Goal: Task Accomplishment & Management: Complete application form

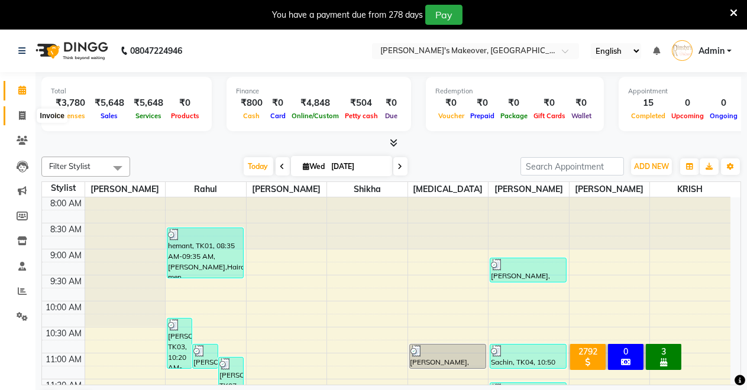
click at [19, 111] on icon at bounding box center [22, 115] width 7 height 9
select select "service"
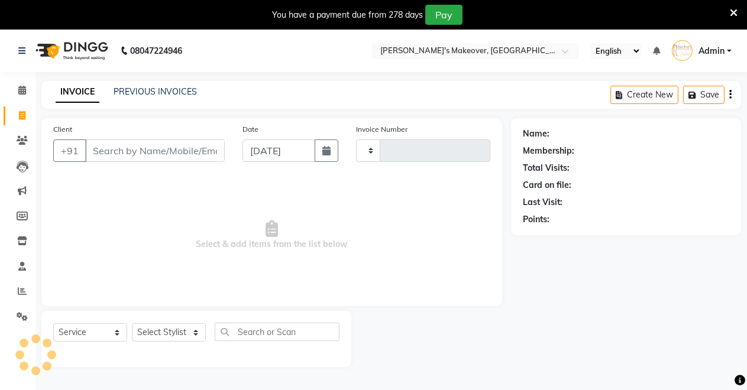
type input "4117"
select select "7317"
click at [135, 142] on input "Client" at bounding box center [155, 151] width 140 height 22
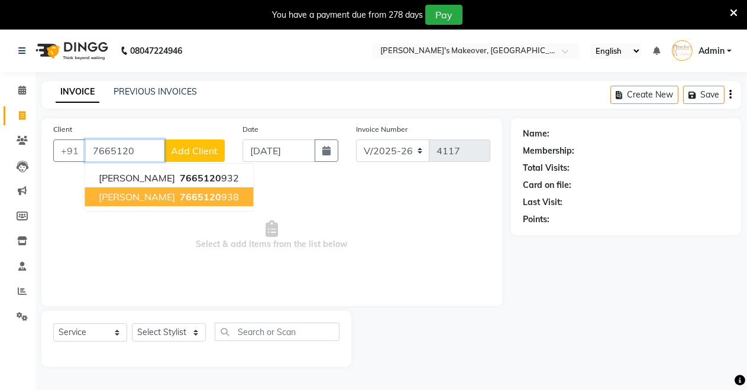
click at [187, 192] on span "7665120" at bounding box center [200, 197] width 41 height 12
type input "7665120938"
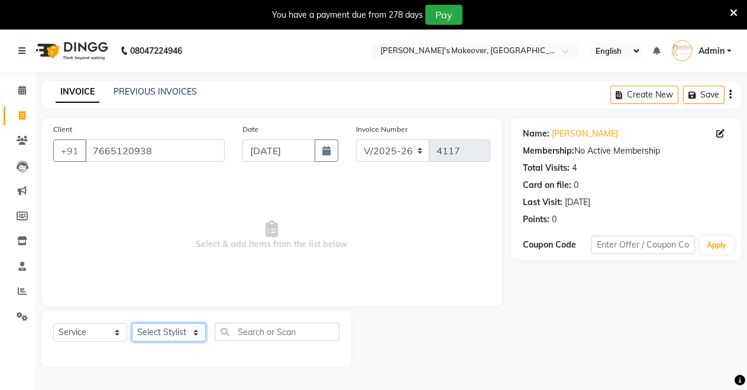
click at [194, 324] on select "Select Stylist [PERSON_NAME] [PERSON_NAME] [MEDICAL_DATA][PERSON_NAME] [PERSON_…" at bounding box center [169, 333] width 74 height 18
select select "84062"
click at [132, 324] on select "Select Stylist [PERSON_NAME] [PERSON_NAME] [MEDICAL_DATA][PERSON_NAME] [PERSON_…" at bounding box center [169, 333] width 74 height 18
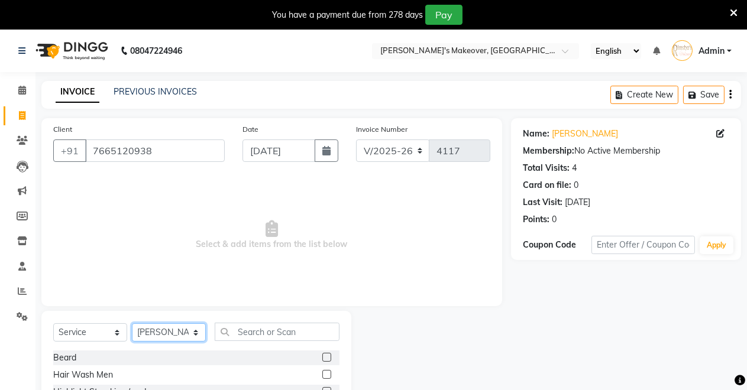
scroll to position [113, 0]
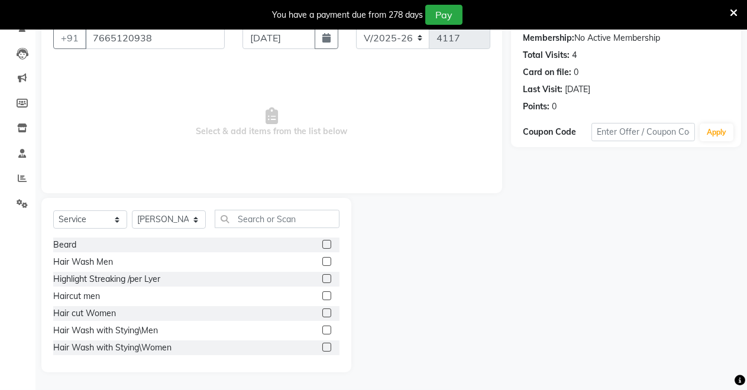
click at [322, 299] on label at bounding box center [326, 296] width 9 height 9
click at [322, 299] on input "checkbox" at bounding box center [326, 297] width 8 height 8
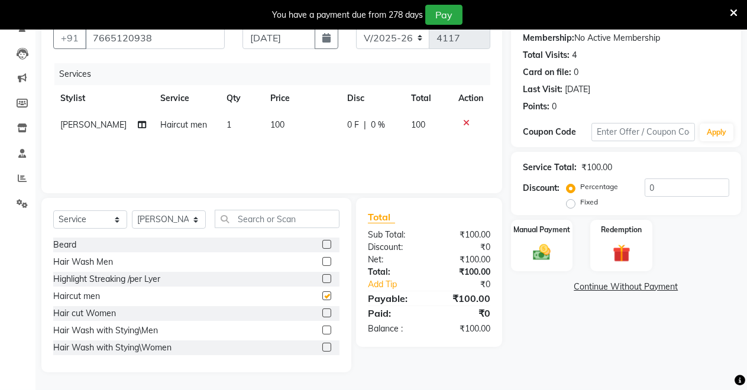
checkbox input "false"
click at [543, 257] on img at bounding box center [542, 252] width 30 height 21
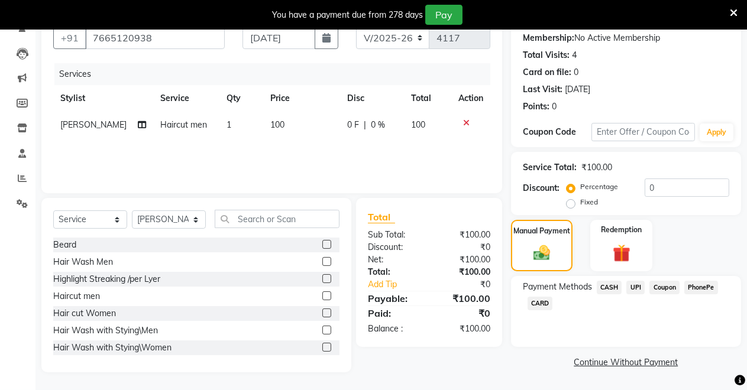
click at [635, 283] on span "UPI" at bounding box center [635, 288] width 18 height 14
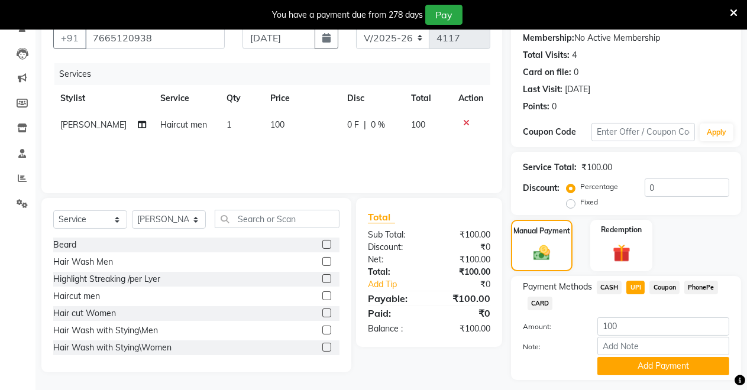
scroll to position [145, 0]
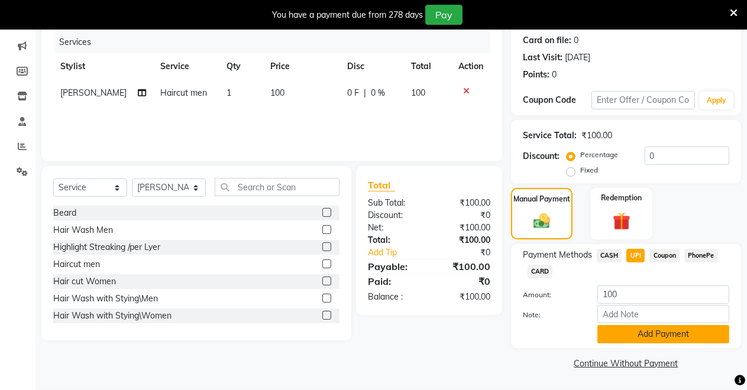
click at [691, 337] on button "Add Payment" at bounding box center [663, 334] width 132 height 18
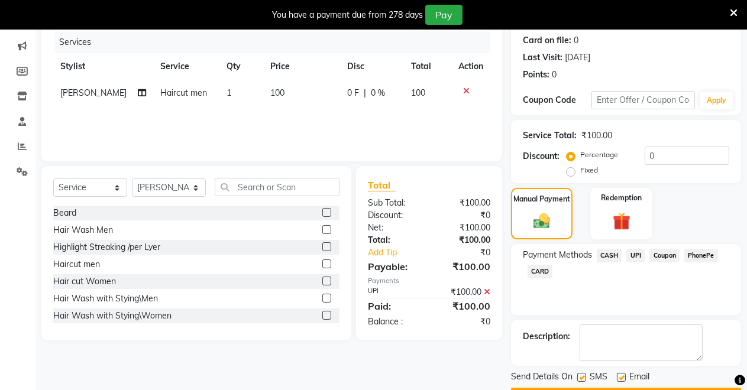
scroll to position [179, 0]
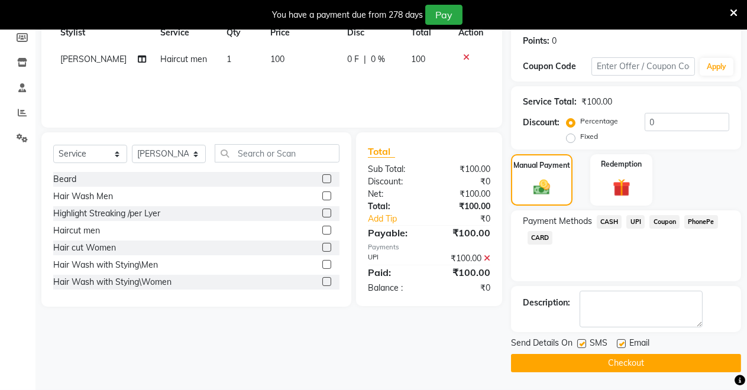
click at [687, 364] on button "Checkout" at bounding box center [626, 363] width 230 height 18
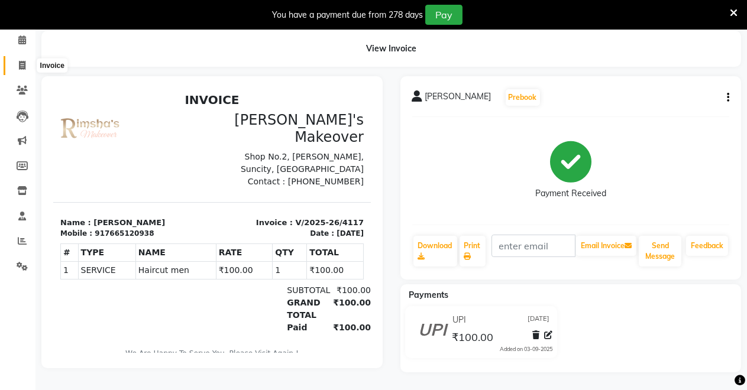
click at [17, 61] on span at bounding box center [22, 66] width 21 height 14
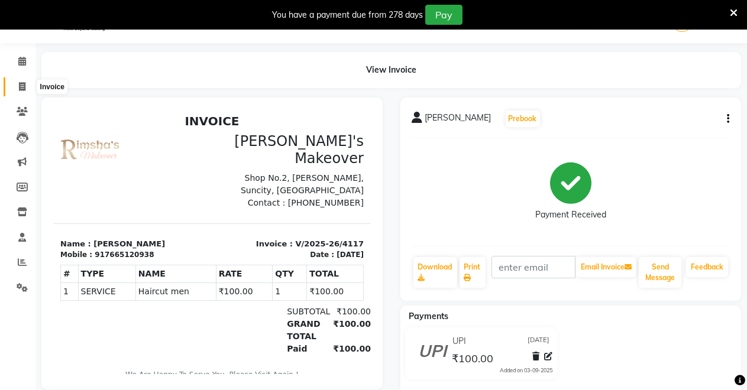
select select "service"
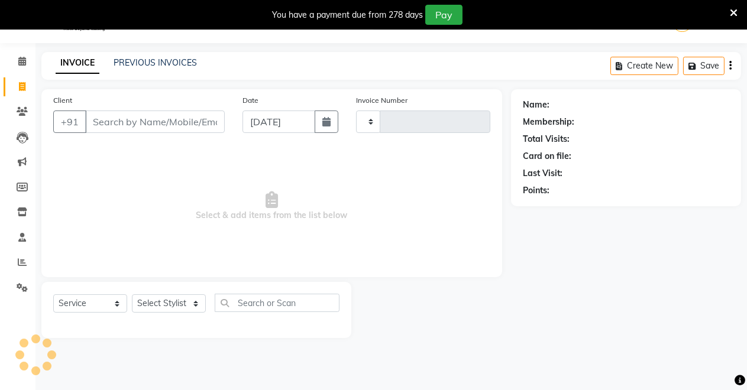
click at [106, 118] on input "Client" at bounding box center [155, 122] width 140 height 22
type input "4118"
select select "7317"
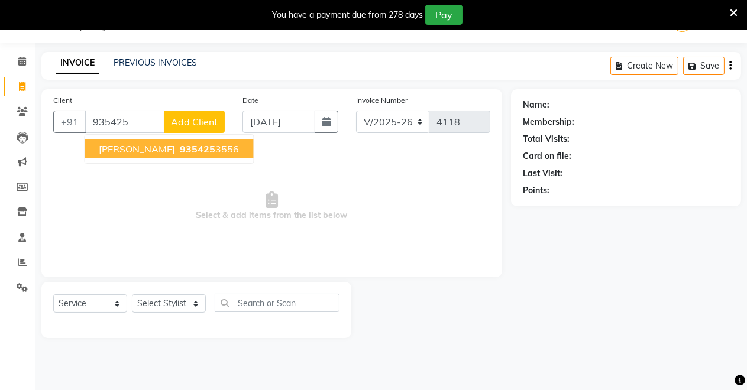
click at [188, 147] on span "935425" at bounding box center [197, 149] width 35 height 12
type input "9354253556"
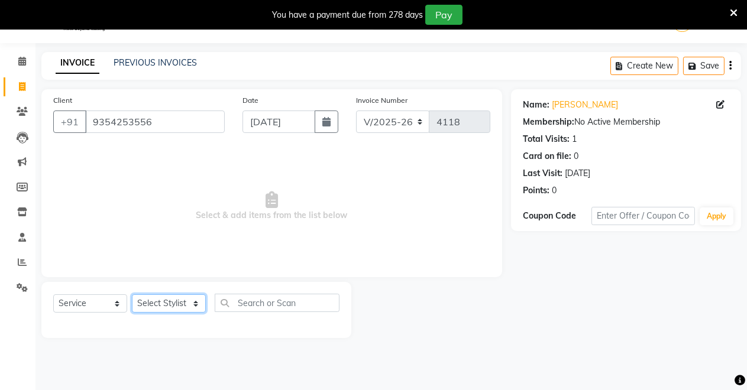
drag, startPoint x: 172, startPoint y: 306, endPoint x: 172, endPoint y: 296, distance: 10.1
click at [172, 303] on select "Select Stylist [PERSON_NAME] [PERSON_NAME] [MEDICAL_DATA][PERSON_NAME] [PERSON_…" at bounding box center [169, 304] width 74 height 18
click at [132, 295] on select "Select Stylist [PERSON_NAME] [PERSON_NAME] [MEDICAL_DATA][PERSON_NAME] [PERSON_…" at bounding box center [169, 304] width 74 height 18
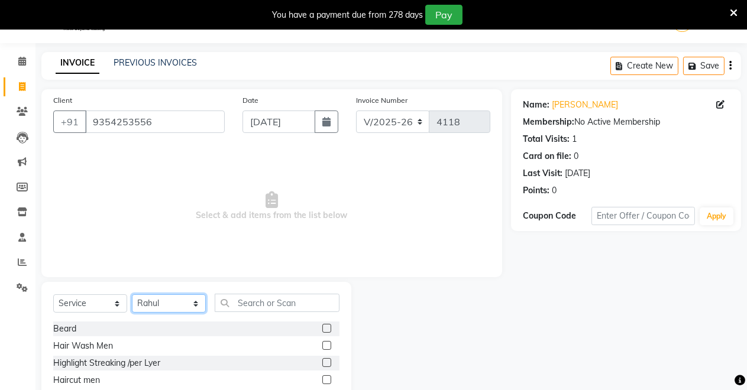
click at [166, 298] on select "Select Stylist [PERSON_NAME] [PERSON_NAME] [MEDICAL_DATA][PERSON_NAME] [PERSON_…" at bounding box center [169, 304] width 74 height 18
select select "84062"
click at [132, 295] on select "Select Stylist [PERSON_NAME] [PERSON_NAME] [MEDICAL_DATA][PERSON_NAME] [PERSON_…" at bounding box center [169, 304] width 74 height 18
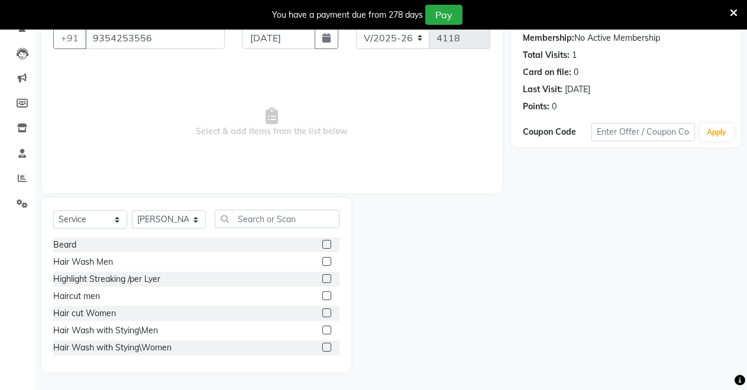
click at [322, 241] on label at bounding box center [326, 244] width 9 height 9
click at [322, 241] on input "checkbox" at bounding box center [326, 245] width 8 height 8
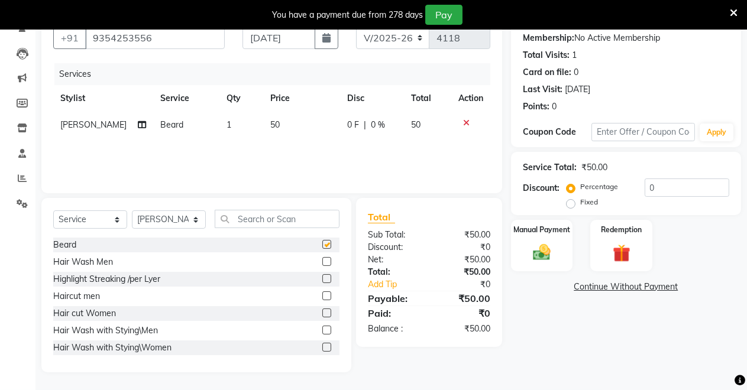
checkbox input "false"
drag, startPoint x: 519, startPoint y: 246, endPoint x: 521, endPoint y: 253, distance: 6.7
click at [519, 248] on div "Manual Payment" at bounding box center [542, 246] width 64 height 54
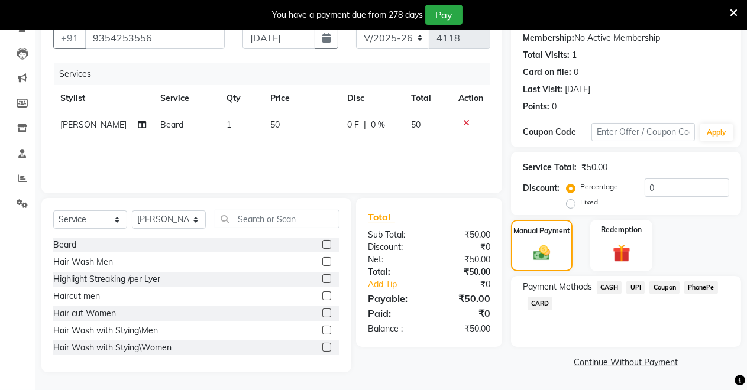
click at [616, 286] on span "CASH" at bounding box center [609, 288] width 25 height 14
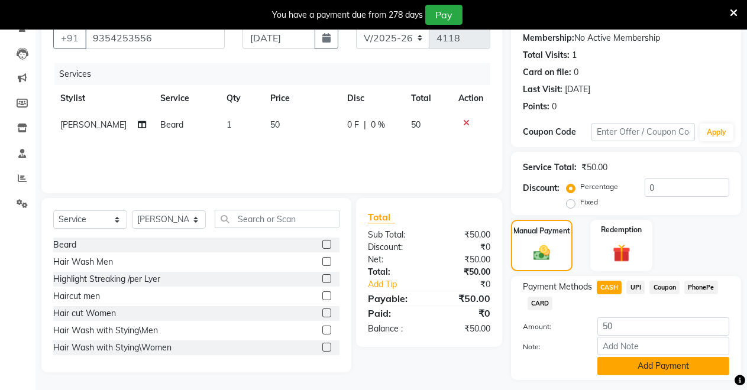
click at [628, 374] on button "Add Payment" at bounding box center [663, 366] width 132 height 18
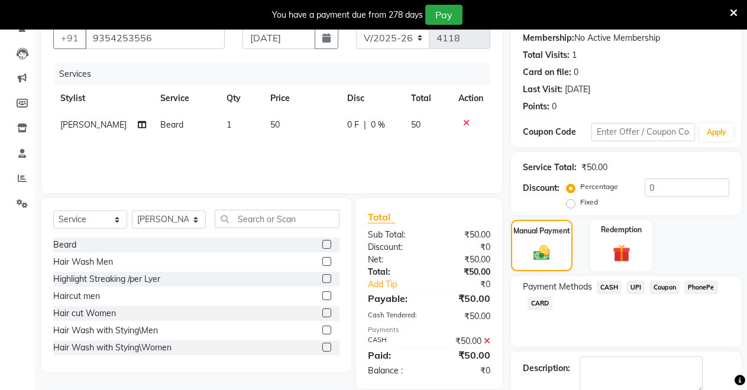
scroll to position [179, 0]
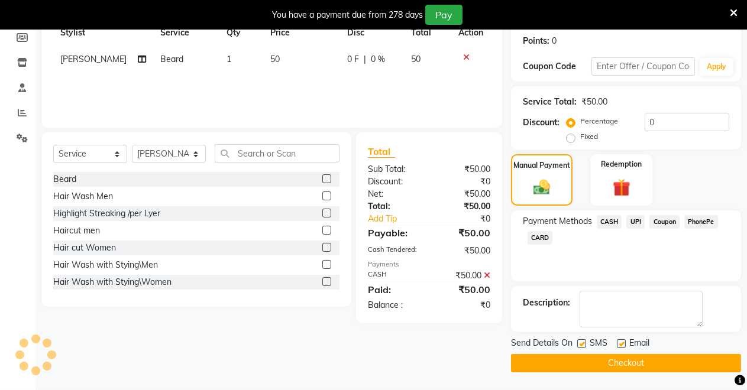
click at [603, 366] on button "Checkout" at bounding box center [626, 363] width 230 height 18
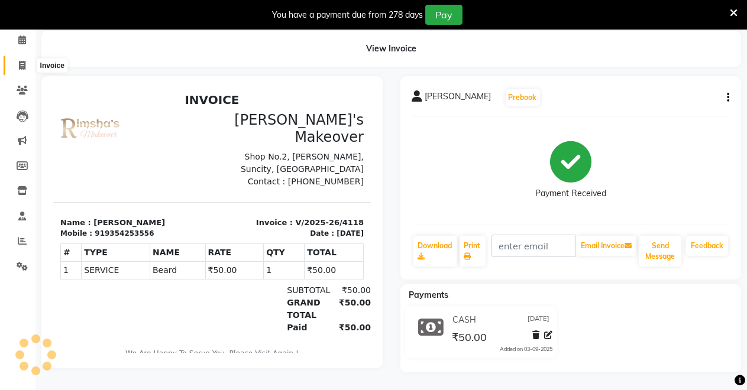
click at [21, 61] on icon at bounding box center [22, 65] width 7 height 9
select select "service"
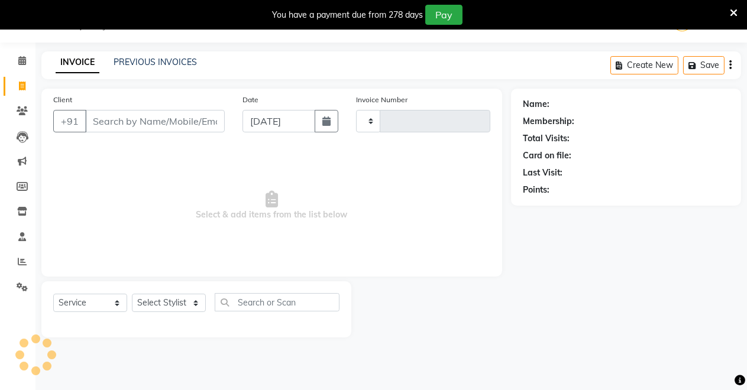
scroll to position [29, 0]
click at [132, 121] on input "Client" at bounding box center [155, 122] width 140 height 22
select select "7317"
type input "4119"
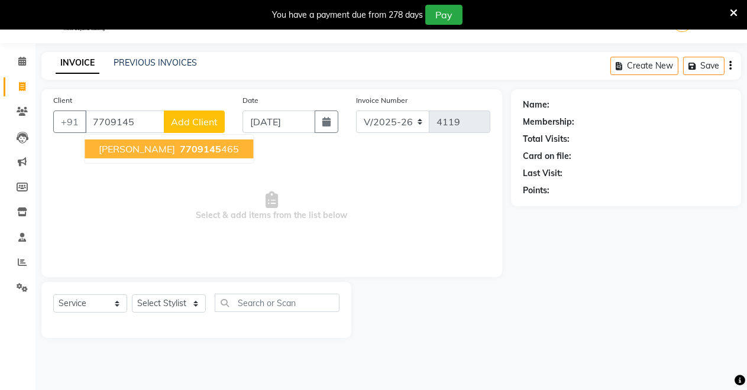
click at [129, 149] on span "[PERSON_NAME]" at bounding box center [137, 149] width 76 height 12
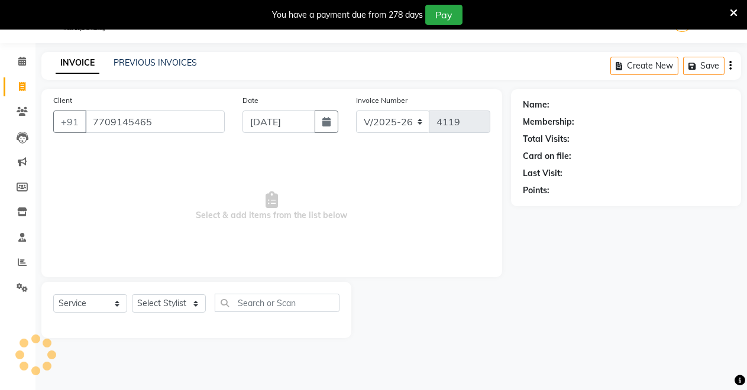
type input "7709145465"
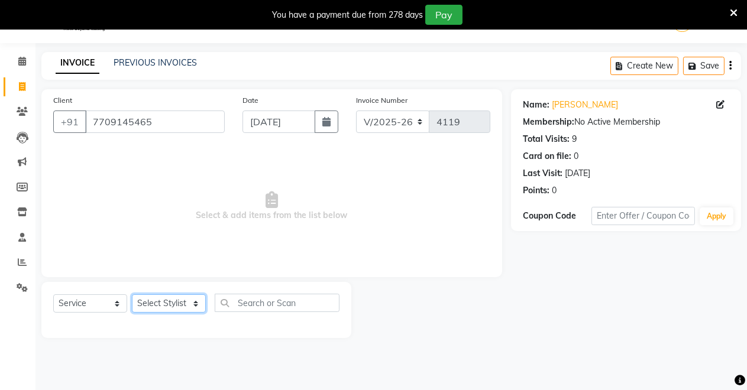
click at [170, 308] on select "Select Stylist [PERSON_NAME] [PERSON_NAME] [MEDICAL_DATA][PERSON_NAME] [PERSON_…" at bounding box center [169, 304] width 74 height 18
select select "77364"
click at [132, 295] on select "Select Stylist [PERSON_NAME] [PERSON_NAME] [MEDICAL_DATA][PERSON_NAME] [PERSON_…" at bounding box center [169, 304] width 74 height 18
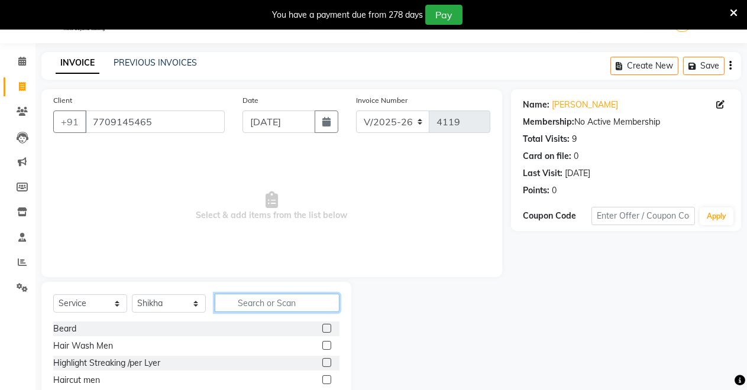
click at [284, 305] on input "text" at bounding box center [277, 303] width 125 height 18
type input "THR"
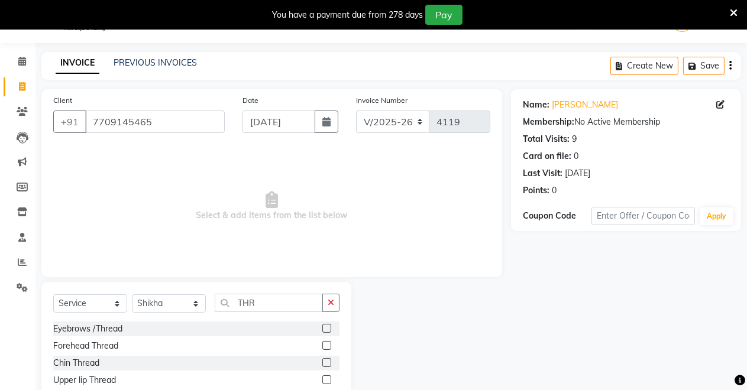
drag, startPoint x: 327, startPoint y: 347, endPoint x: 327, endPoint y: 337, distance: 10.1
click at [327, 347] on label at bounding box center [326, 345] width 9 height 9
click at [327, 347] on input "checkbox" at bounding box center [326, 346] width 8 height 8
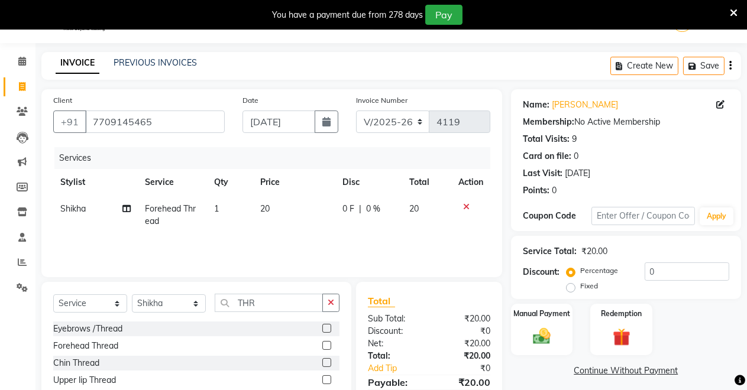
checkbox input "false"
click at [327, 328] on label at bounding box center [326, 328] width 9 height 9
click at [327, 328] on input "checkbox" at bounding box center [326, 329] width 8 height 8
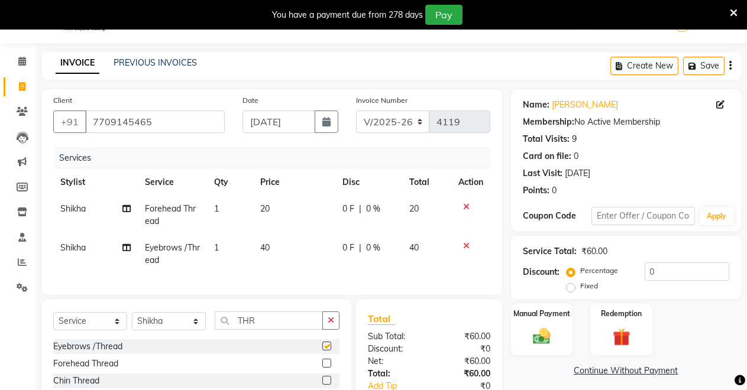
checkbox input "false"
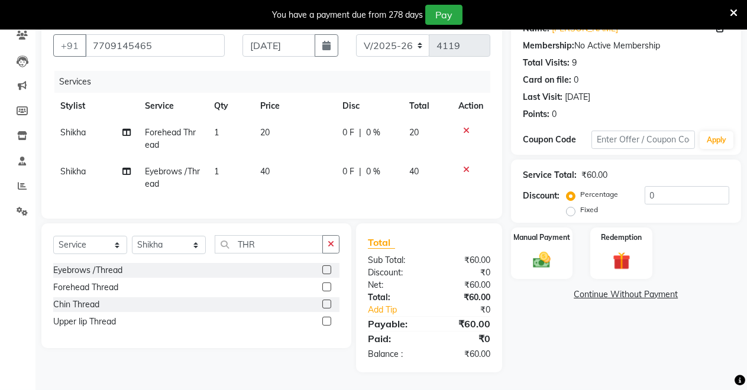
click at [325, 318] on label at bounding box center [326, 321] width 9 height 9
click at [325, 318] on input "checkbox" at bounding box center [326, 322] width 8 height 8
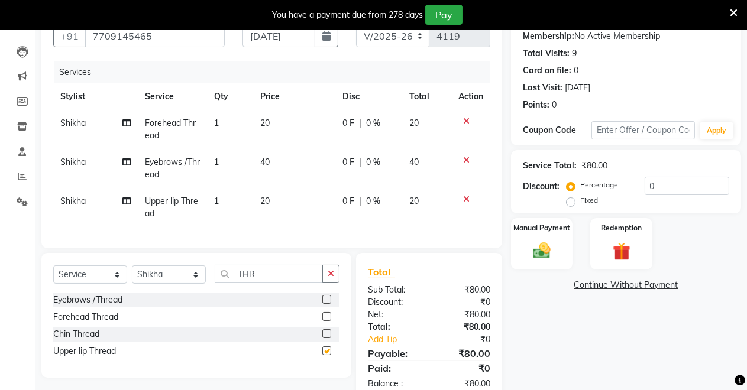
checkbox input "false"
click at [560, 245] on div "Manual Payment" at bounding box center [542, 244] width 64 height 54
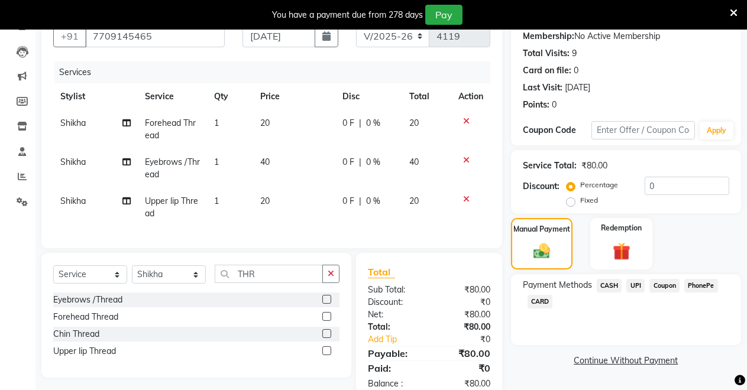
click at [630, 283] on span "UPI" at bounding box center [635, 286] width 18 height 14
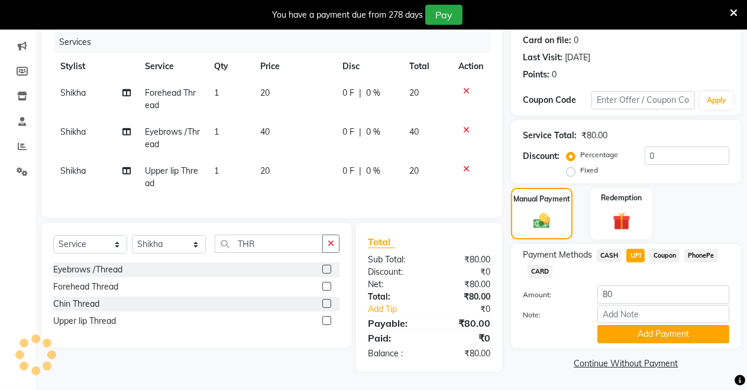
scroll to position [154, 0]
click at [612, 329] on button "Add Payment" at bounding box center [663, 334] width 132 height 18
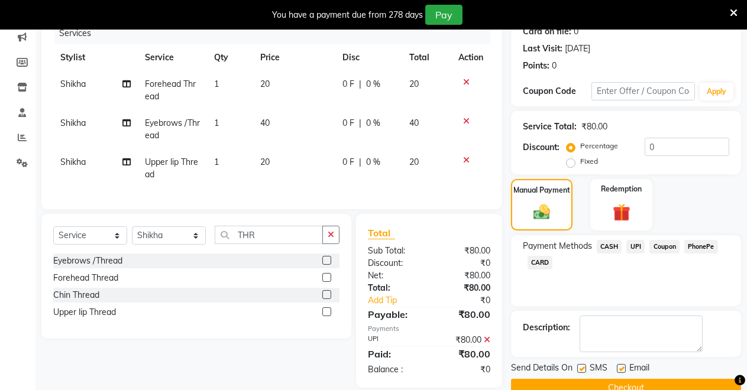
scroll to position [179, 0]
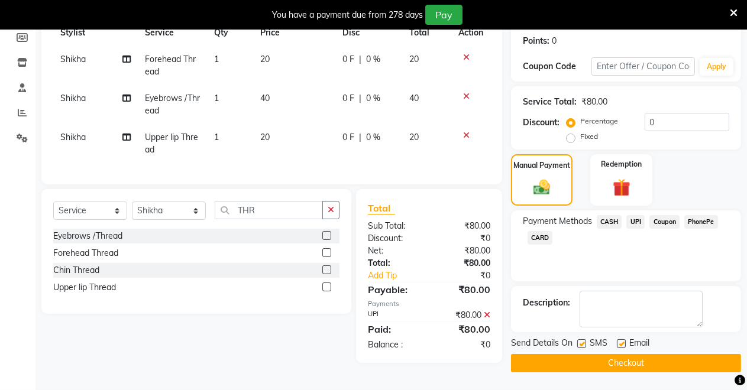
click at [597, 361] on button "Checkout" at bounding box center [626, 363] width 230 height 18
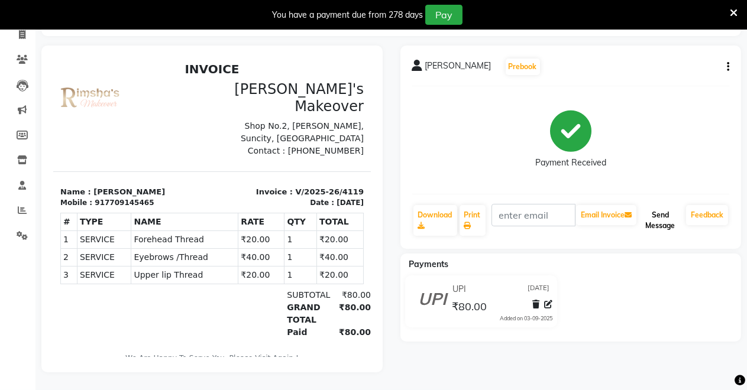
click at [674, 224] on button "Send Message" at bounding box center [660, 220] width 43 height 31
click at [693, 208] on link "Feedback" at bounding box center [707, 215] width 42 height 20
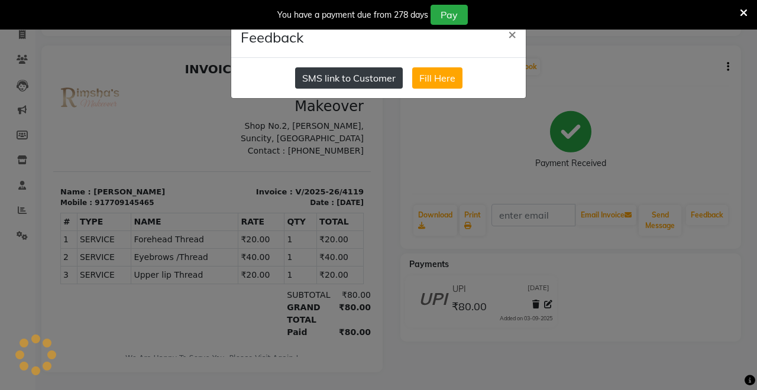
click at [347, 82] on button "SMS link to Customer" at bounding box center [349, 77] width 108 height 21
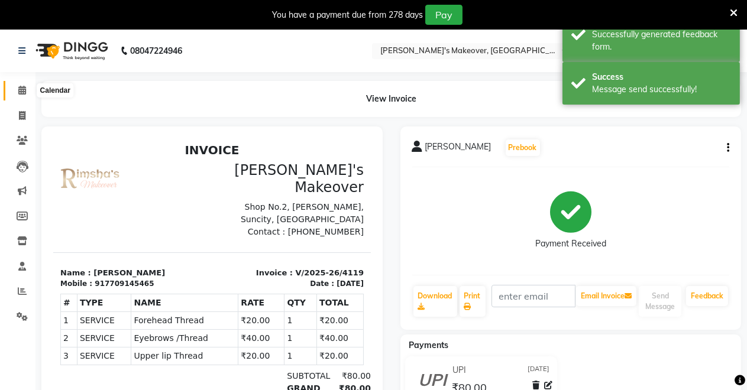
click at [21, 85] on span at bounding box center [22, 91] width 21 height 14
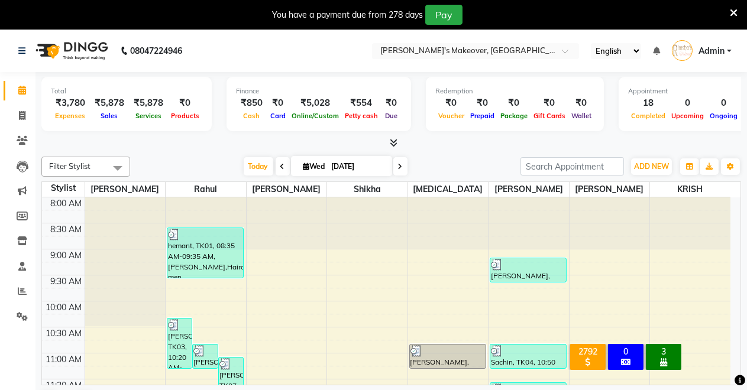
click at [732, 9] on icon at bounding box center [734, 13] width 8 height 11
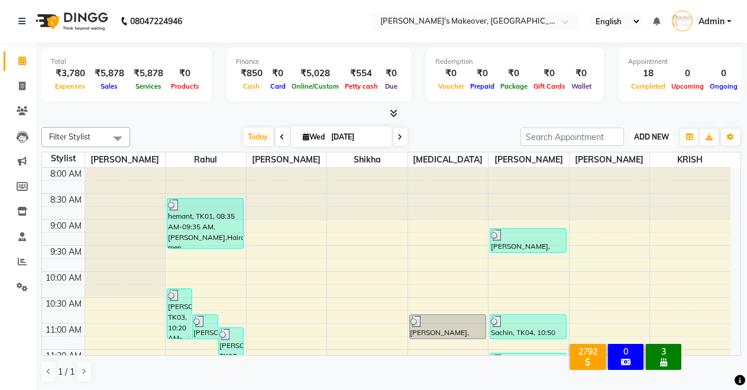
click at [658, 143] on button "ADD NEW Toggle Dropdown" at bounding box center [651, 137] width 41 height 17
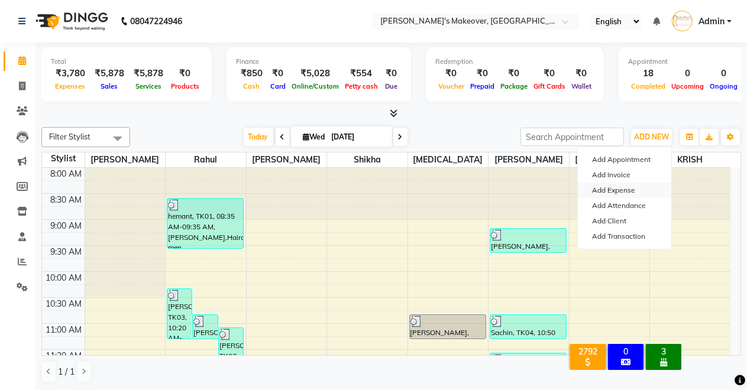
click at [618, 189] on link "Add Expense" at bounding box center [624, 190] width 93 height 15
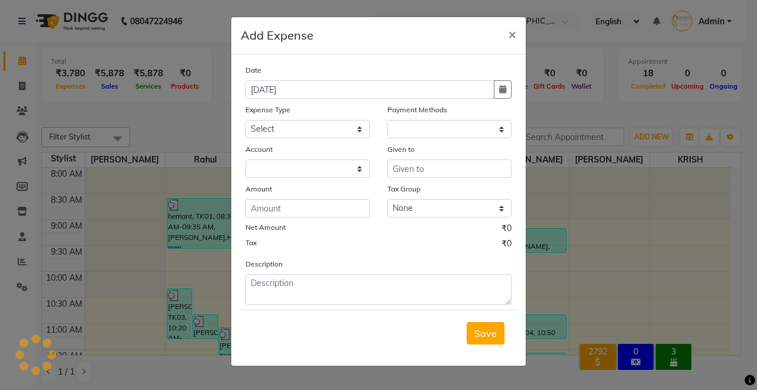
select select "1"
select select "6406"
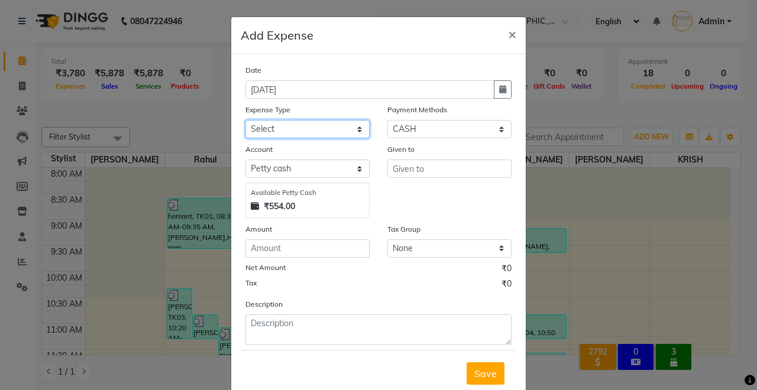
click at [276, 122] on select "Select Advance Salary Baba Bank Service Charges CLEANING Clinical charges DM SI…" at bounding box center [307, 129] width 124 height 18
select select "19367"
click at [245, 120] on select "Select Advance Salary Baba Bank Service Charges CLEANING Clinical charges DM SI…" at bounding box center [307, 129] width 124 height 18
drag, startPoint x: 421, startPoint y: 141, endPoint x: 422, endPoint y: 173, distance: 32.6
click at [421, 160] on div "Date [DATE] Expense Type Select Advance Salary Baba Bank Service Charges CLEANI…" at bounding box center [378, 205] width 266 height 282
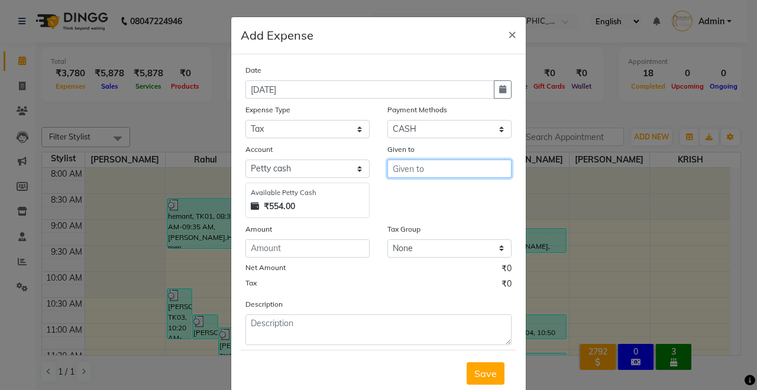
click at [422, 173] on input "text" at bounding box center [449, 169] width 124 height 18
click at [422, 190] on ngb-highlight "Nik ita" at bounding box center [415, 194] width 27 height 12
type input "[MEDICAL_DATA]"
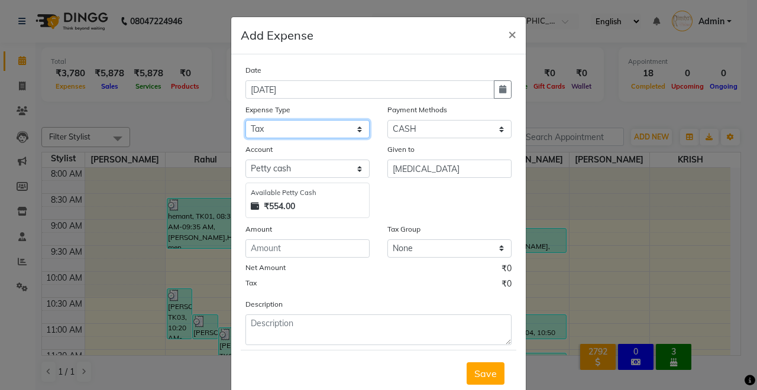
click at [298, 121] on select "Select Advance Salary Baba Bank Service Charges CLEANING Clinical charges DM SI…" at bounding box center [307, 129] width 124 height 18
select select "19381"
click at [245, 120] on select "Select Advance Salary Baba Bank Service Charges CLEANING Clinical charges DM SI…" at bounding box center [307, 129] width 124 height 18
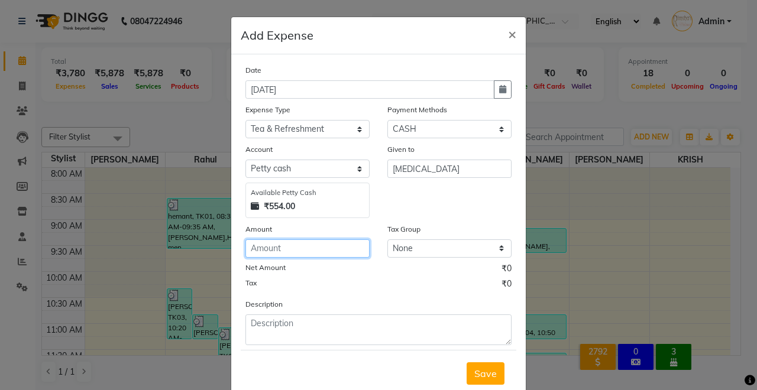
click at [289, 240] on input "number" at bounding box center [307, 249] width 124 height 18
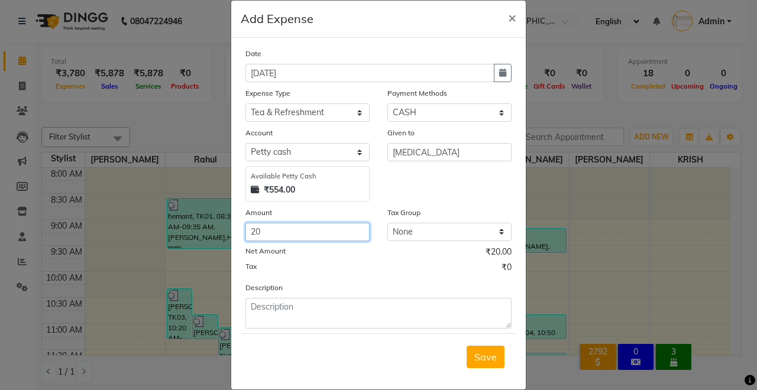
scroll to position [32, 0]
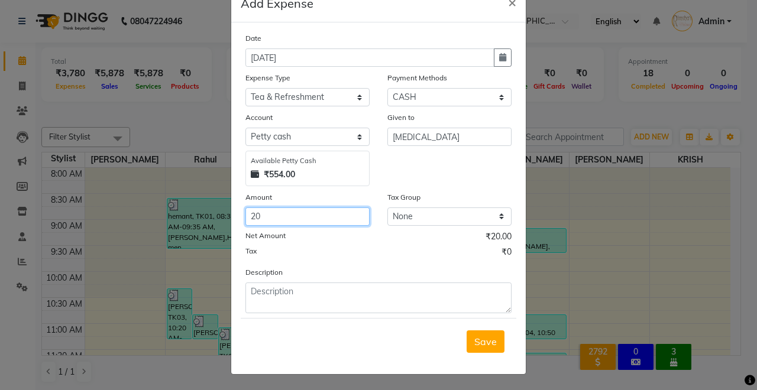
type input "20"
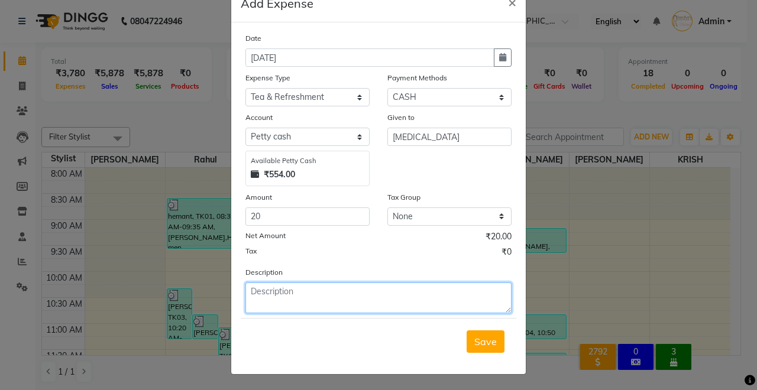
click at [431, 299] on textarea at bounding box center [378, 298] width 266 height 31
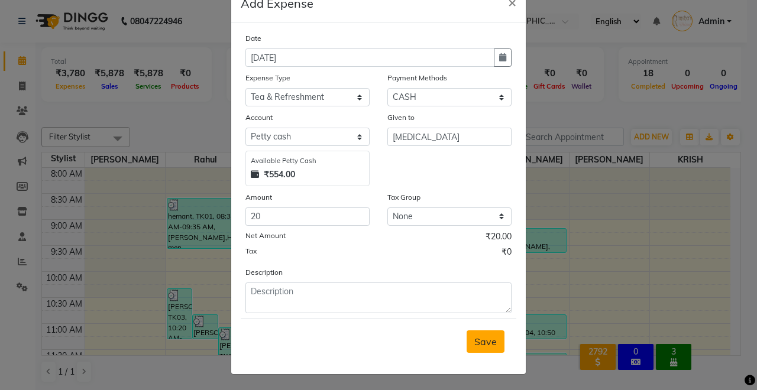
click at [493, 340] on button "Save" at bounding box center [486, 342] width 38 height 22
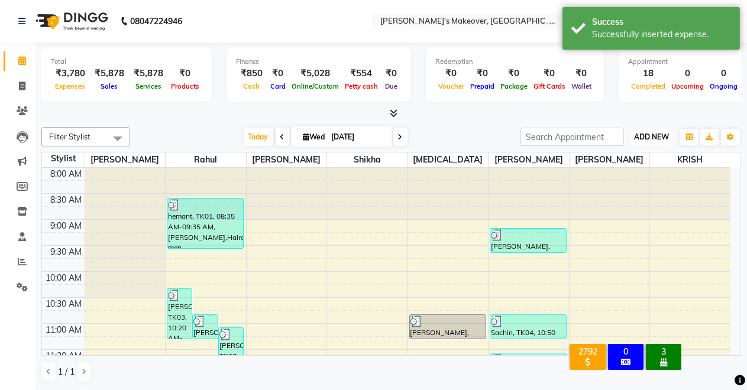
click at [666, 140] on span "ADD NEW" at bounding box center [651, 136] width 35 height 9
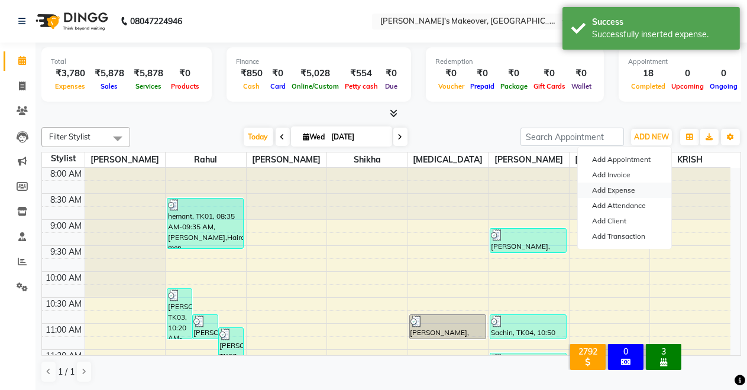
click at [607, 183] on link "Add Expense" at bounding box center [624, 190] width 93 height 15
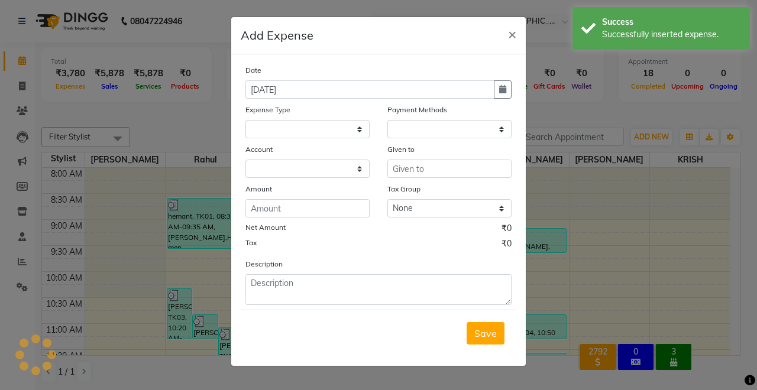
select select "1"
select select "6406"
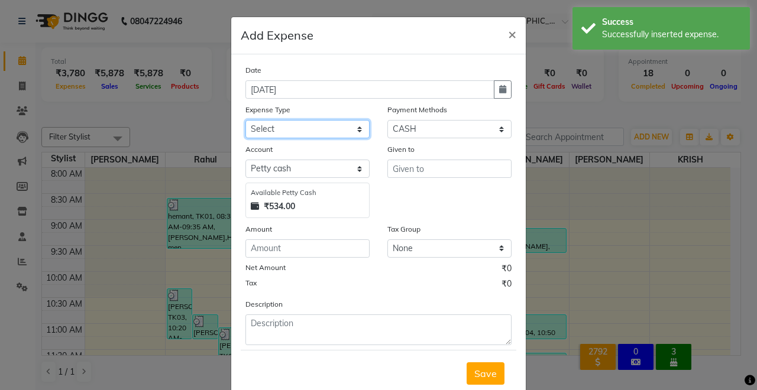
click at [312, 134] on select "Select Advance Salary Baba Bank Service Charges CLEANING Clinical charges DM SI…" at bounding box center [307, 129] width 124 height 18
click at [245, 120] on select "Select Advance Salary Baba Bank Service Charges CLEANING Clinical charges DM SI…" at bounding box center [307, 129] width 124 height 18
drag, startPoint x: 279, startPoint y: 122, endPoint x: 281, endPoint y: 136, distance: 14.3
click at [279, 122] on select "Select Advance Salary Baba Bank Service Charges CLEANING Clinical charges DM SI…" at bounding box center [307, 129] width 124 height 18
select select "19381"
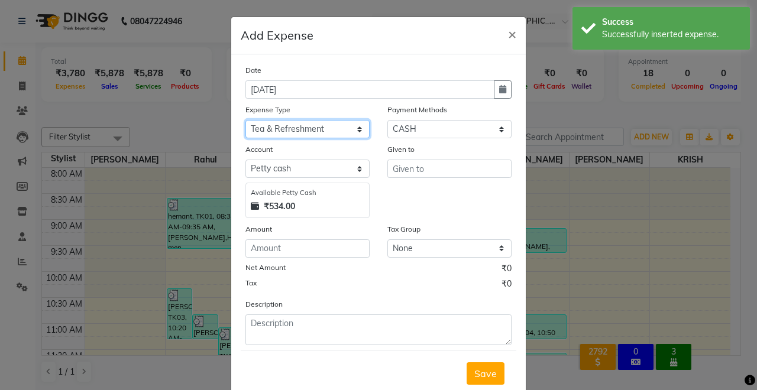
click at [245, 120] on select "Select Advance Salary Baba Bank Service Charges CLEANING Clinical charges DM SI…" at bounding box center [307, 129] width 124 height 18
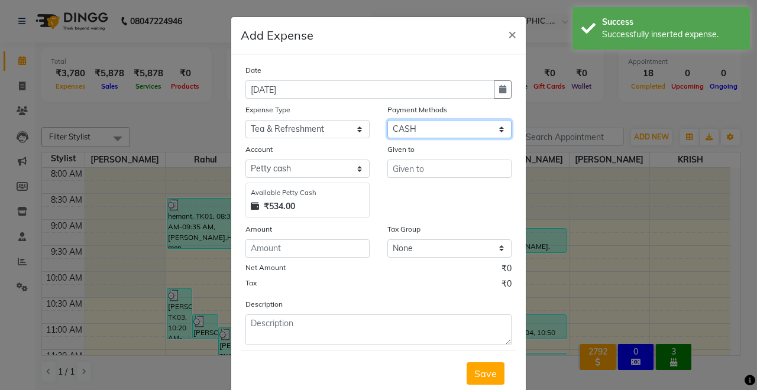
drag, startPoint x: 434, startPoint y: 124, endPoint x: 431, endPoint y: 134, distance: 10.5
click at [434, 124] on select "Select CASH UPI Coupon PhonePe Points Gift Card Wallet CARD Prepaid Voucher Pac…" at bounding box center [449, 129] width 124 height 18
click at [387, 120] on select "Select CASH UPI Coupon PhonePe Points Gift Card Wallet CARD Prepaid Voucher Pac…" at bounding box center [449, 129] width 124 height 18
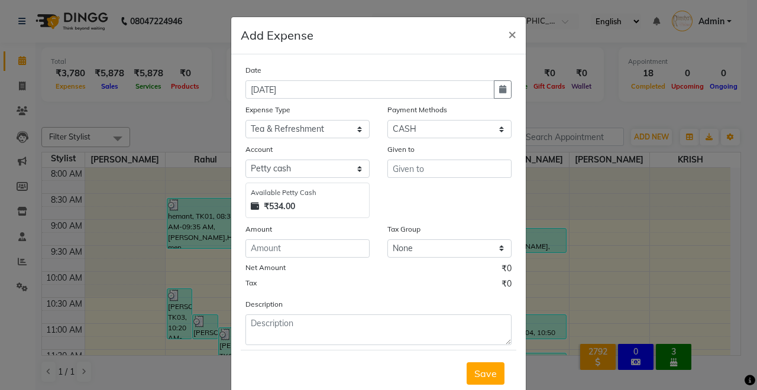
click at [423, 178] on div "Given to" at bounding box center [450, 180] width 142 height 75
click at [424, 167] on input "text" at bounding box center [449, 169] width 124 height 18
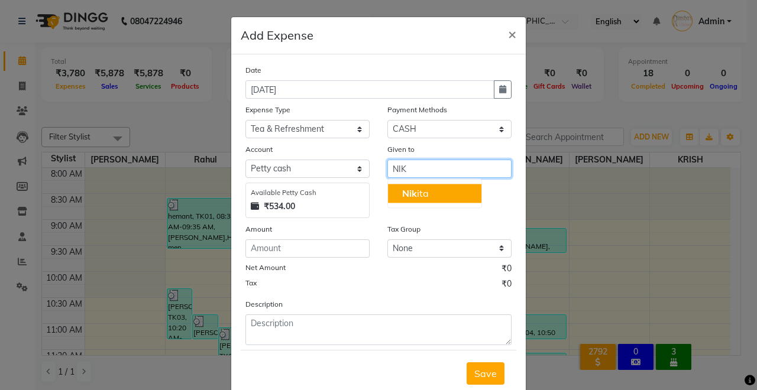
click at [434, 191] on button "Nik ita" at bounding box center [434, 193] width 93 height 19
type input "[MEDICAL_DATA]"
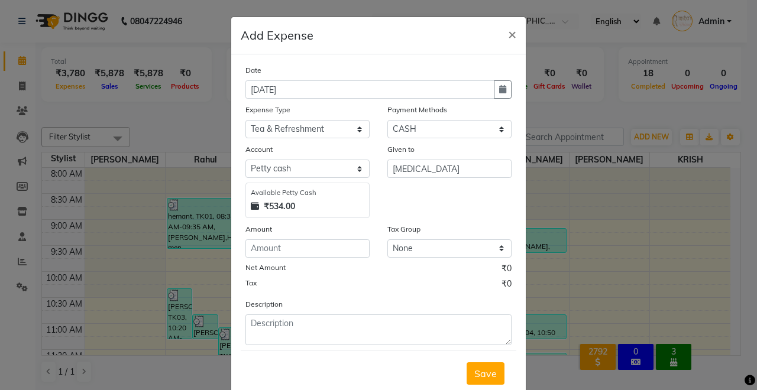
click at [251, 258] on div "Date [DATE] Expense Type Select Advance Salary Baba Bank Service Charges CLEANI…" at bounding box center [378, 205] width 266 height 282
click at [257, 252] on input "number" at bounding box center [307, 249] width 124 height 18
type input "0"
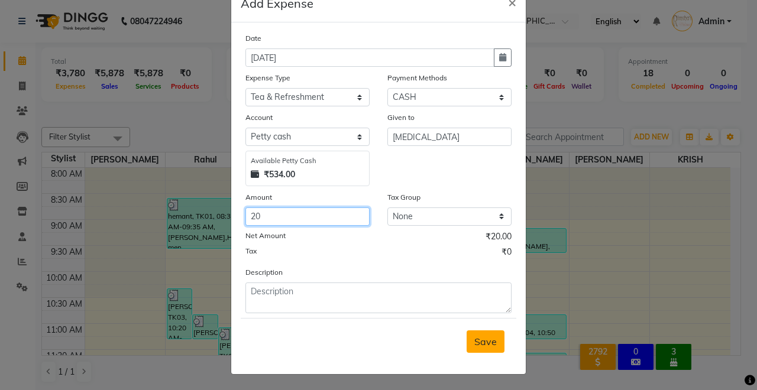
type input "20"
click at [486, 342] on span "Save" at bounding box center [485, 342] width 22 height 12
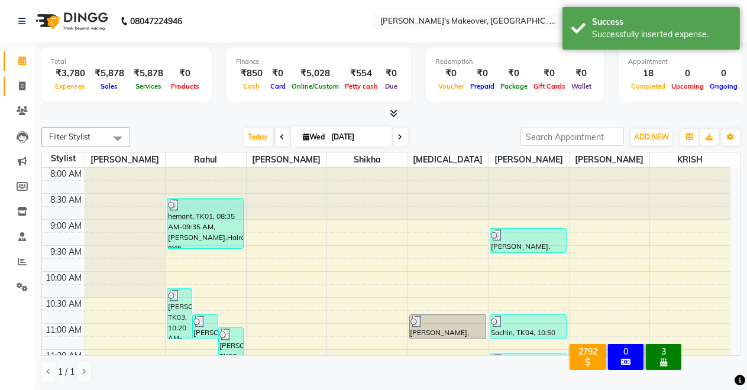
click at [9, 86] on link "Invoice" at bounding box center [18, 87] width 28 height 20
select select "7317"
select select "service"
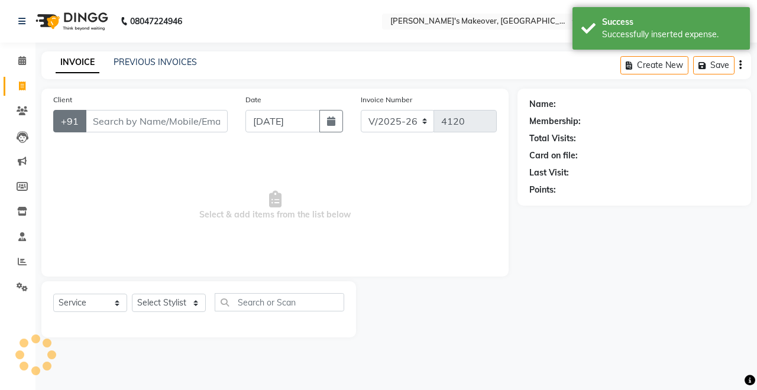
click at [77, 117] on button "+91" at bounding box center [69, 121] width 33 height 22
click at [125, 124] on input "Client" at bounding box center [156, 121] width 143 height 22
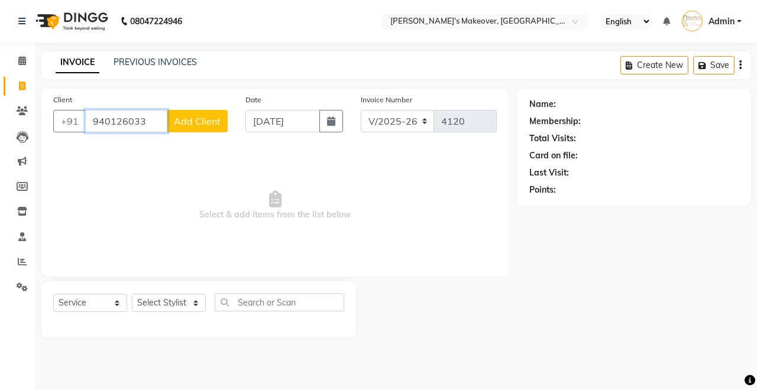
click at [122, 121] on input "940126033" at bounding box center [126, 121] width 82 height 22
click at [110, 125] on input "940126033" at bounding box center [126, 121] width 82 height 22
type input "9402126033"
click at [176, 121] on span "Add Client" at bounding box center [197, 121] width 47 height 12
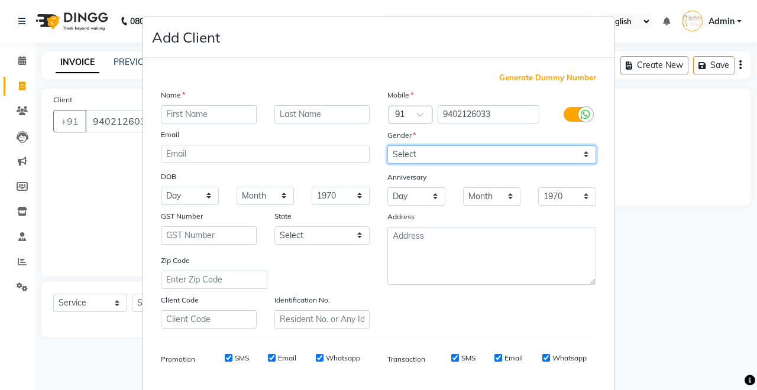
click at [441, 161] on select "Select [DEMOGRAPHIC_DATA] [DEMOGRAPHIC_DATA] Other Prefer Not To Say" at bounding box center [491, 155] width 209 height 18
select select "[DEMOGRAPHIC_DATA]"
click at [387, 146] on select "Select [DEMOGRAPHIC_DATA] [DEMOGRAPHIC_DATA] Other Prefer Not To Say" at bounding box center [491, 155] width 209 height 18
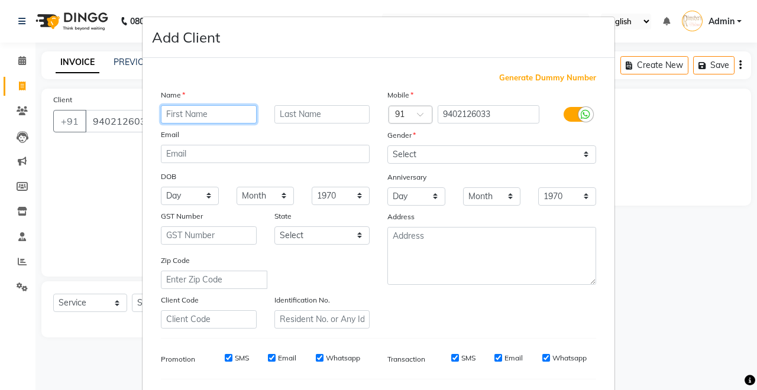
click at [214, 114] on input "text" at bounding box center [209, 114] width 96 height 18
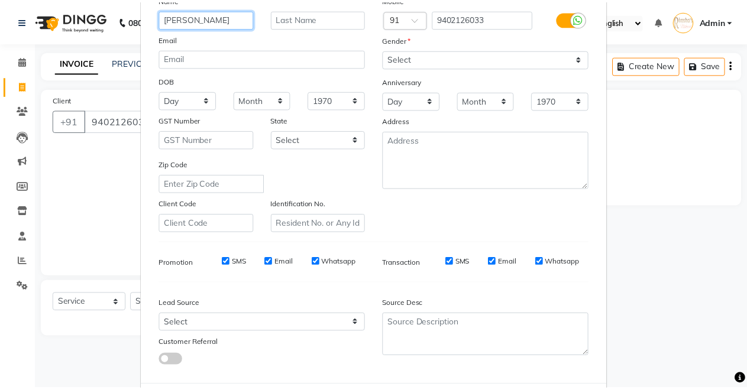
scroll to position [153, 0]
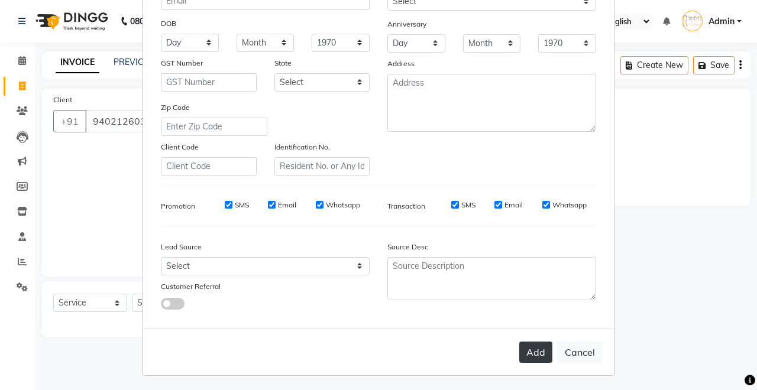
type input "[PERSON_NAME]"
click at [537, 342] on button "Add" at bounding box center [535, 352] width 33 height 21
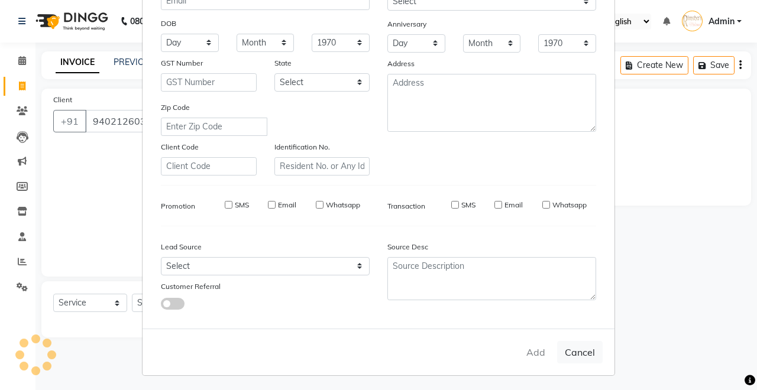
select select
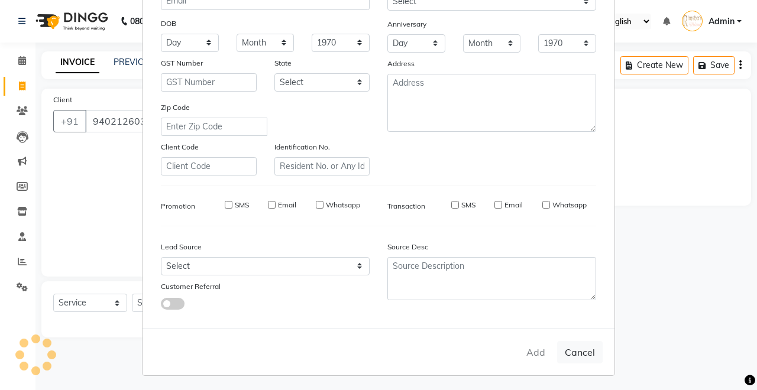
select select
checkbox input "false"
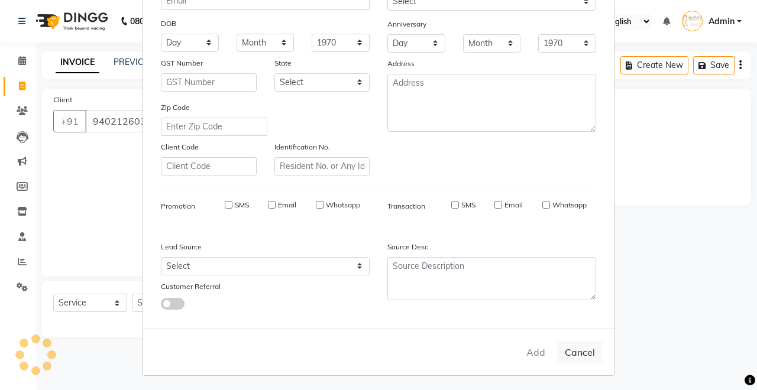
checkbox input "false"
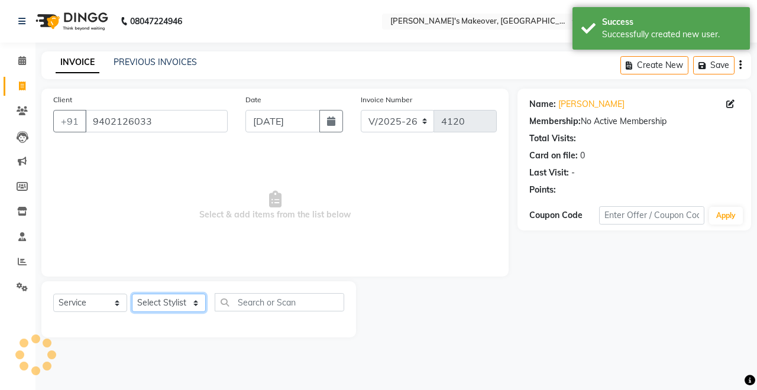
click at [164, 306] on select "Select Stylist [PERSON_NAME] [PERSON_NAME] [MEDICAL_DATA][PERSON_NAME] [PERSON_…" at bounding box center [169, 303] width 74 height 18
select select "84062"
click at [132, 294] on select "Select Stylist [PERSON_NAME] [PERSON_NAME] [MEDICAL_DATA][PERSON_NAME] [PERSON_…" at bounding box center [169, 303] width 74 height 18
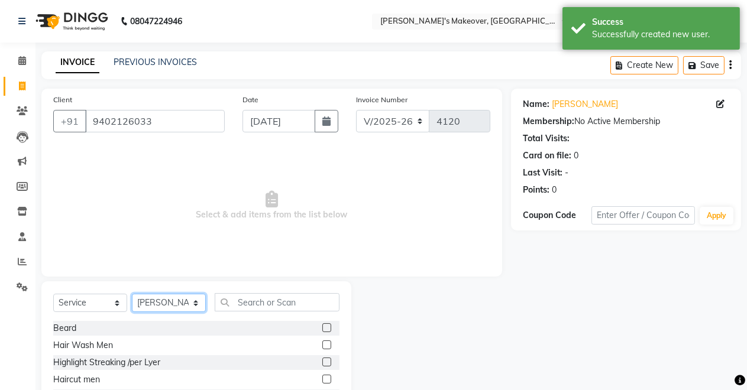
scroll to position [83, 0]
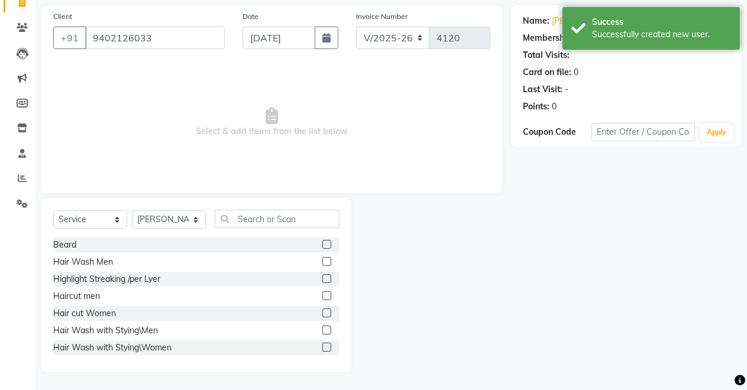
click at [322, 292] on label at bounding box center [326, 296] width 9 height 9
click at [322, 293] on input "checkbox" at bounding box center [326, 297] width 8 height 8
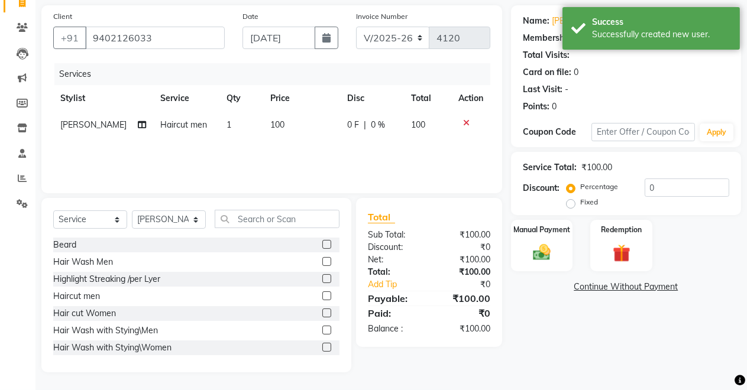
click at [322, 299] on label at bounding box center [326, 296] width 9 height 9
click at [322, 299] on input "checkbox" at bounding box center [326, 297] width 8 height 8
checkbox input "false"
click at [565, 247] on div "Manual Payment" at bounding box center [542, 246] width 64 height 54
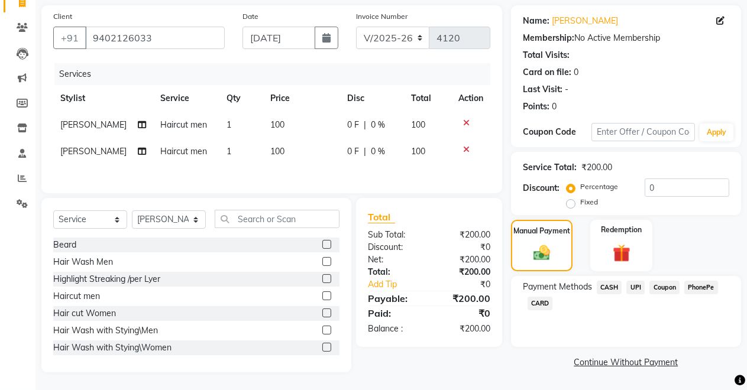
click at [636, 288] on span "UPI" at bounding box center [635, 288] width 18 height 14
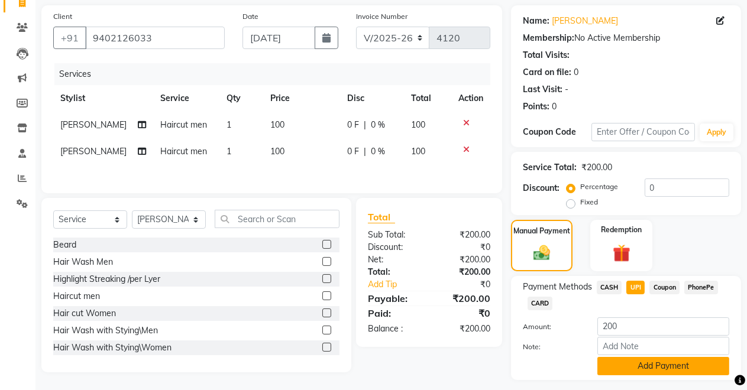
click at [641, 357] on button "Add Payment" at bounding box center [663, 366] width 132 height 18
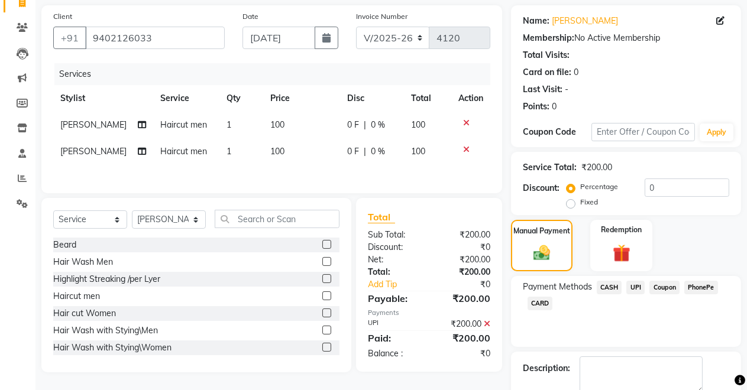
scroll to position [148, 0]
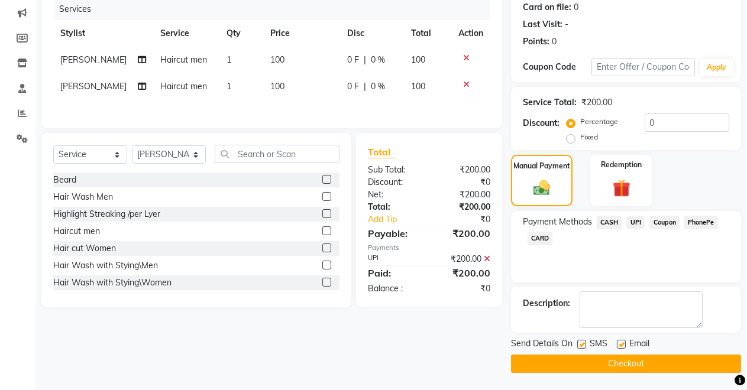
click at [636, 369] on button "Checkout" at bounding box center [626, 364] width 230 height 18
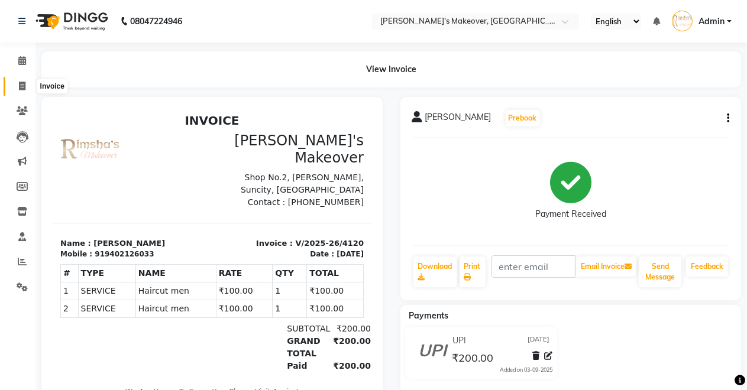
click at [24, 82] on icon at bounding box center [22, 86] width 7 height 9
select select "service"
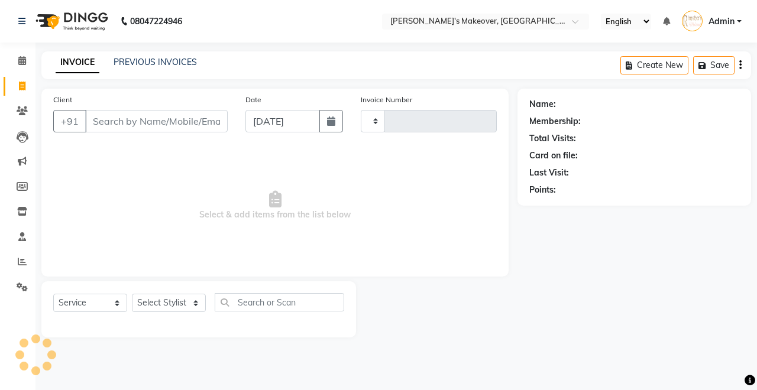
type input "4121"
select select "7317"
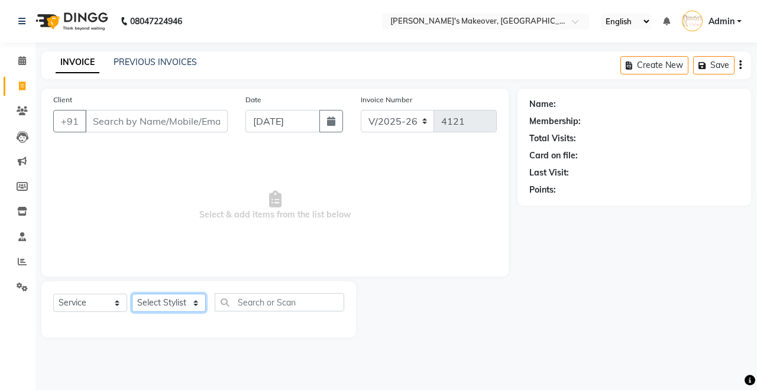
click at [151, 308] on select "Select Stylist" at bounding box center [169, 303] width 74 height 18
click at [132, 294] on select "Select Stylist" at bounding box center [169, 303] width 74 height 18
click at [150, 304] on select "Select Stylist [PERSON_NAME] [PERSON_NAME] [MEDICAL_DATA][PERSON_NAME] [PERSON_…" at bounding box center [169, 303] width 74 height 18
select select "75199"
click at [132, 294] on select "Select Stylist [PERSON_NAME] [PERSON_NAME] [MEDICAL_DATA][PERSON_NAME] [PERSON_…" at bounding box center [169, 303] width 74 height 18
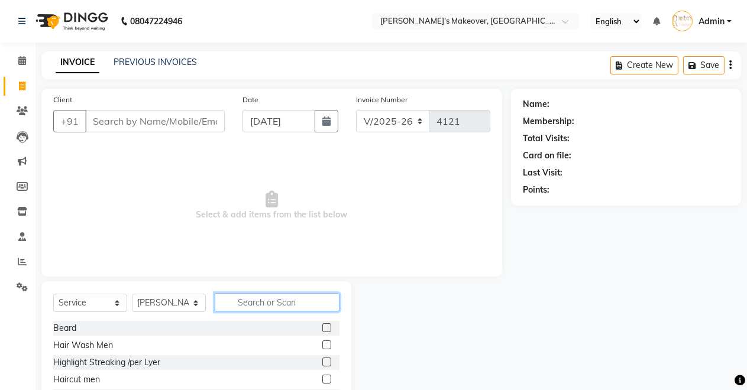
click at [256, 304] on input "text" at bounding box center [277, 302] width 125 height 18
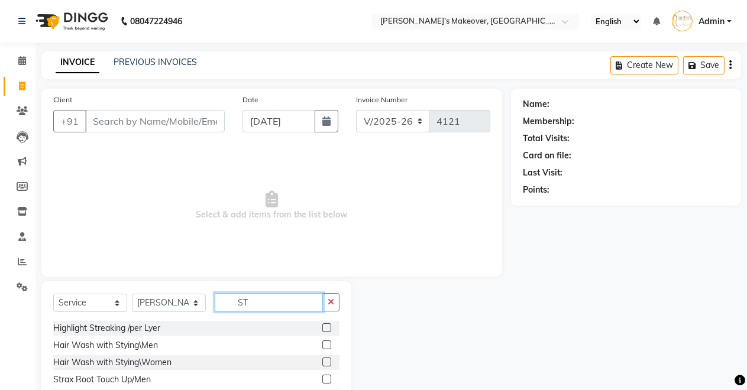
type input "S"
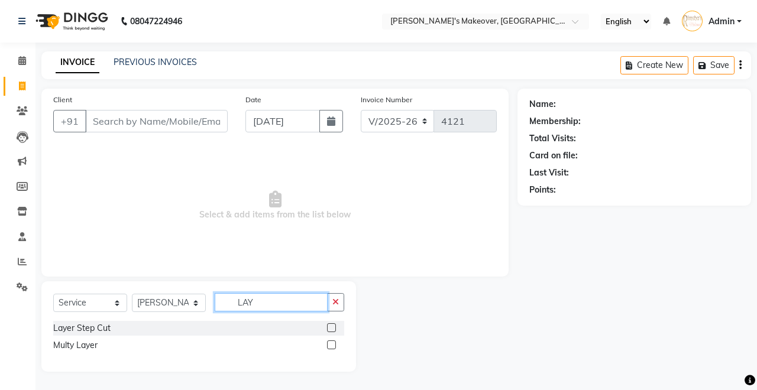
type input "LAY"
click at [334, 328] on label at bounding box center [331, 328] width 9 height 9
click at [334, 328] on input "checkbox" at bounding box center [331, 329] width 8 height 8
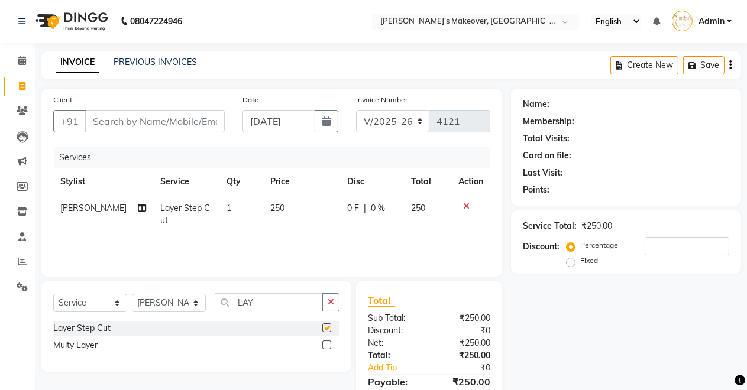
checkbox input "false"
click at [159, 304] on select "Select Stylist [PERSON_NAME] [PERSON_NAME] [MEDICAL_DATA][PERSON_NAME] [PERSON_…" at bounding box center [169, 303] width 74 height 18
select select "84062"
click at [132, 294] on select "Select Stylist [PERSON_NAME] [PERSON_NAME] [MEDICAL_DATA][PERSON_NAME] [PERSON_…" at bounding box center [169, 303] width 74 height 18
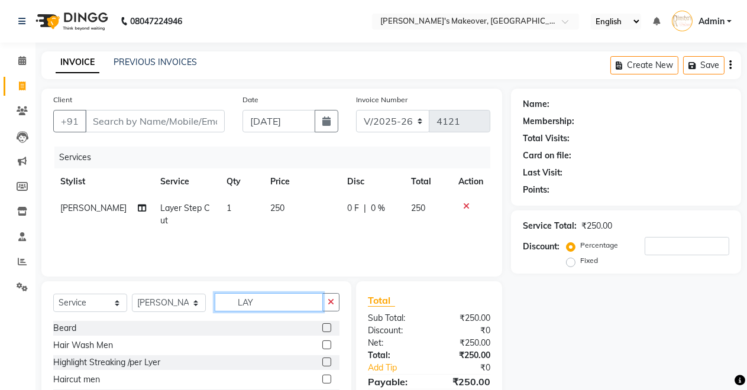
click at [286, 302] on input "LAY" at bounding box center [269, 302] width 108 height 18
type input "LAY"
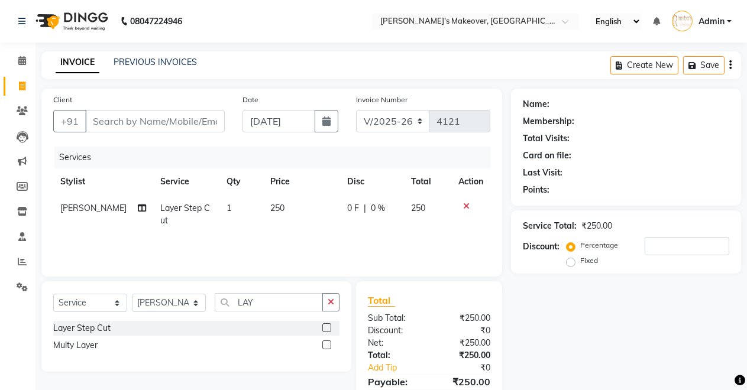
click at [327, 325] on label at bounding box center [326, 328] width 9 height 9
click at [327, 325] on input "checkbox" at bounding box center [326, 329] width 8 height 8
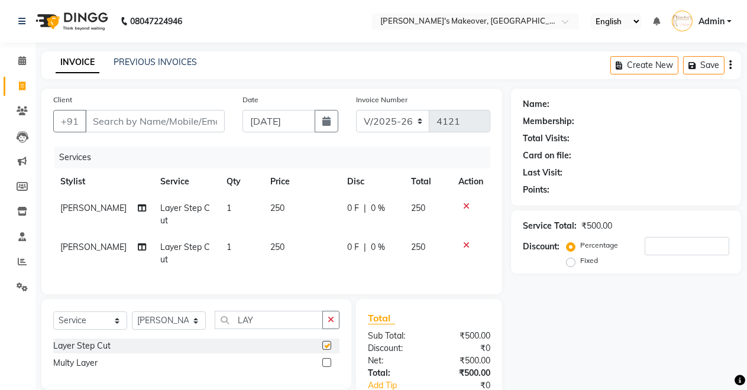
checkbox input "false"
click at [148, 119] on input "Client" at bounding box center [155, 121] width 140 height 22
type input "9"
type input "0"
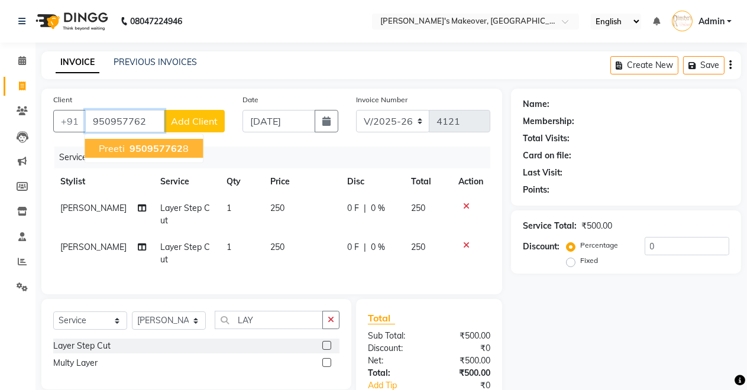
click at [153, 147] on span "950957762" at bounding box center [156, 149] width 53 height 12
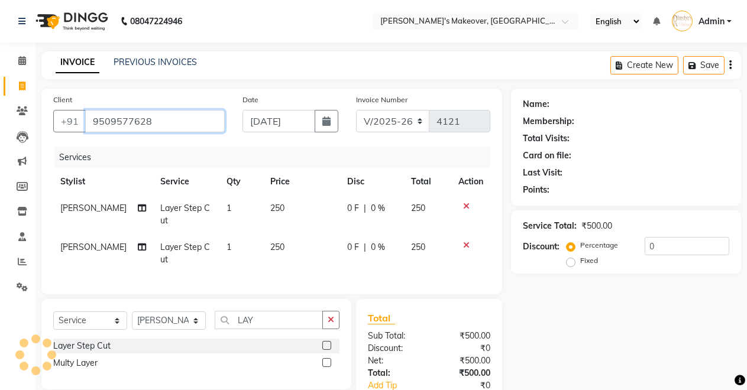
type input "9509577628"
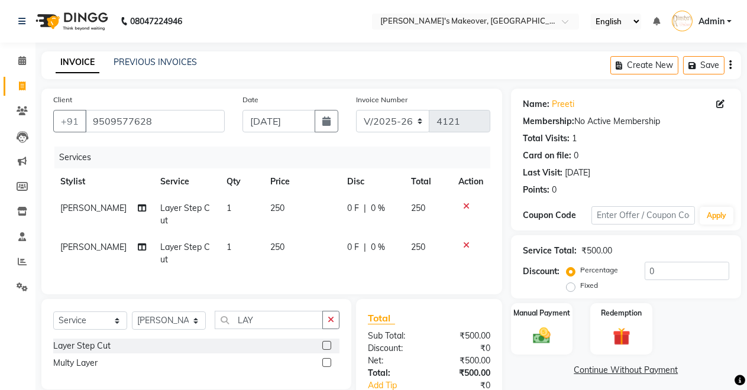
scroll to position [85, 0]
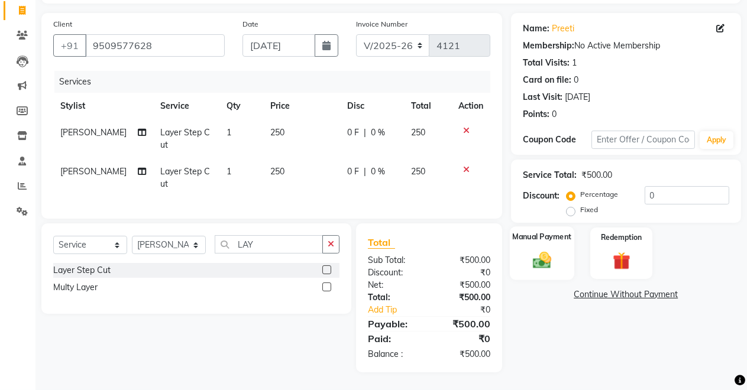
click at [550, 232] on label "Manual Payment" at bounding box center [541, 236] width 59 height 11
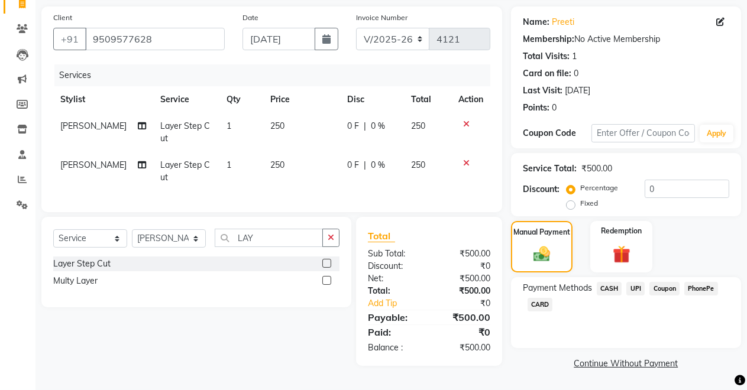
click at [640, 288] on span "UPI" at bounding box center [635, 289] width 18 height 14
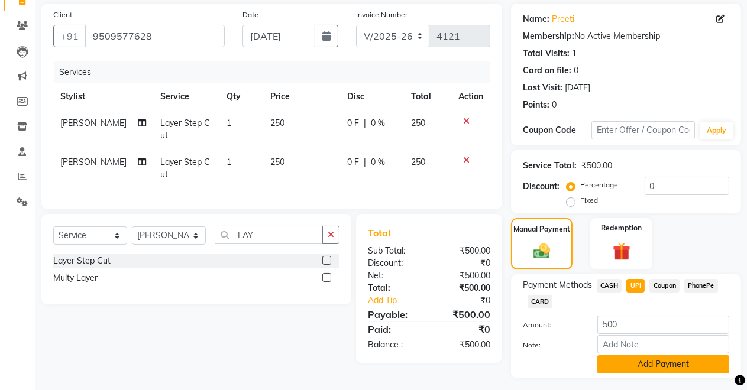
click at [633, 366] on button "Add Payment" at bounding box center [663, 365] width 132 height 18
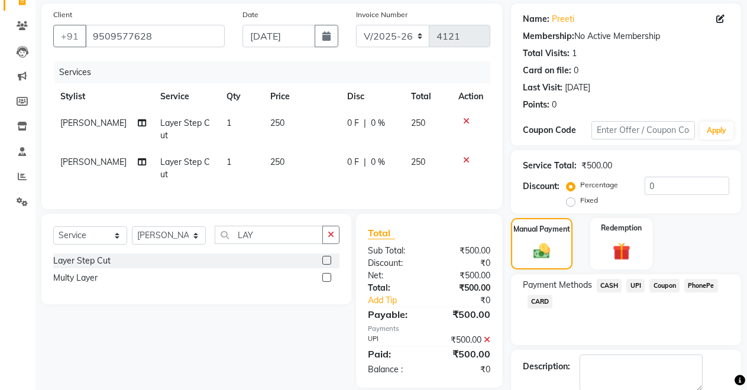
scroll to position [148, 0]
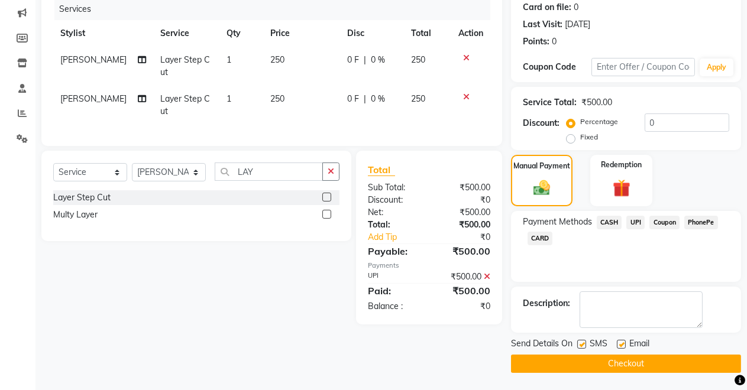
click at [634, 366] on button "Checkout" at bounding box center [626, 364] width 230 height 18
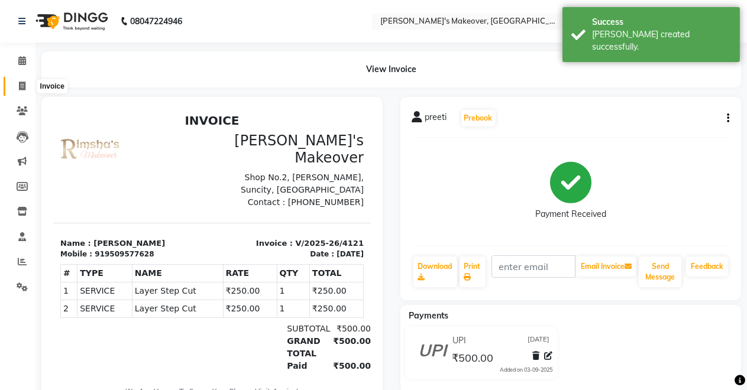
click at [20, 82] on icon at bounding box center [22, 86] width 7 height 9
select select "service"
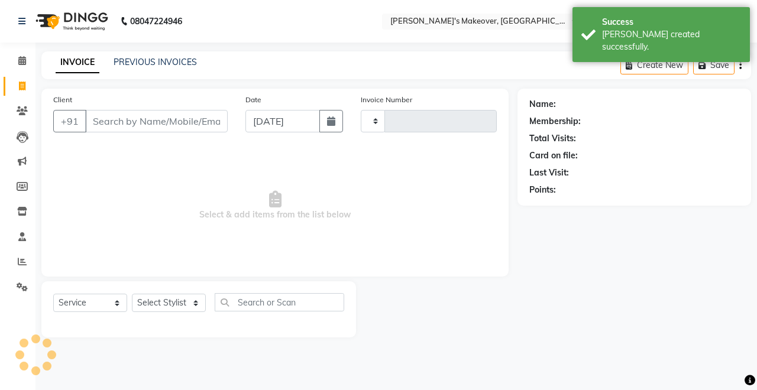
type input "4122"
select select "7317"
click at [117, 120] on input "Client" at bounding box center [156, 121] width 143 height 22
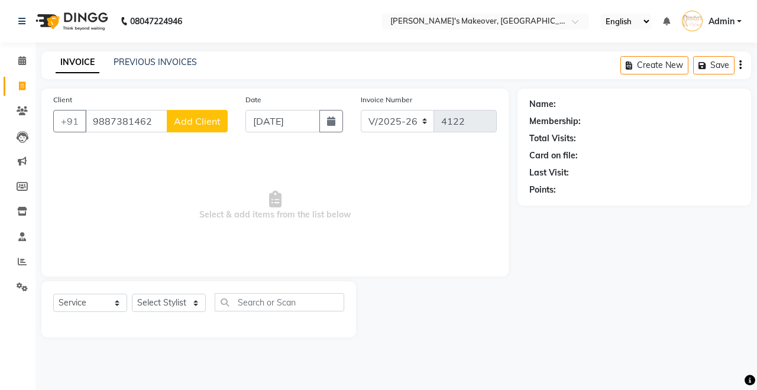
type input "9887381462"
click at [195, 128] on button "Add Client" at bounding box center [197, 121] width 61 height 22
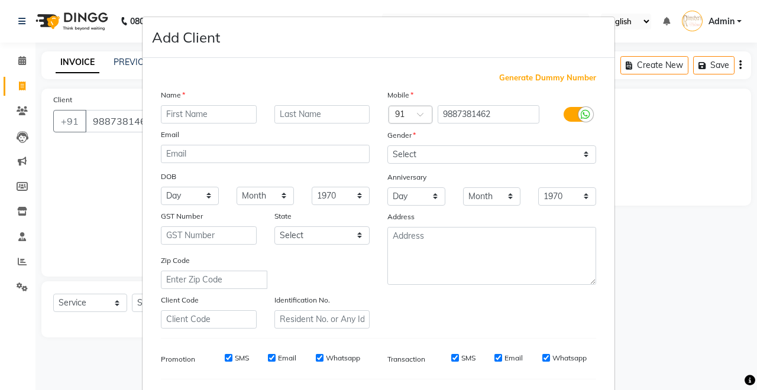
click at [202, 107] on input "text" at bounding box center [209, 114] width 96 height 18
type input "[PERSON_NAME]"
click at [563, 153] on select "Select [DEMOGRAPHIC_DATA] [DEMOGRAPHIC_DATA] Other Prefer Not To Say" at bounding box center [491, 155] width 209 height 18
select select "[DEMOGRAPHIC_DATA]"
click at [387, 146] on select "Select [DEMOGRAPHIC_DATA] [DEMOGRAPHIC_DATA] Other Prefer Not To Say" at bounding box center [491, 155] width 209 height 18
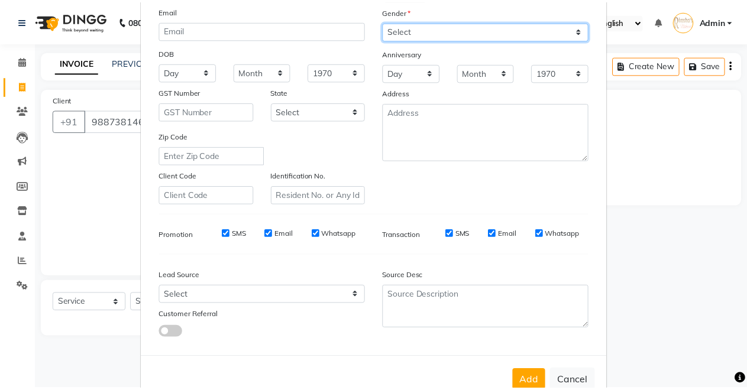
scroll to position [153, 0]
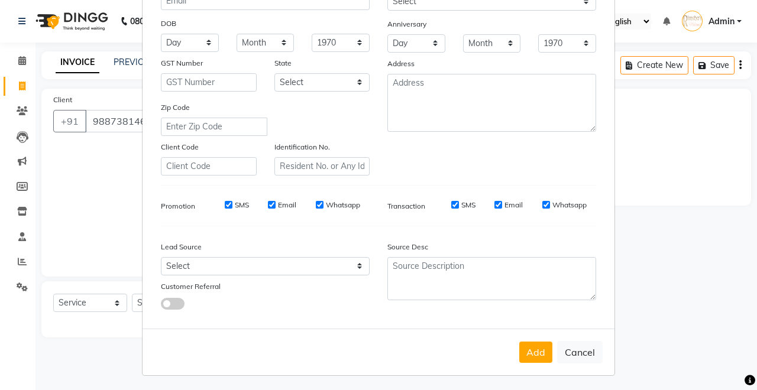
click at [534, 350] on button "Add" at bounding box center [535, 352] width 33 height 21
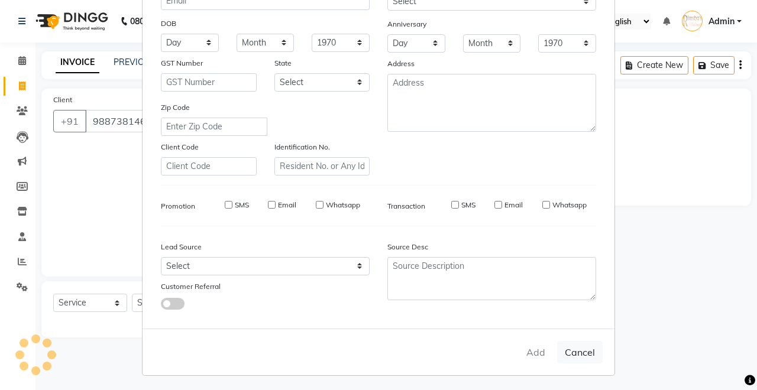
select select
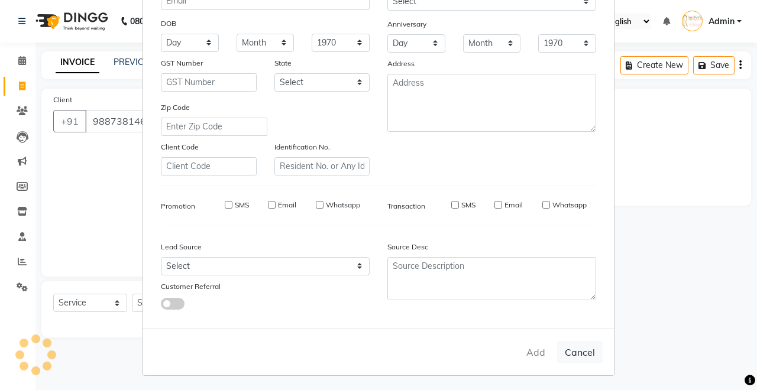
select select
checkbox input "false"
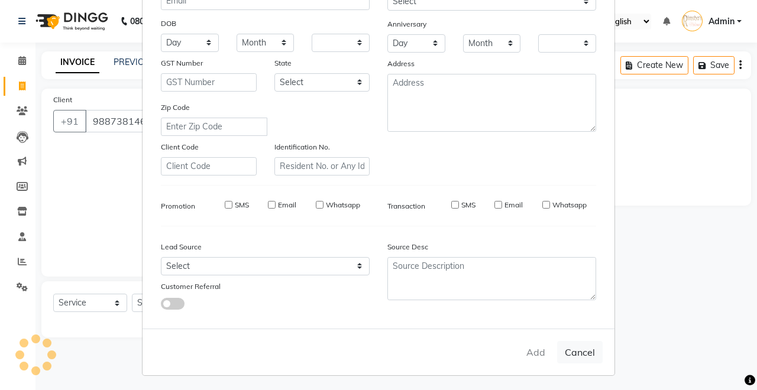
checkbox input "false"
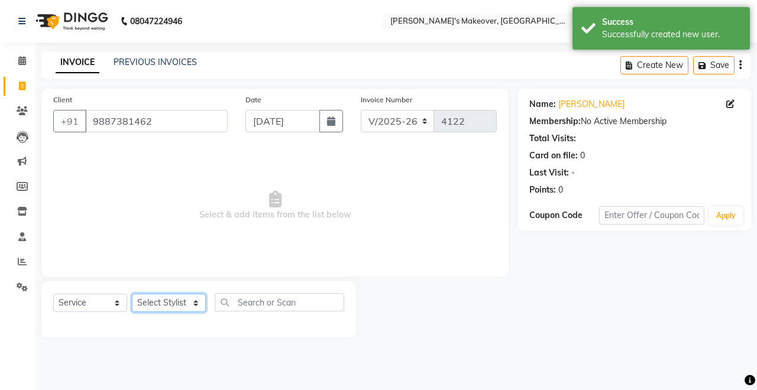
click at [169, 297] on select "Select Stylist [PERSON_NAME] [PERSON_NAME] [MEDICAL_DATA][PERSON_NAME] [PERSON_…" at bounding box center [169, 303] width 74 height 18
select select "65689"
click at [132, 294] on select "Select Stylist [PERSON_NAME] [PERSON_NAME] [MEDICAL_DATA][PERSON_NAME] [PERSON_…" at bounding box center [169, 303] width 74 height 18
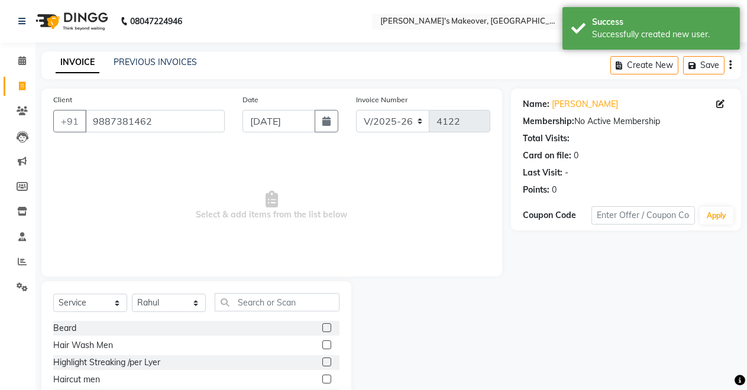
click at [322, 325] on label at bounding box center [326, 328] width 9 height 9
click at [322, 325] on input "checkbox" at bounding box center [326, 329] width 8 height 8
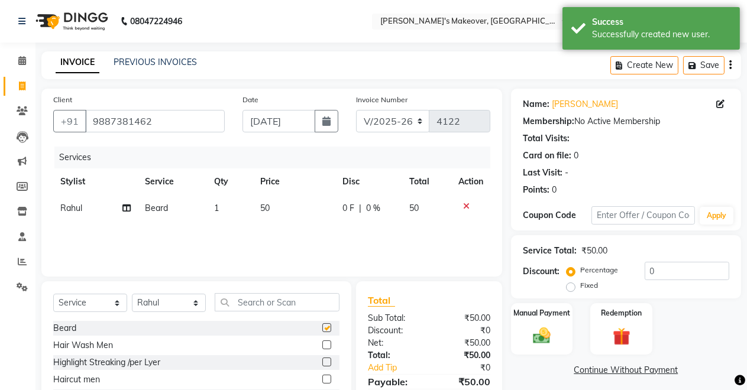
checkbox input "false"
click at [170, 296] on select "Select Stylist [PERSON_NAME] [PERSON_NAME] [MEDICAL_DATA][PERSON_NAME] [PERSON_…" at bounding box center [169, 303] width 74 height 18
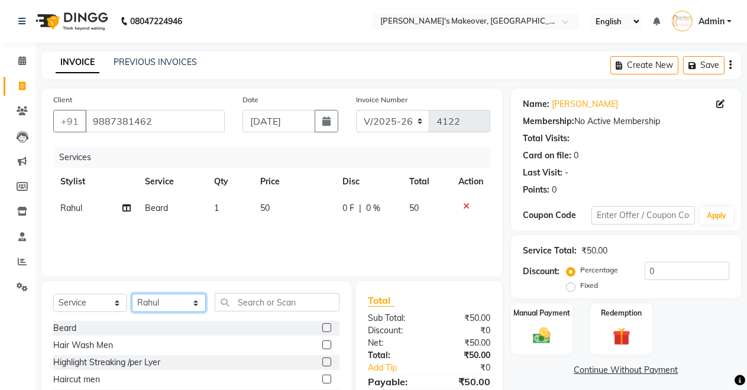
select select "84062"
click at [132, 294] on select "Select Stylist [PERSON_NAME] [PERSON_NAME] [MEDICAL_DATA][PERSON_NAME] [PERSON_…" at bounding box center [169, 303] width 74 height 18
click at [322, 324] on label at bounding box center [326, 328] width 9 height 9
click at [322, 325] on input "checkbox" at bounding box center [326, 329] width 8 height 8
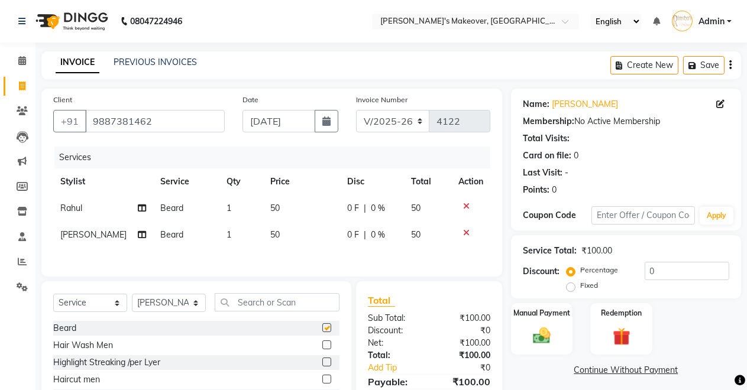
checkbox input "false"
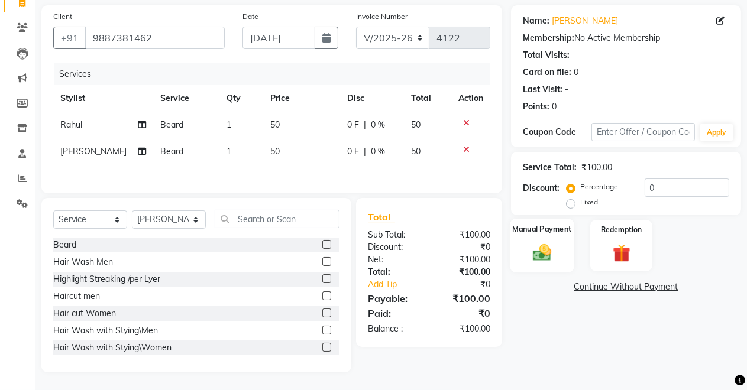
click at [529, 242] on img at bounding box center [542, 252] width 30 height 21
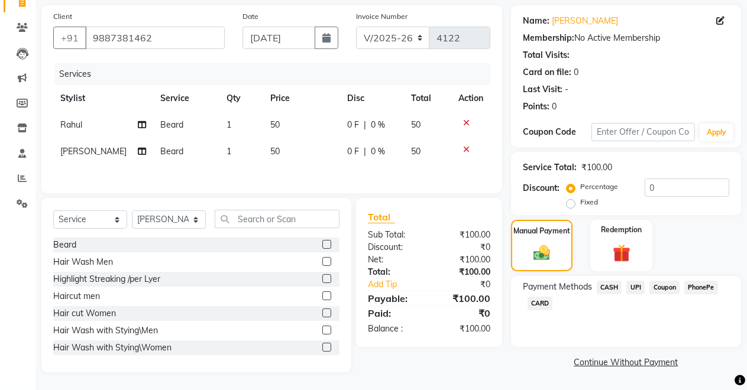
click at [609, 283] on span "CASH" at bounding box center [609, 288] width 25 height 14
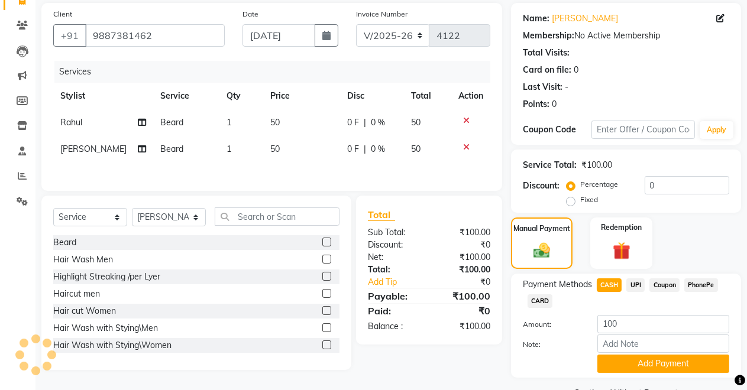
scroll to position [115, 0]
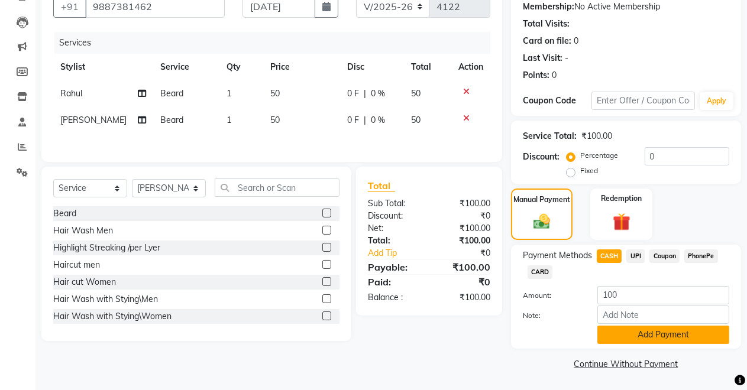
click at [638, 340] on button "Add Payment" at bounding box center [663, 335] width 132 height 18
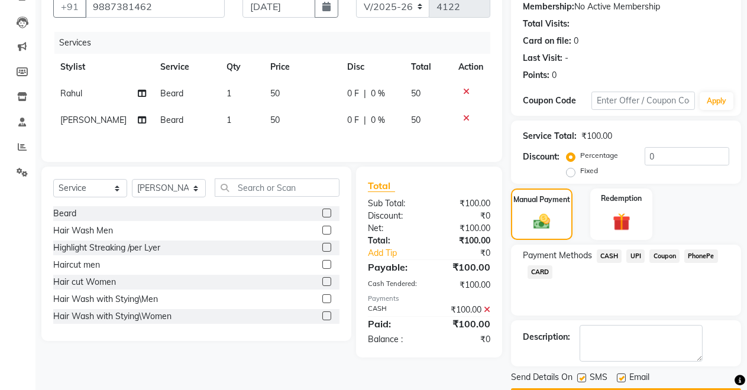
scroll to position [148, 0]
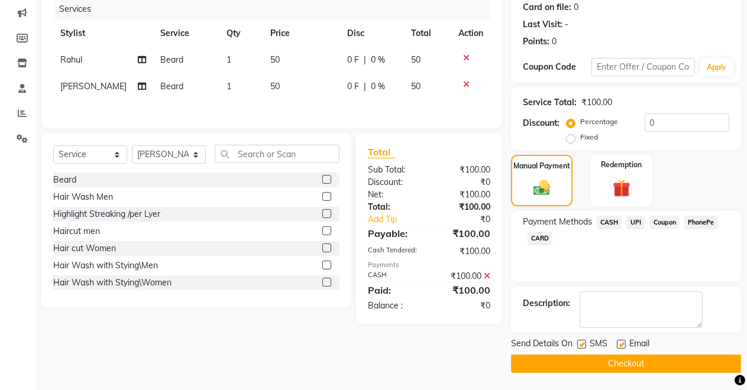
click at [632, 364] on button "Checkout" at bounding box center [626, 364] width 230 height 18
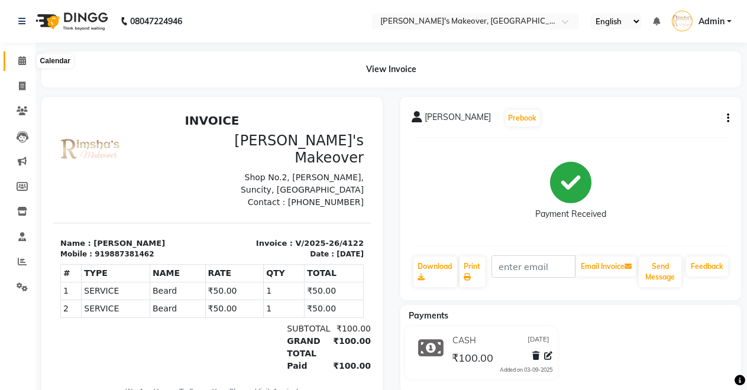
click at [19, 66] on span at bounding box center [22, 61] width 21 height 14
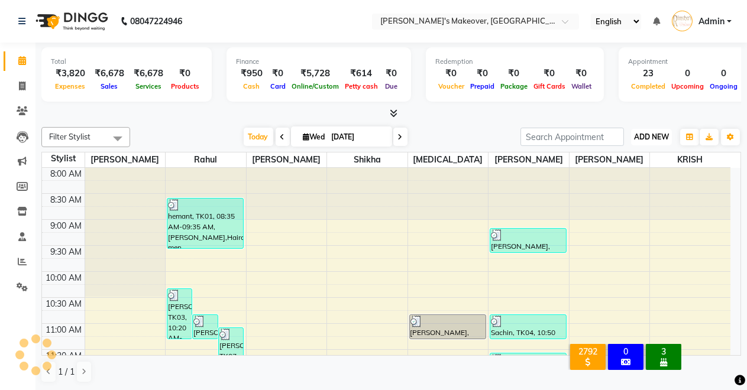
click at [652, 131] on button "ADD NEW Toggle Dropdown" at bounding box center [651, 137] width 41 height 17
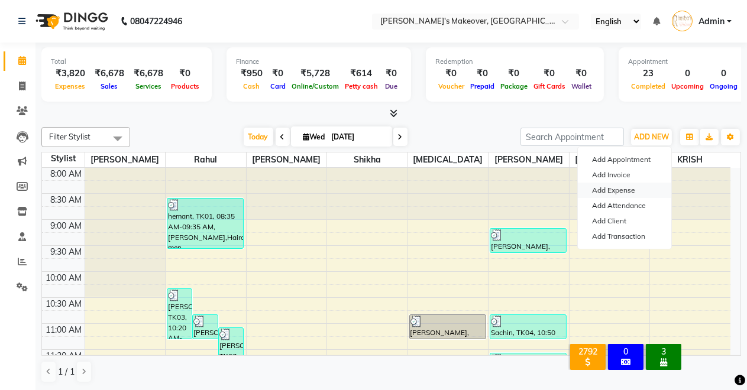
click at [639, 188] on link "Add Expense" at bounding box center [624, 190] width 93 height 15
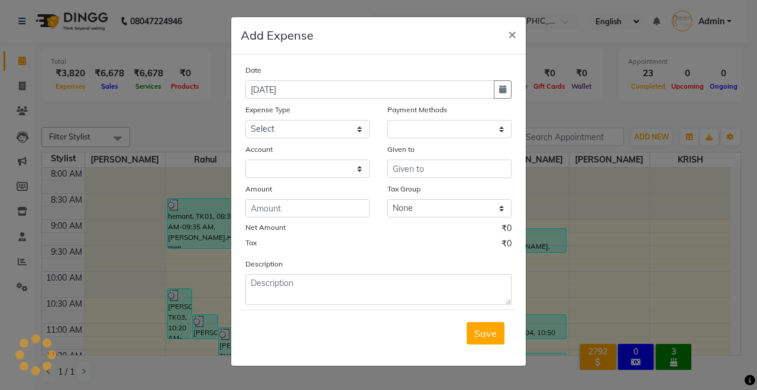
select select "1"
select select "6406"
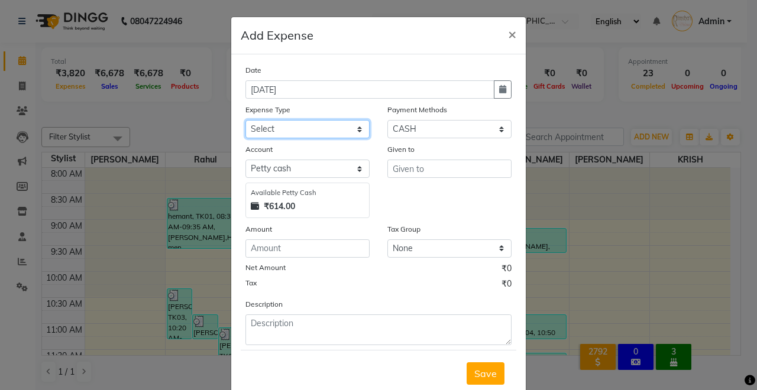
drag, startPoint x: 347, startPoint y: 124, endPoint x: 354, endPoint y: 123, distance: 7.1
click at [348, 122] on select "Select Advance Salary Baba Bank Service Charges CLEANING Clinical charges DM SI…" at bounding box center [307, 129] width 124 height 18
select select "19381"
click at [245, 120] on select "Select Advance Salary Baba Bank Service Charges CLEANING Clinical charges DM SI…" at bounding box center [307, 129] width 124 height 18
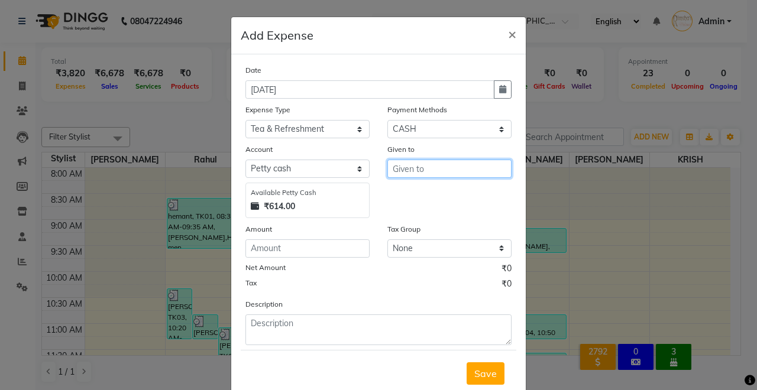
click at [447, 170] on input "text" at bounding box center [449, 169] width 124 height 18
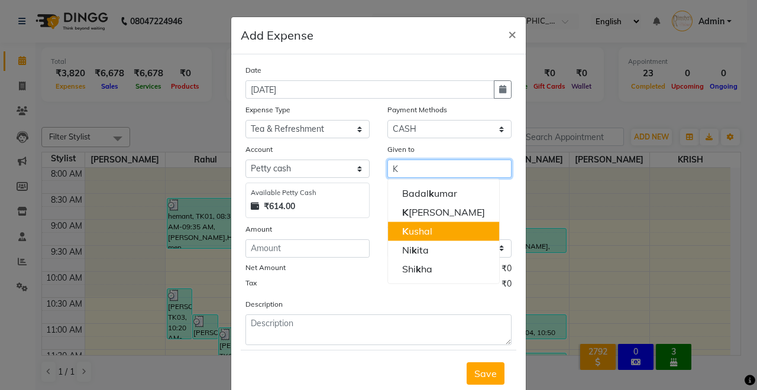
click at [434, 230] on button "K ushal" at bounding box center [443, 231] width 111 height 19
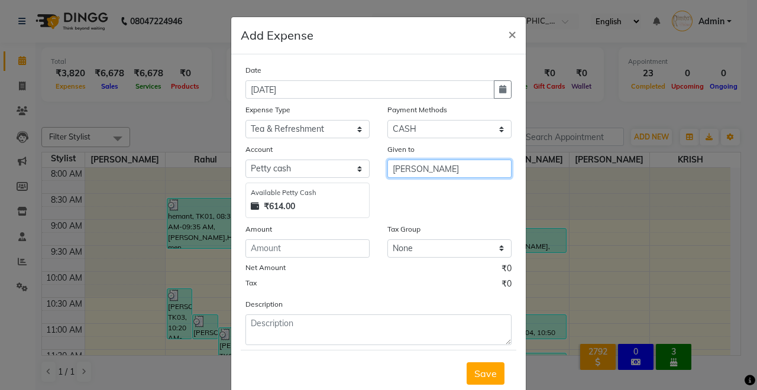
type input "[PERSON_NAME]"
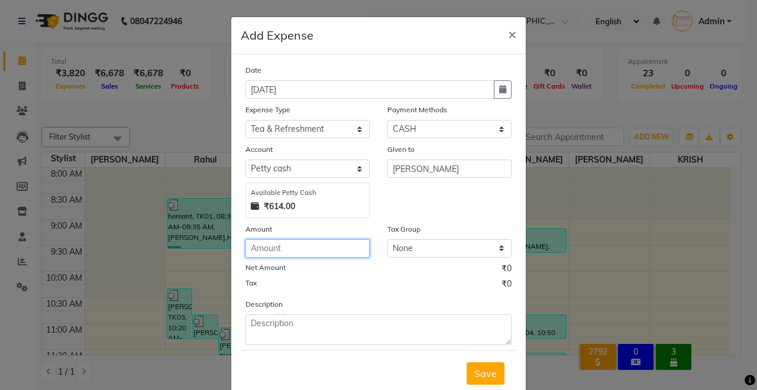
click at [346, 245] on input "number" at bounding box center [307, 249] width 124 height 18
type input "10"
click at [484, 371] on span "Save" at bounding box center [485, 374] width 22 height 12
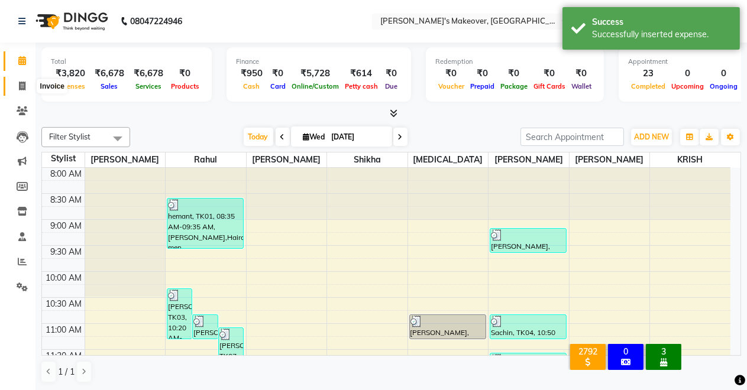
click at [21, 83] on icon at bounding box center [22, 86] width 7 height 9
select select "service"
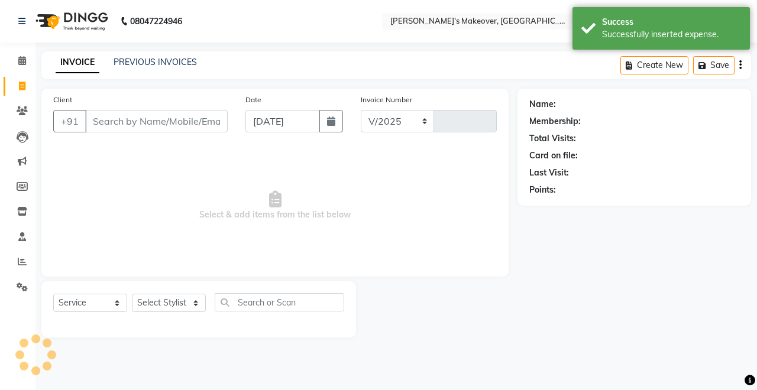
select select "7317"
type input "4123"
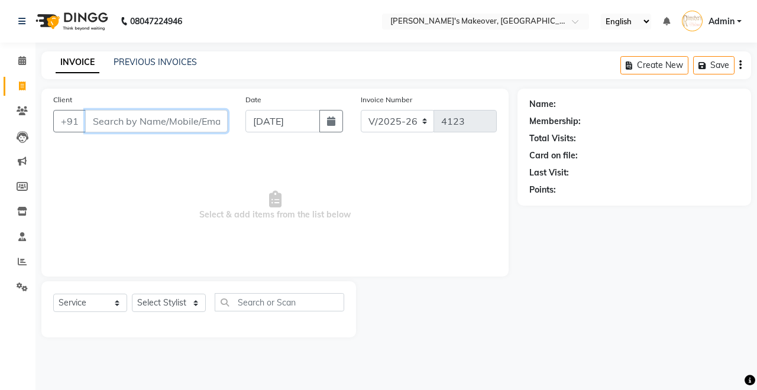
click at [114, 127] on input "Client" at bounding box center [156, 121] width 143 height 22
click at [149, 305] on select "Select Stylist [PERSON_NAME] [PERSON_NAME] [MEDICAL_DATA][PERSON_NAME] [PERSON_…" at bounding box center [169, 303] width 74 height 18
select select "77364"
click at [132, 294] on select "Select Stylist [PERSON_NAME] [PERSON_NAME] [MEDICAL_DATA][PERSON_NAME] [PERSON_…" at bounding box center [169, 303] width 74 height 18
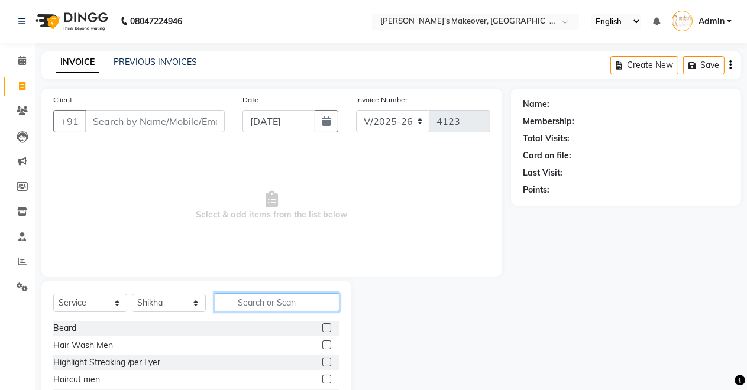
click at [263, 300] on input "text" at bounding box center [277, 302] width 125 height 18
type input "THR"
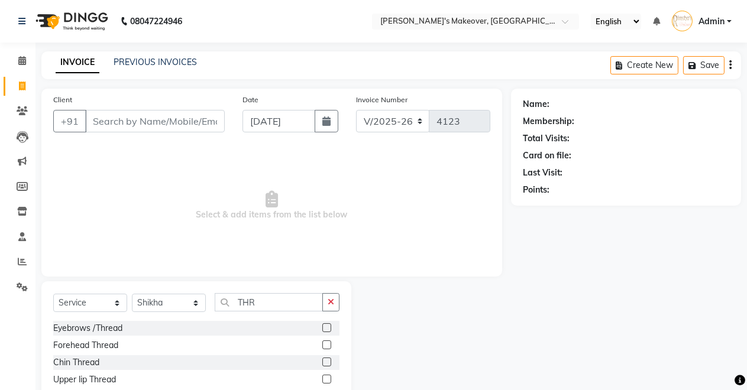
click at [328, 328] on label at bounding box center [326, 328] width 9 height 9
click at [328, 328] on input "checkbox" at bounding box center [326, 329] width 8 height 8
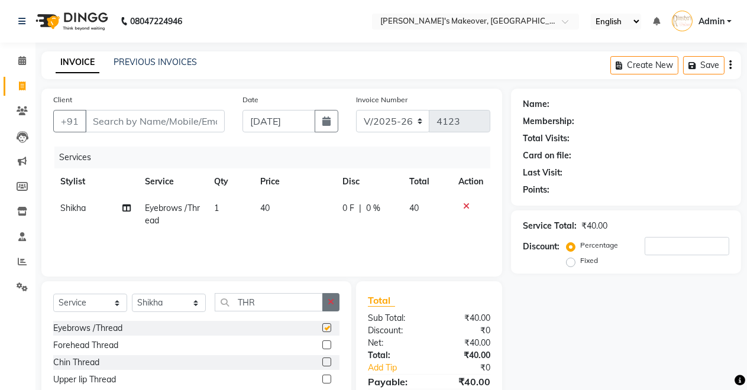
checkbox input "false"
click at [329, 302] on icon "button" at bounding box center [331, 302] width 7 height 8
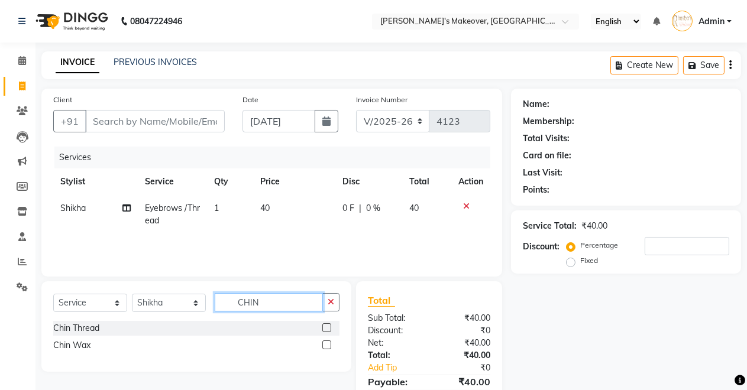
type input "CHIN"
click at [323, 344] on label at bounding box center [326, 345] width 9 height 9
click at [323, 344] on input "checkbox" at bounding box center [326, 346] width 8 height 8
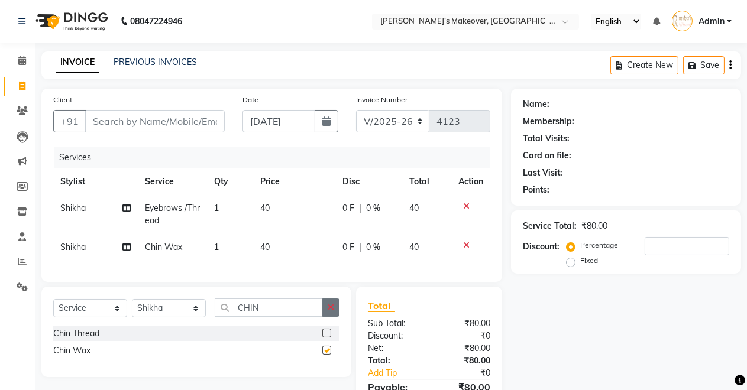
checkbox input "false"
click at [332, 312] on icon "button" at bounding box center [331, 307] width 7 height 8
type input "UPP"
click at [326, 355] on label at bounding box center [326, 350] width 9 height 9
click at [326, 355] on input "checkbox" at bounding box center [326, 351] width 8 height 8
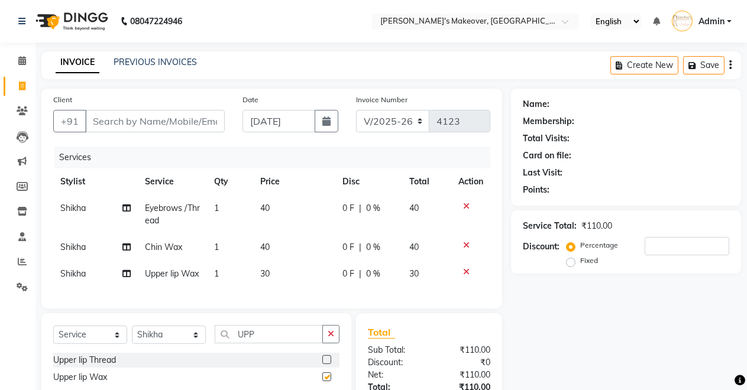
checkbox input "false"
click at [112, 124] on input "Client" at bounding box center [155, 121] width 140 height 22
type input "9"
type input "0"
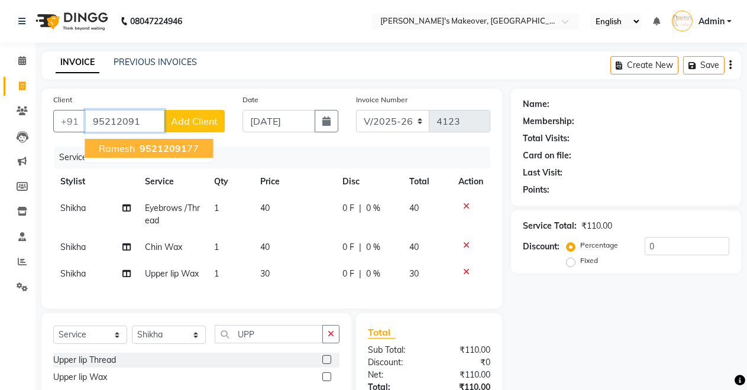
click at [110, 150] on span "ramesh" at bounding box center [117, 149] width 36 height 12
type input "9521209177"
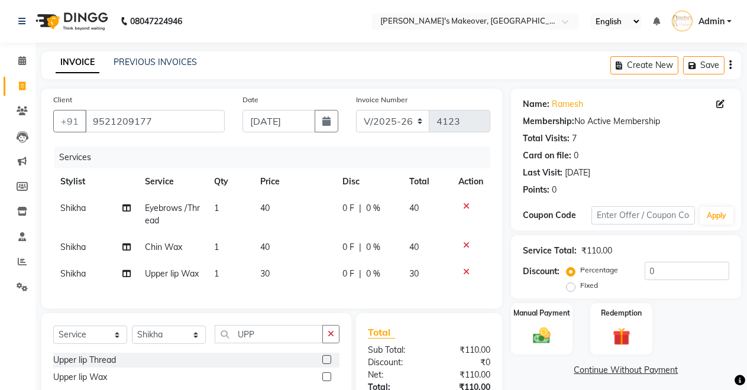
scroll to position [99, 0]
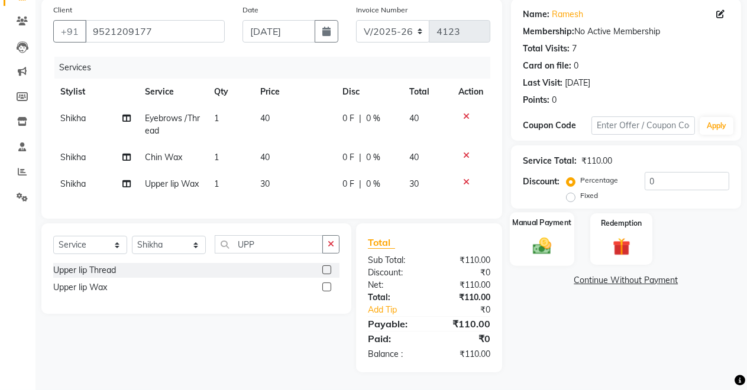
click at [518, 221] on div "Manual Payment" at bounding box center [542, 239] width 64 height 54
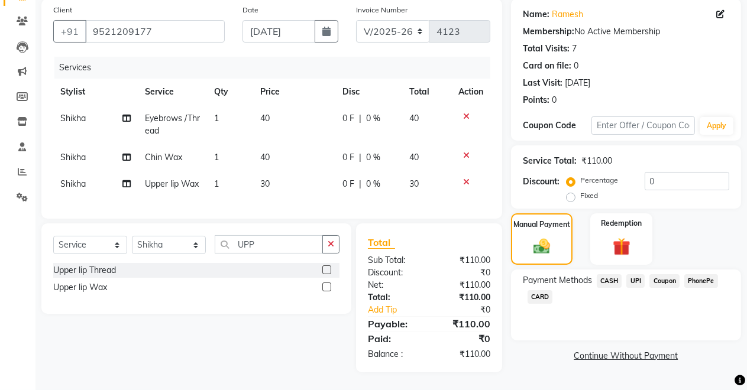
click at [641, 274] on span "UPI" at bounding box center [635, 281] width 18 height 14
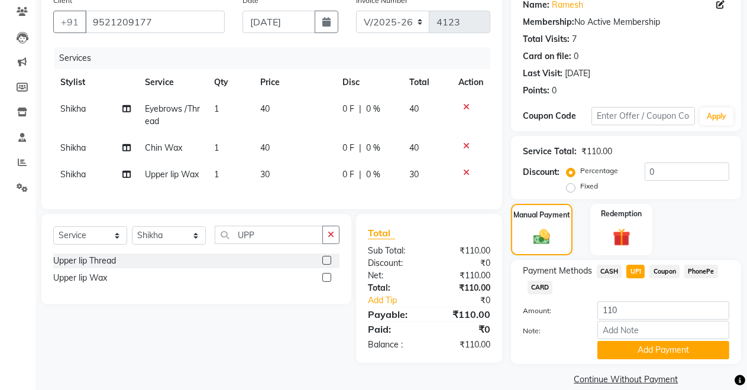
scroll to position [115, 0]
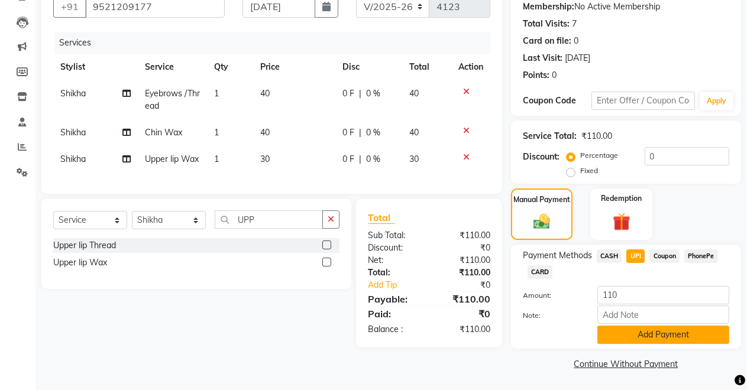
click at [615, 335] on button "Add Payment" at bounding box center [663, 335] width 132 height 18
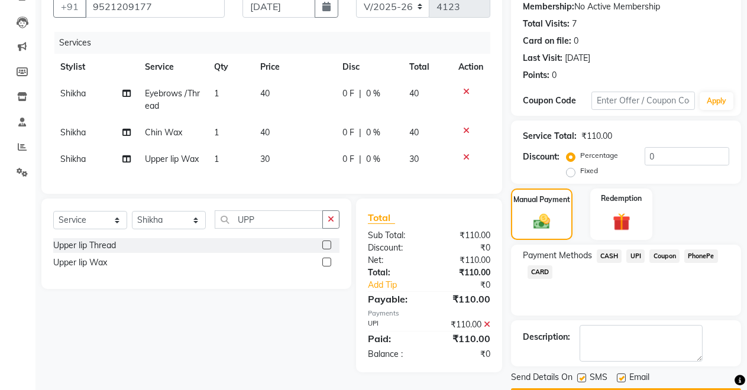
scroll to position [148, 0]
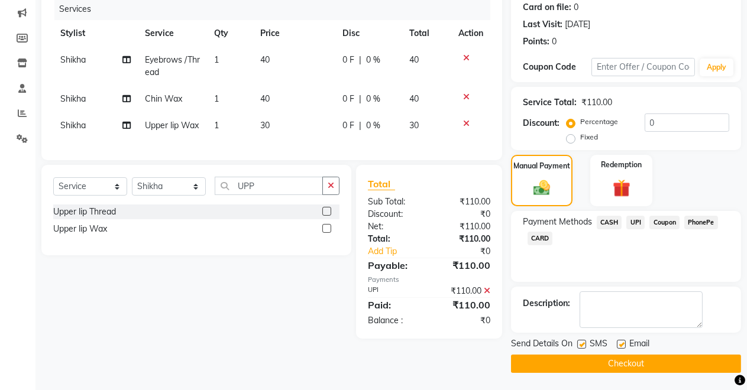
click at [605, 370] on button "Checkout" at bounding box center [626, 364] width 230 height 18
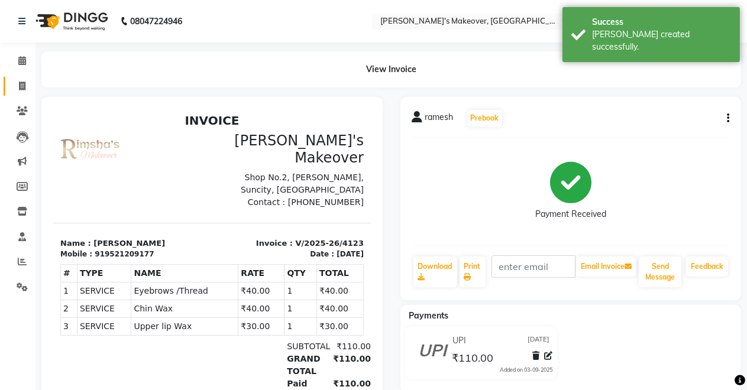
click at [20, 79] on link "Invoice" at bounding box center [18, 87] width 28 height 20
select select "service"
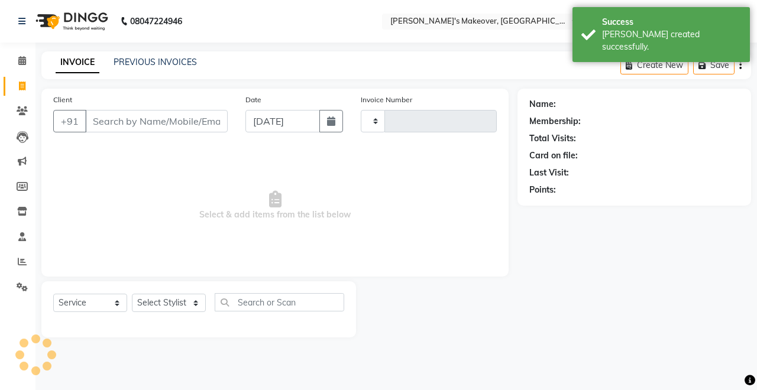
type input "4124"
select select "7317"
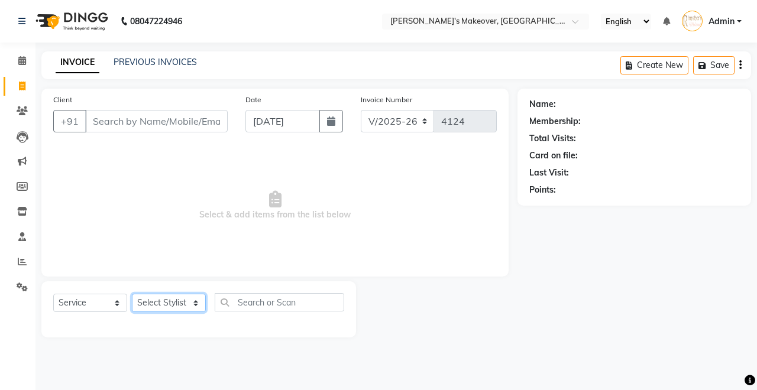
click at [177, 296] on select "Select Stylist [PERSON_NAME] [PERSON_NAME] [MEDICAL_DATA][PERSON_NAME] [PERSON_…" at bounding box center [169, 303] width 74 height 18
select select "65689"
click at [132, 294] on select "Select Stylist [PERSON_NAME] [PERSON_NAME] [MEDICAL_DATA][PERSON_NAME] [PERSON_…" at bounding box center [169, 303] width 74 height 18
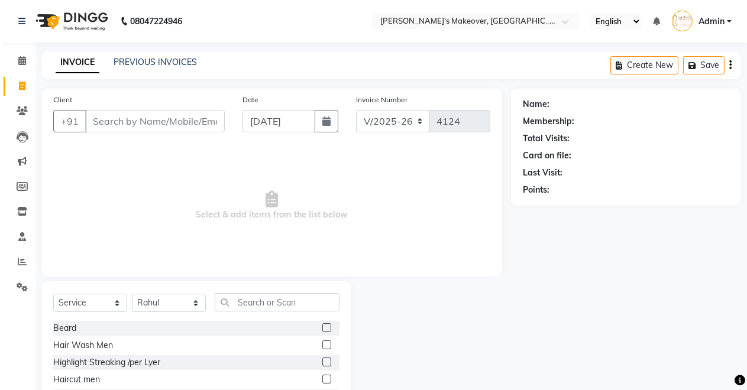
click at [322, 329] on label at bounding box center [326, 328] width 9 height 9
click at [322, 329] on input "checkbox" at bounding box center [326, 329] width 8 height 8
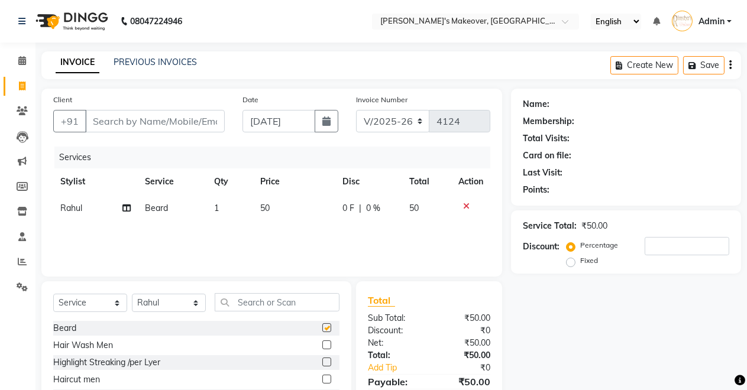
checkbox input "false"
click at [322, 378] on label at bounding box center [326, 379] width 9 height 9
click at [322, 378] on input "checkbox" at bounding box center [326, 380] width 8 height 8
checkbox input "false"
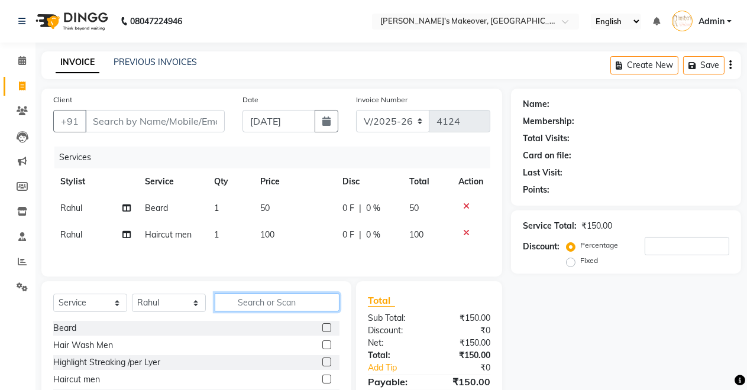
click at [285, 304] on input "text" at bounding box center [277, 302] width 125 height 18
type input "OZ"
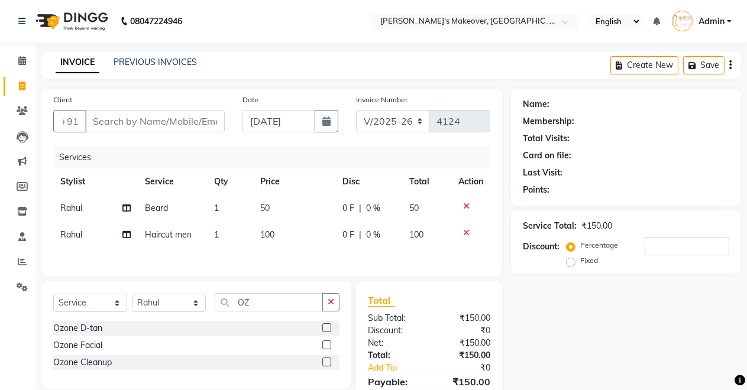
click at [327, 331] on label at bounding box center [326, 328] width 9 height 9
click at [327, 331] on input "checkbox" at bounding box center [326, 329] width 8 height 8
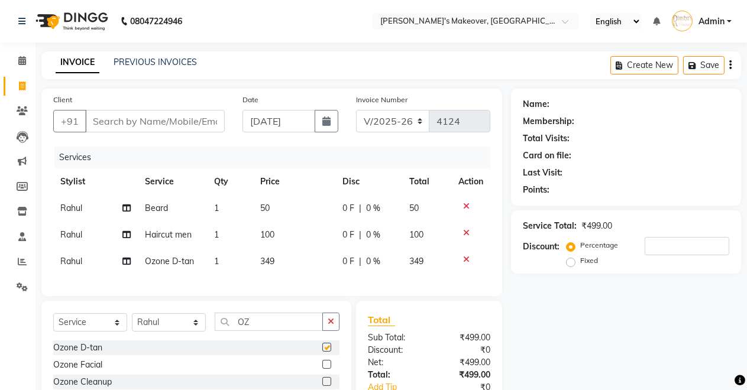
checkbox input "false"
click at [150, 122] on input "Client" at bounding box center [155, 121] width 140 height 22
type input "9"
type input "0"
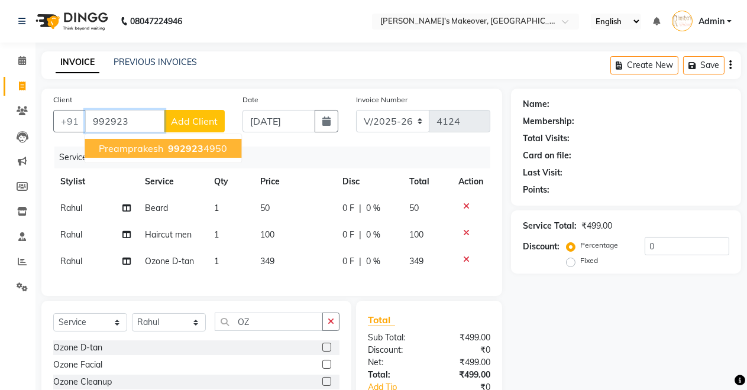
click at [151, 148] on span "Preamprakesh" at bounding box center [131, 149] width 64 height 12
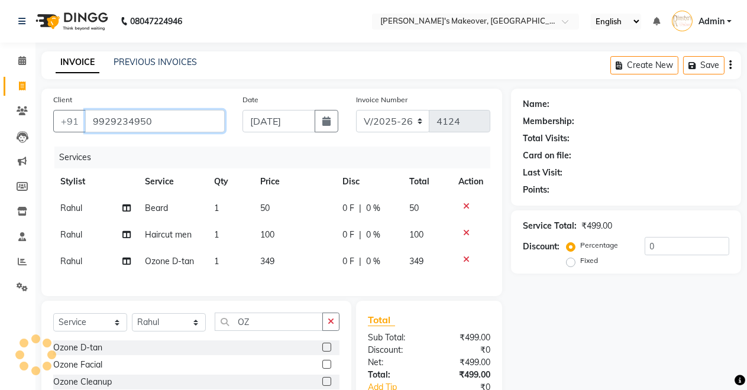
type input "9929234950"
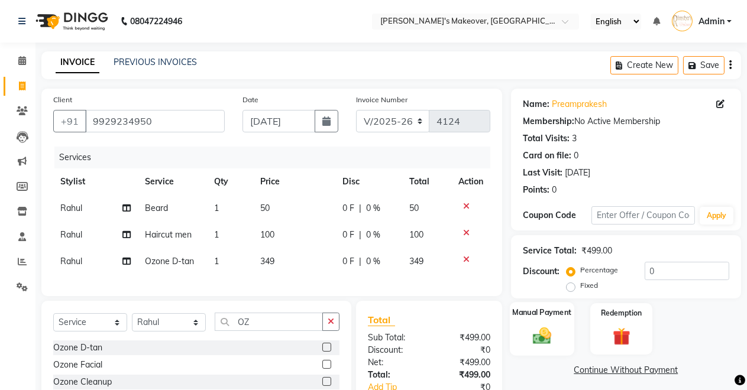
click at [529, 325] on img at bounding box center [542, 335] width 30 height 21
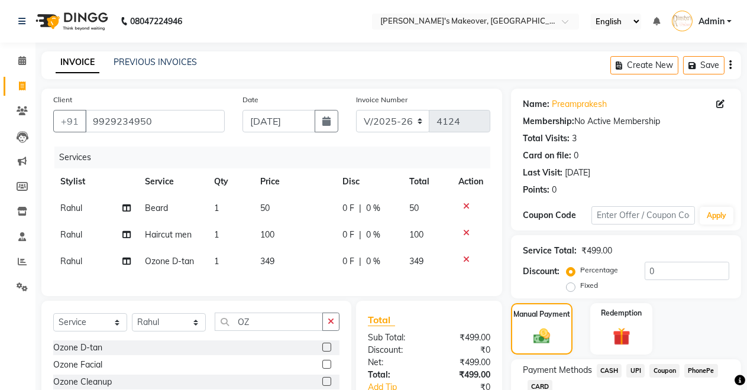
scroll to position [87, 0]
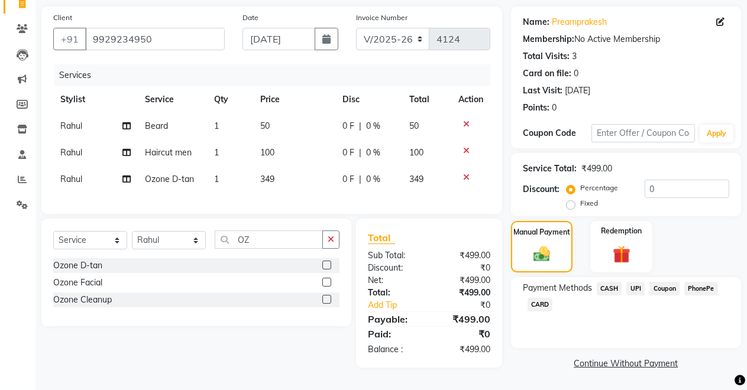
click at [609, 282] on span "CASH" at bounding box center [609, 289] width 25 height 14
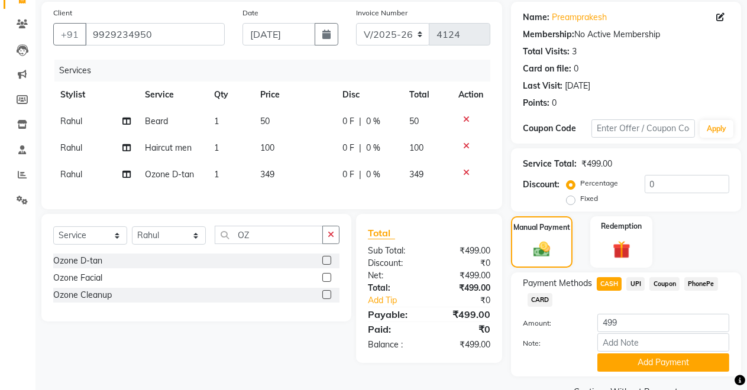
scroll to position [115, 0]
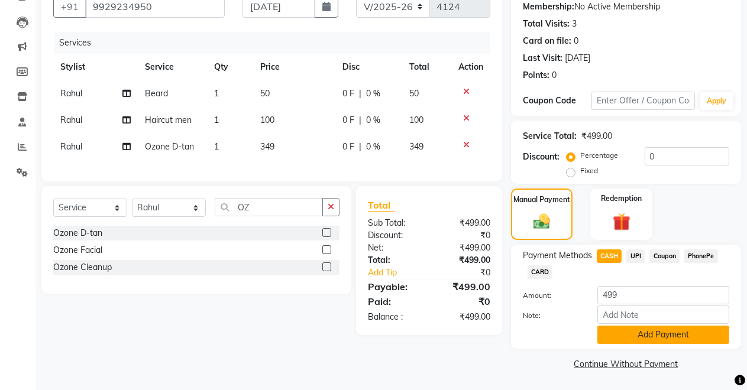
click at [607, 332] on button "Add Payment" at bounding box center [663, 335] width 132 height 18
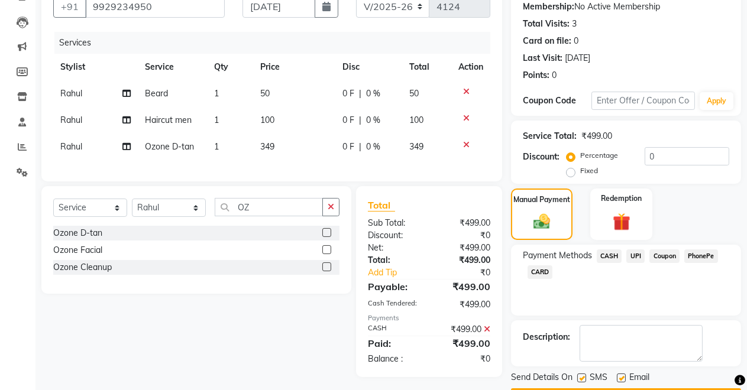
scroll to position [148, 0]
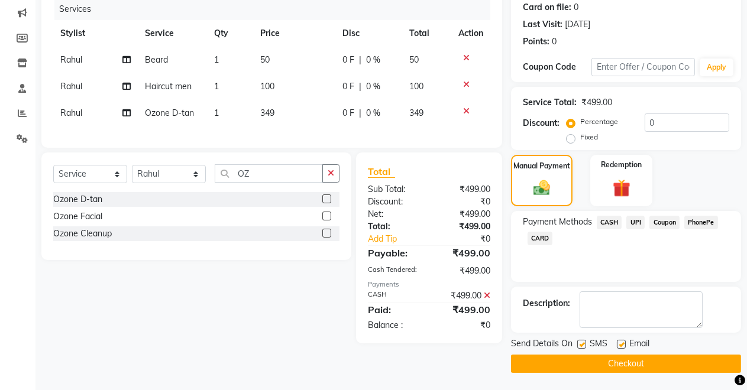
click at [582, 362] on button "Checkout" at bounding box center [626, 364] width 230 height 18
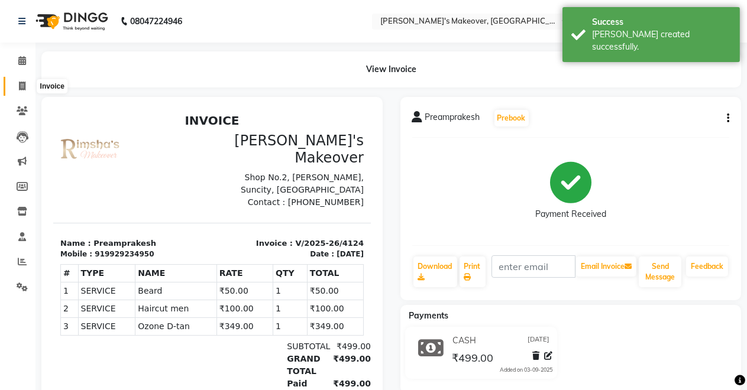
click at [20, 85] on icon at bounding box center [22, 86] width 7 height 9
select select "7317"
select select "service"
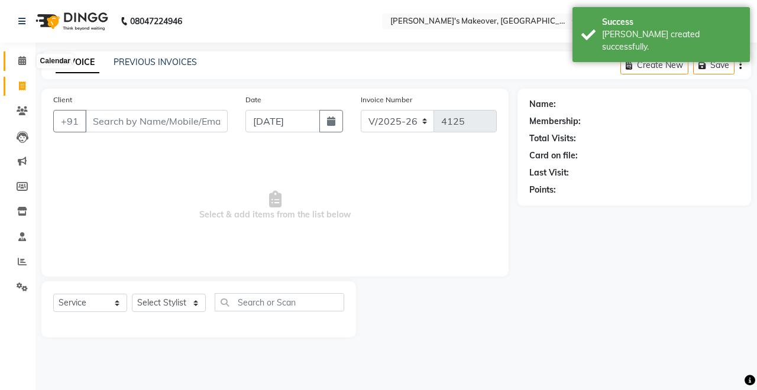
click at [24, 62] on icon at bounding box center [22, 60] width 8 height 9
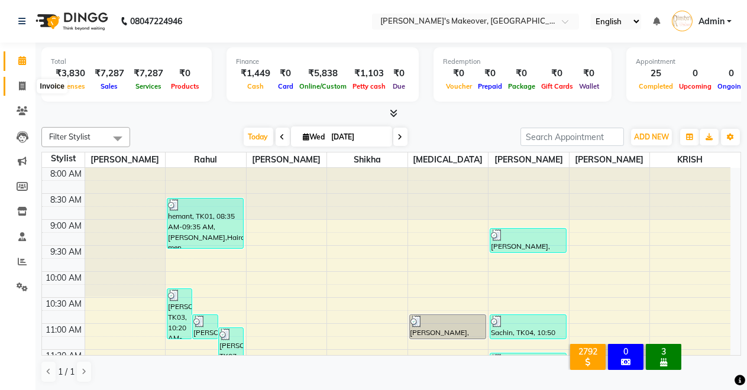
click at [17, 85] on span at bounding box center [22, 87] width 21 height 14
select select "service"
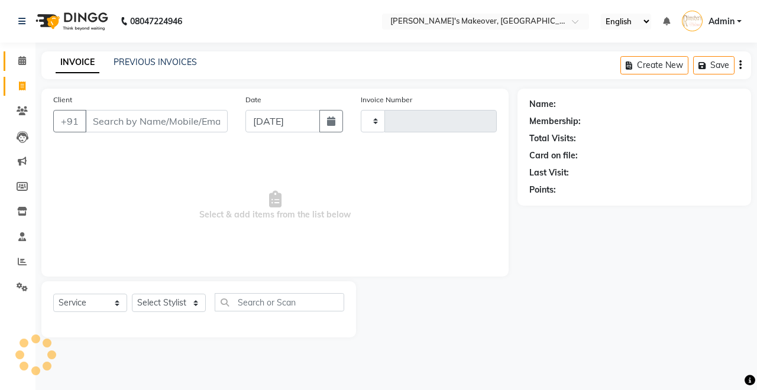
type input "4125"
select select "7317"
click at [20, 106] on icon at bounding box center [22, 110] width 11 height 9
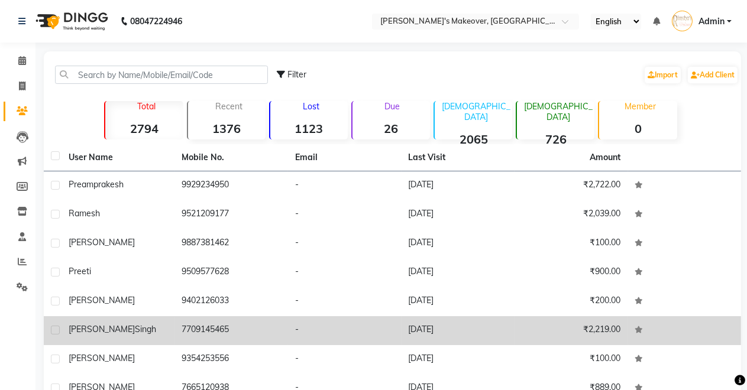
click at [264, 332] on td "7709145465" at bounding box center [232, 330] width 114 height 29
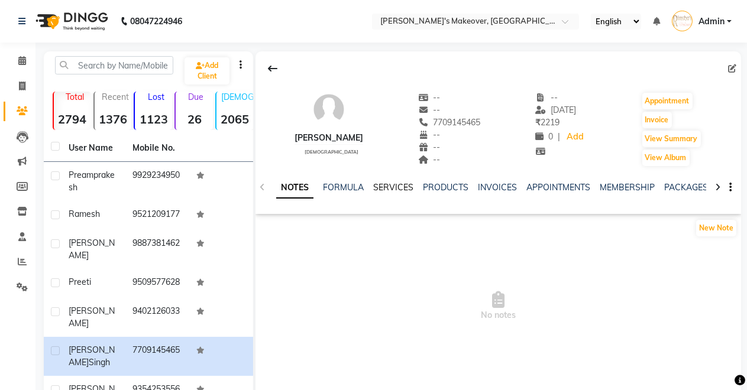
click at [386, 186] on link "SERVICES" at bounding box center [393, 187] width 40 height 11
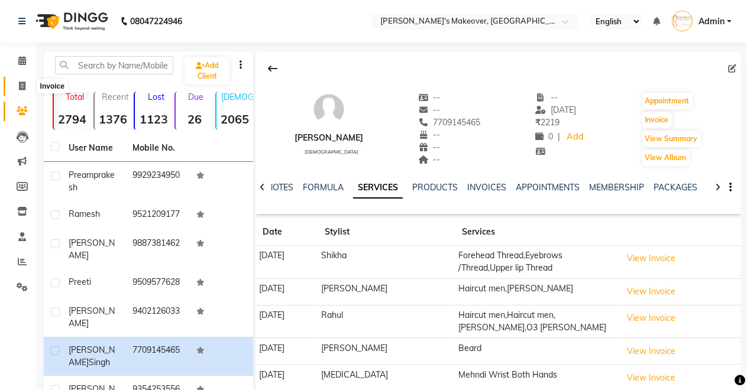
click at [20, 83] on icon at bounding box center [22, 86] width 7 height 9
select select "service"
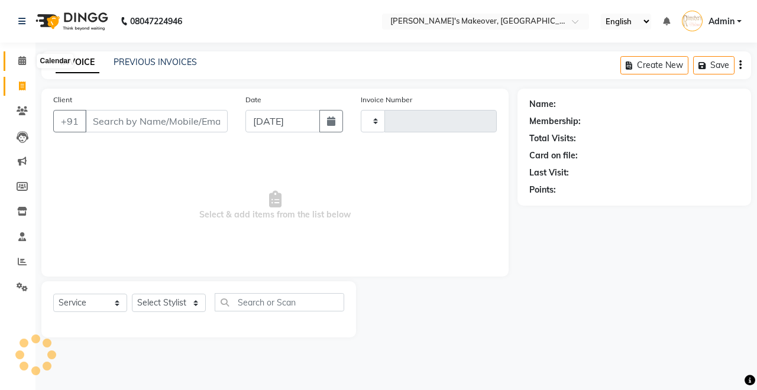
click at [21, 61] on icon at bounding box center [22, 60] width 8 height 9
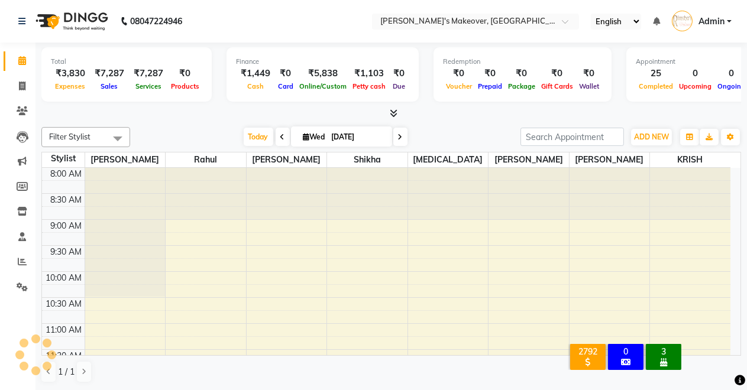
scroll to position [514, 0]
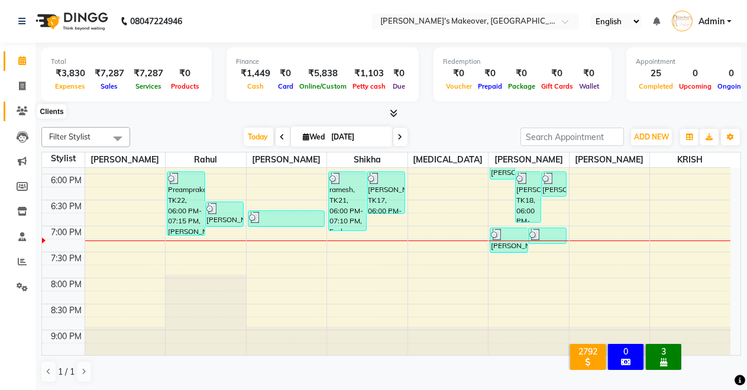
click at [20, 117] on span at bounding box center [22, 112] width 21 height 14
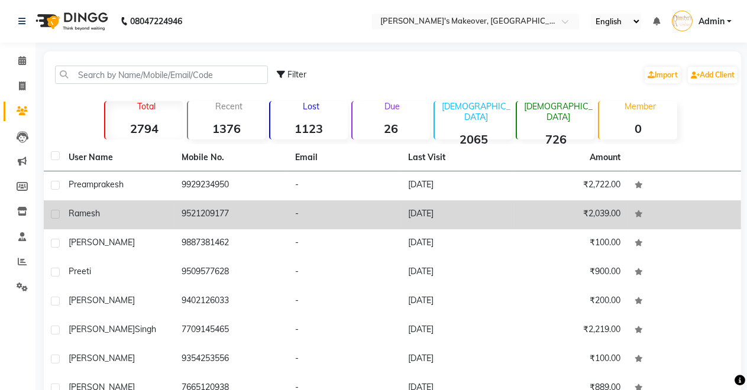
click at [137, 219] on div "ramesh" at bounding box center [118, 214] width 99 height 12
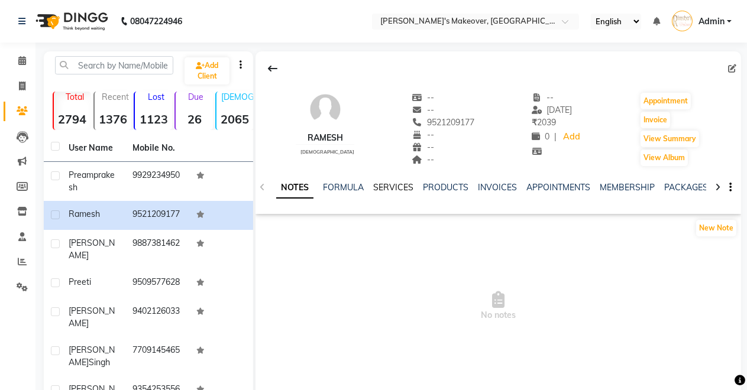
click at [397, 187] on link "SERVICES" at bounding box center [393, 187] width 40 height 11
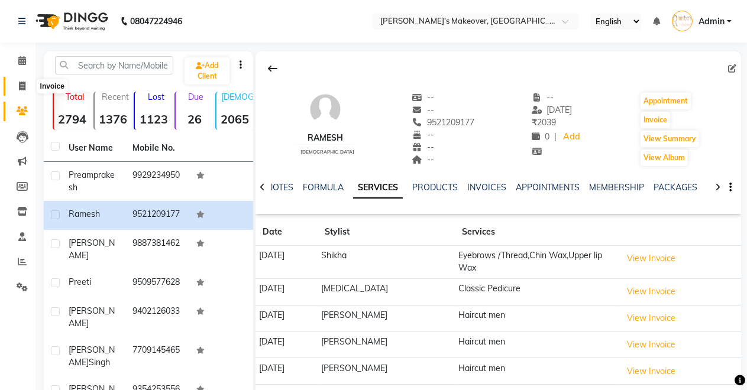
click at [19, 83] on icon at bounding box center [22, 86] width 7 height 9
select select "service"
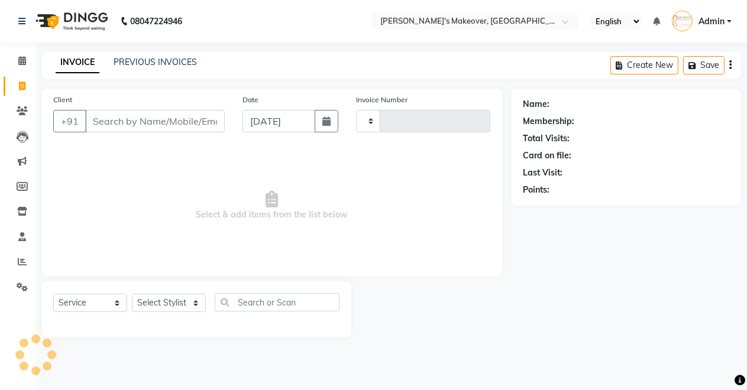
type input "4125"
select select "7317"
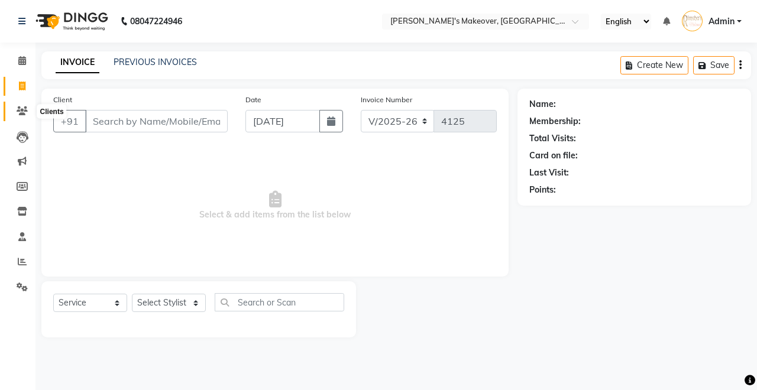
click at [20, 109] on icon at bounding box center [22, 110] width 11 height 9
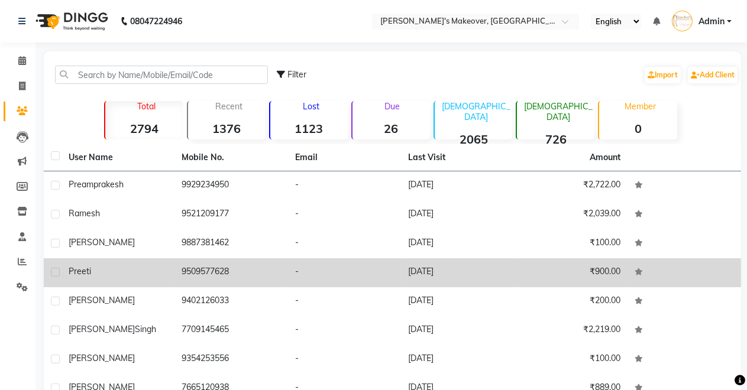
click at [344, 272] on td "-" at bounding box center [345, 272] width 114 height 29
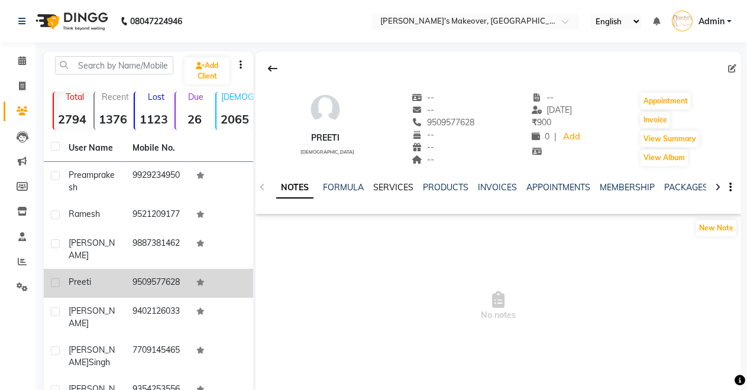
click at [379, 185] on link "SERVICES" at bounding box center [393, 187] width 40 height 11
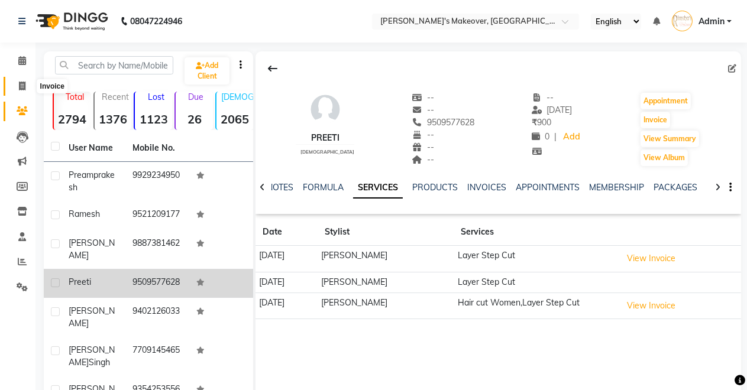
click at [26, 83] on span at bounding box center [22, 87] width 21 height 14
select select "7317"
select select "service"
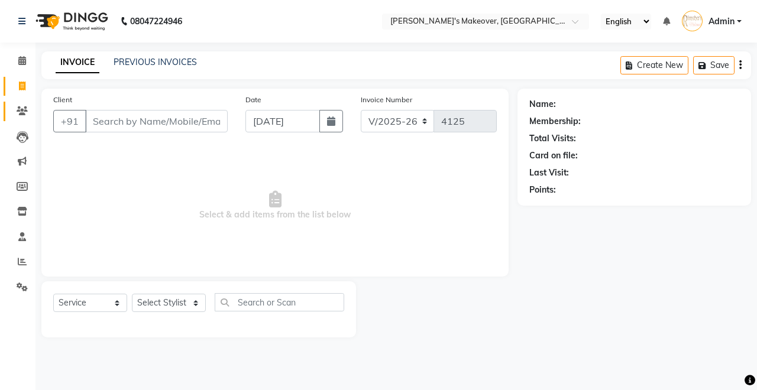
click at [22, 104] on link "Clients" at bounding box center [18, 112] width 28 height 20
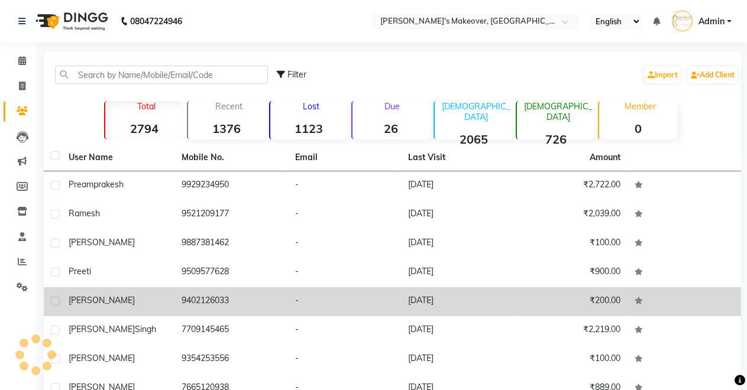
scroll to position [122, 0]
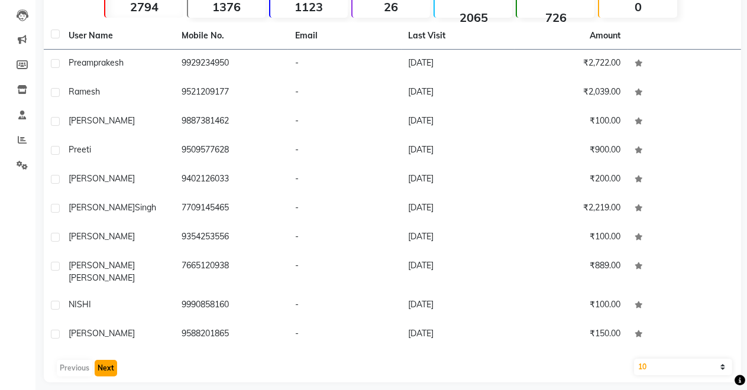
click at [99, 360] on button "Next" at bounding box center [106, 368] width 22 height 17
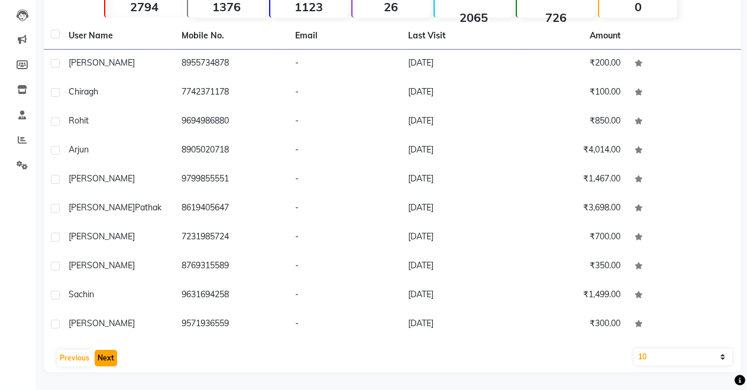
click at [102, 356] on button "Next" at bounding box center [106, 358] width 22 height 17
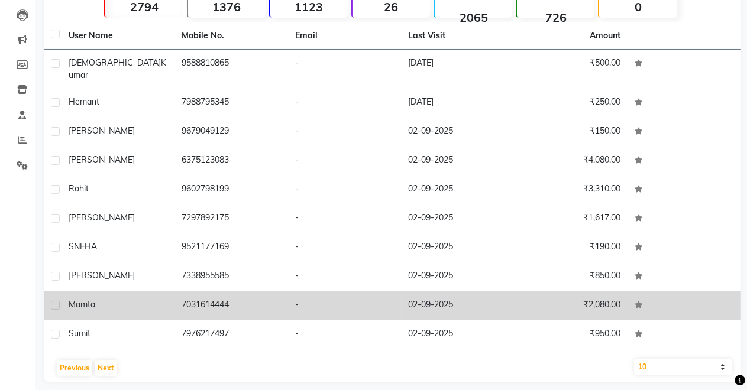
click at [364, 298] on td "-" at bounding box center [345, 306] width 114 height 29
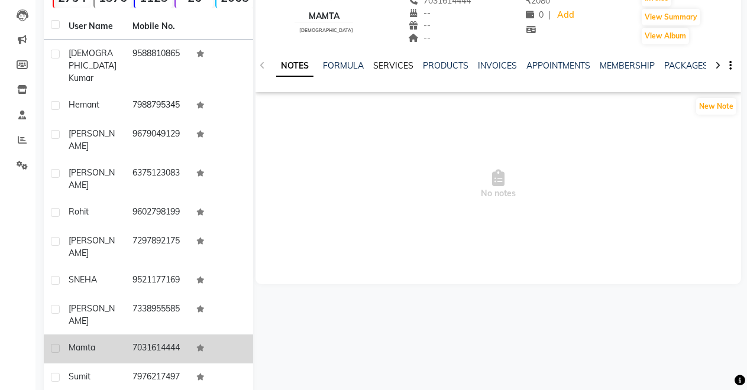
click at [402, 63] on link "SERVICES" at bounding box center [393, 65] width 40 height 11
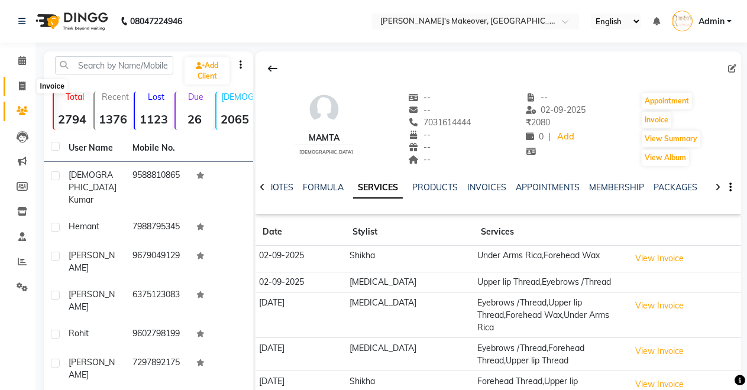
click at [25, 86] on span at bounding box center [22, 87] width 21 height 14
select select "service"
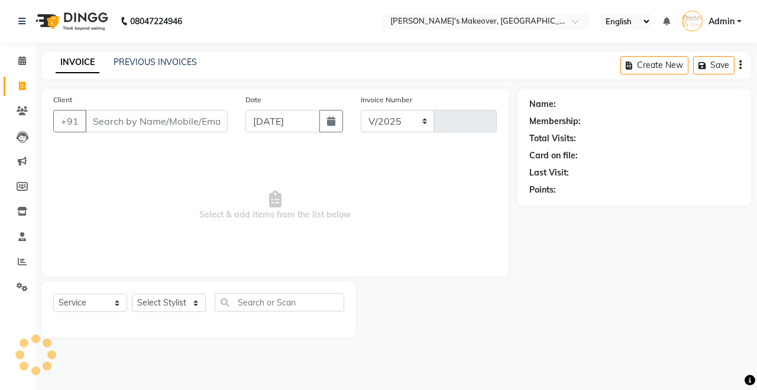
select select "7317"
type input "4125"
click at [24, 59] on icon at bounding box center [22, 60] width 8 height 9
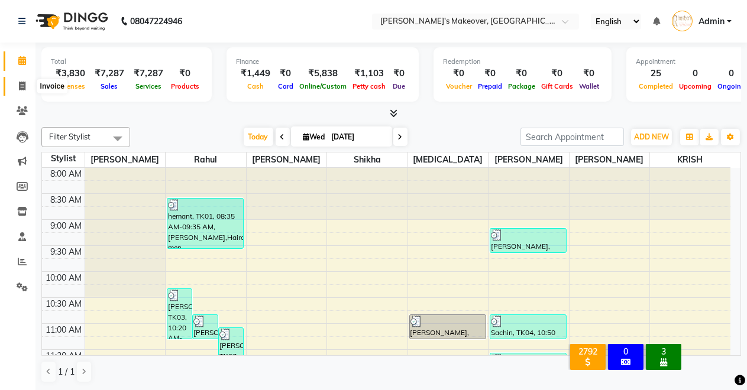
click at [19, 83] on icon at bounding box center [22, 86] width 7 height 9
select select "service"
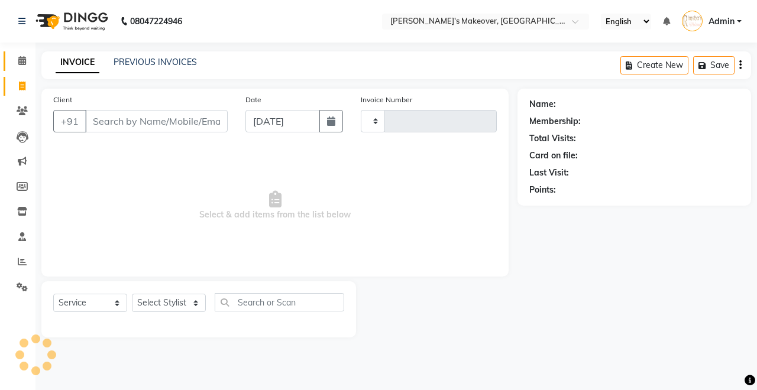
type input "4125"
select select "7317"
click at [24, 63] on icon at bounding box center [22, 60] width 8 height 9
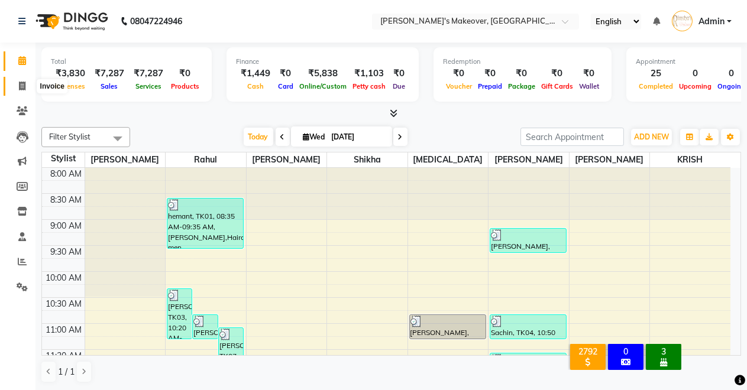
click at [19, 84] on icon at bounding box center [22, 86] width 7 height 9
select select "service"
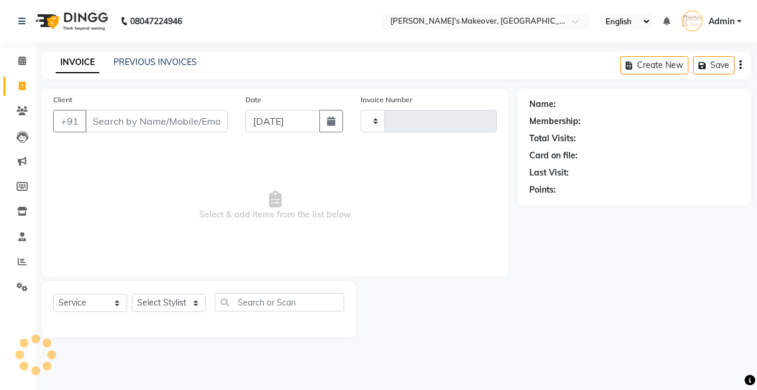
type input "4125"
select select "7317"
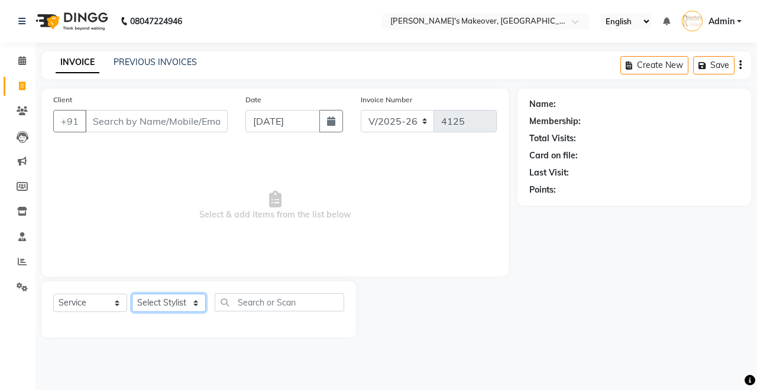
click at [167, 299] on select "Select Stylist [PERSON_NAME] [PERSON_NAME] [MEDICAL_DATA][PERSON_NAME] [PERSON_…" at bounding box center [169, 303] width 74 height 18
select select "88618"
click at [132, 294] on select "Select Stylist [PERSON_NAME] [PERSON_NAME] [MEDICAL_DATA][PERSON_NAME] [PERSON_…" at bounding box center [169, 303] width 74 height 18
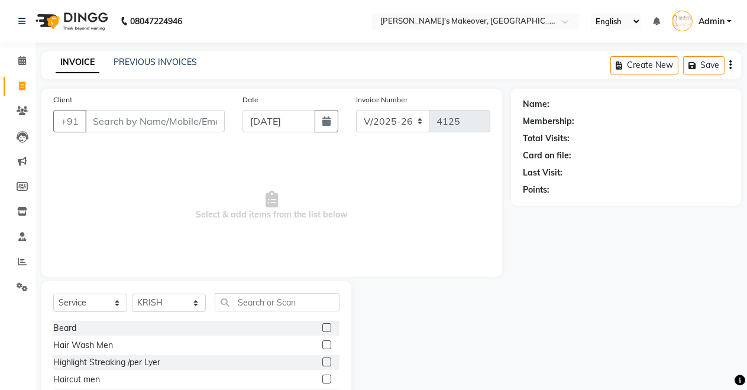
click at [322, 324] on label at bounding box center [326, 328] width 9 height 9
click at [322, 325] on input "checkbox" at bounding box center [326, 329] width 8 height 8
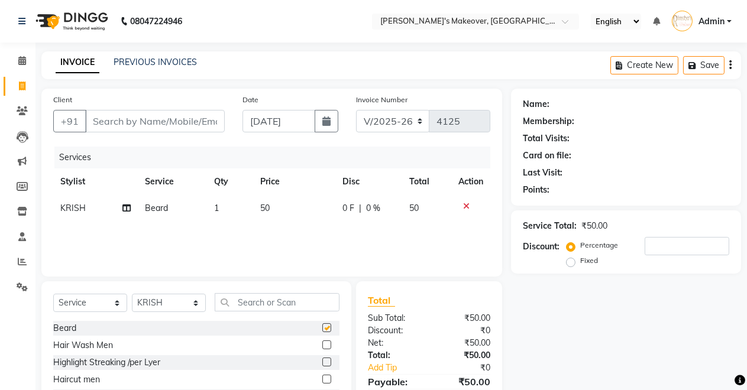
checkbox input "false"
click at [117, 118] on input "Client" at bounding box center [155, 121] width 140 height 22
type input "9"
type input "0"
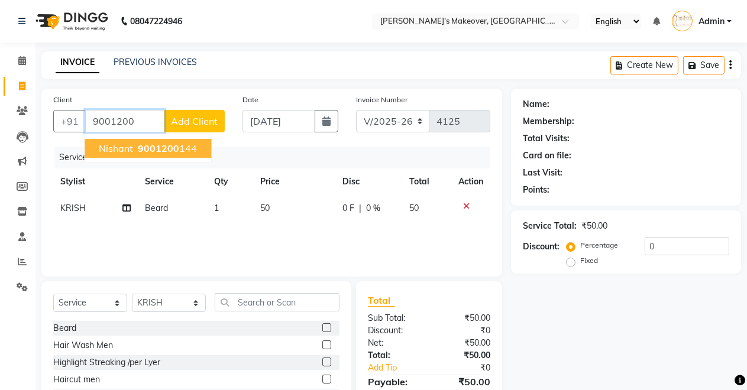
click at [114, 145] on span "nishant" at bounding box center [116, 149] width 34 height 12
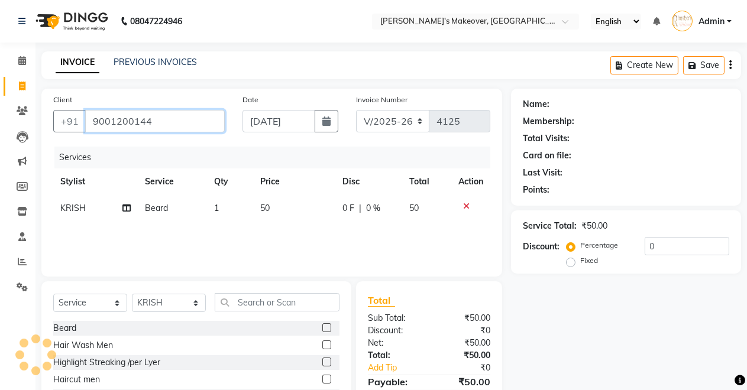
type input "9001200144"
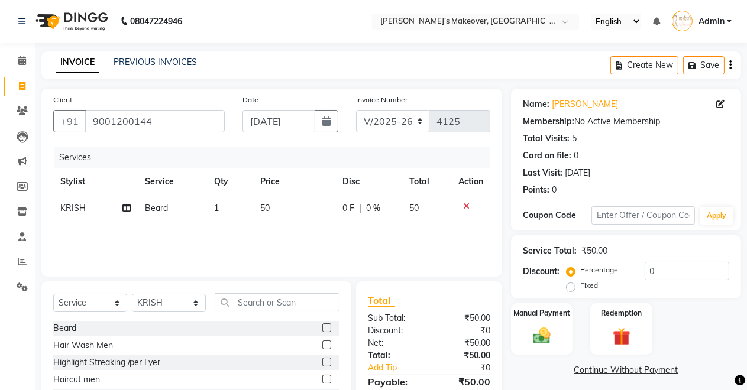
scroll to position [83, 0]
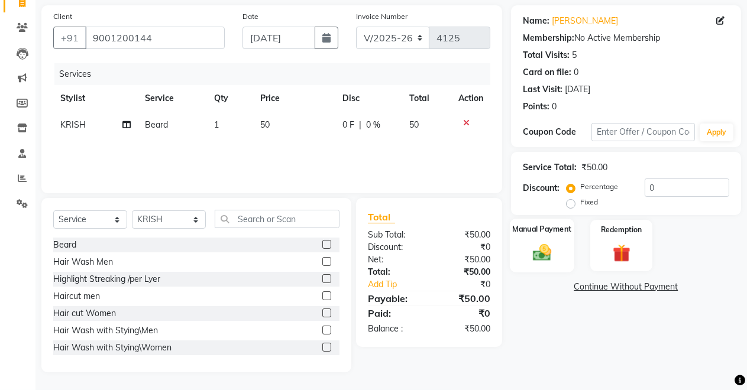
click at [557, 247] on img at bounding box center [542, 252] width 30 height 21
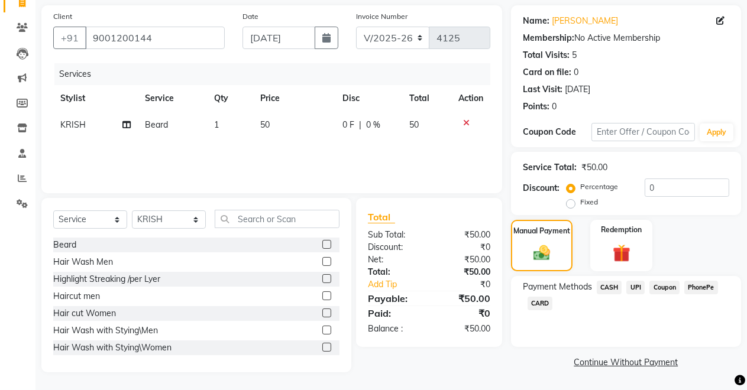
click at [632, 286] on span "UPI" at bounding box center [635, 288] width 18 height 14
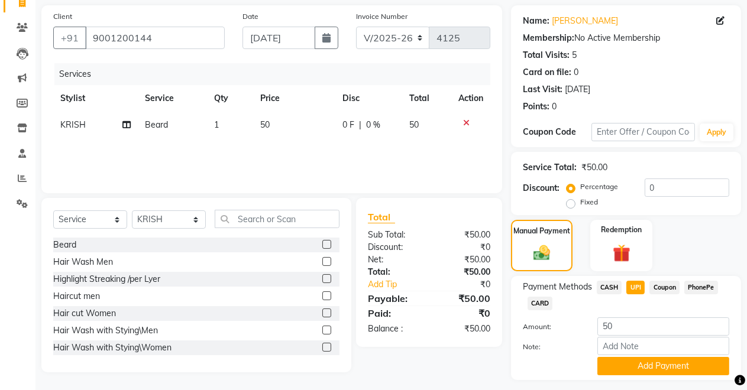
scroll to position [115, 0]
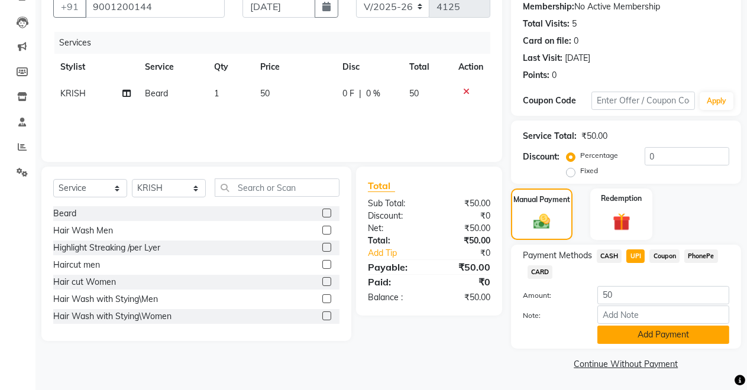
click at [644, 334] on button "Add Payment" at bounding box center [663, 335] width 132 height 18
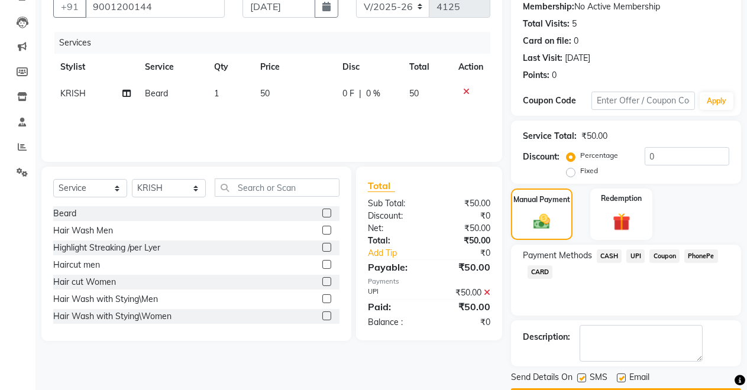
scroll to position [148, 0]
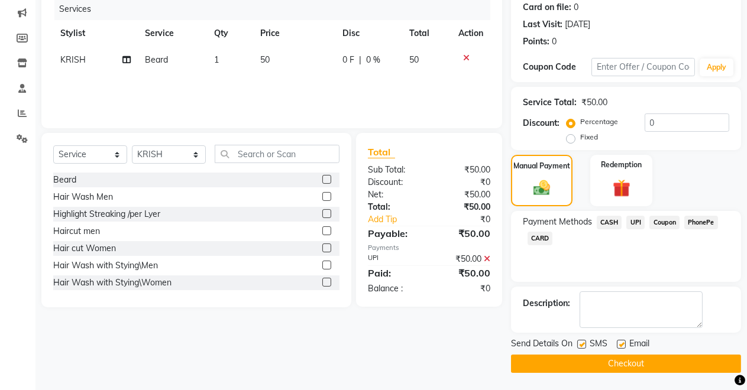
click at [529, 356] on button "Checkout" at bounding box center [626, 364] width 230 height 18
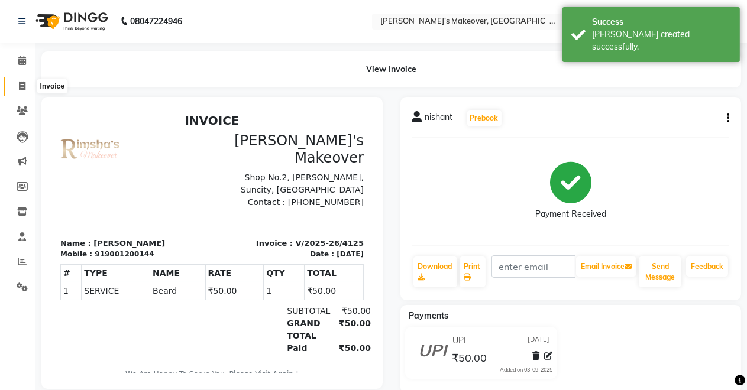
click at [24, 81] on span at bounding box center [22, 87] width 21 height 14
select select "service"
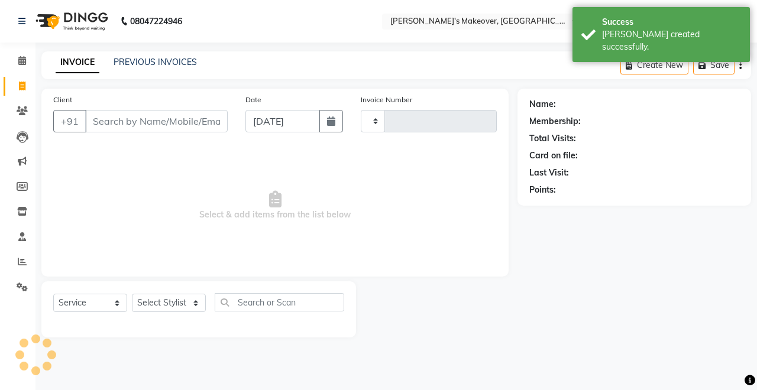
type input "4126"
select select "7317"
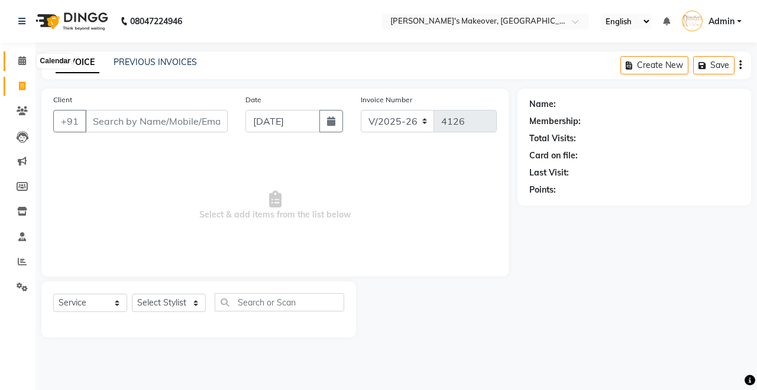
click at [22, 60] on icon at bounding box center [22, 60] width 8 height 9
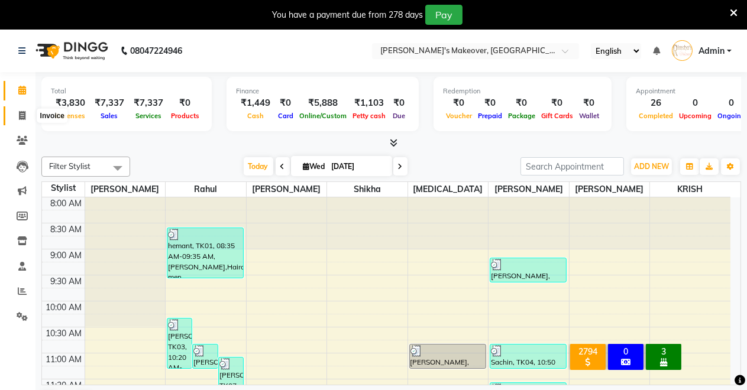
click at [25, 114] on icon at bounding box center [22, 115] width 7 height 9
select select "service"
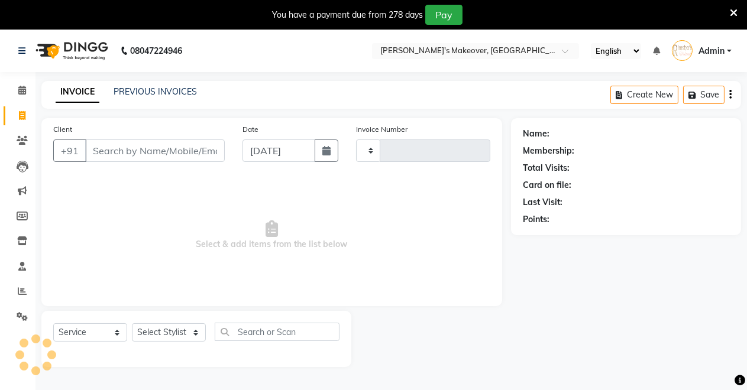
type input "4126"
select select "7317"
click at [164, 150] on input "Client" at bounding box center [155, 151] width 140 height 22
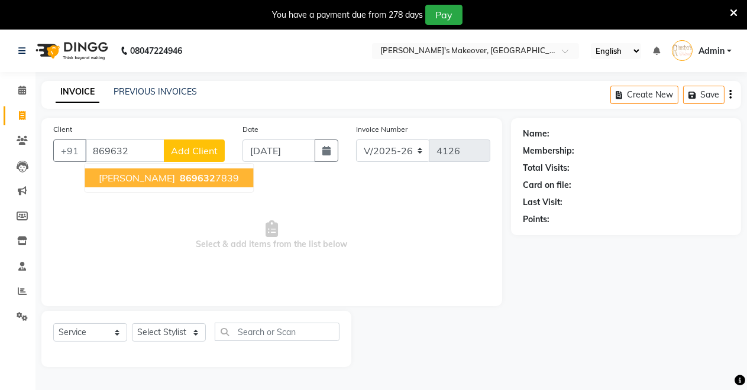
click at [180, 181] on span "869632" at bounding box center [197, 178] width 35 height 12
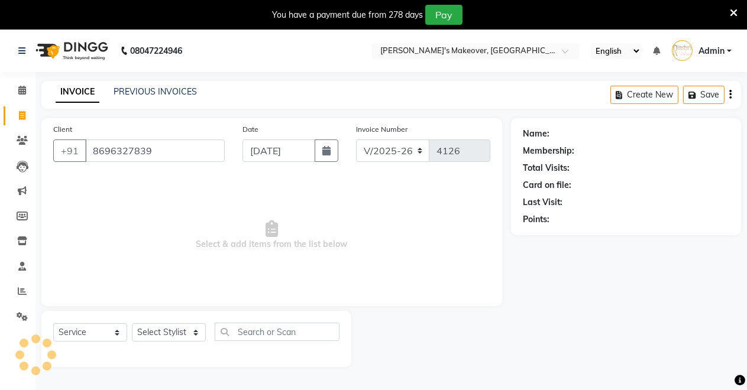
type input "8696327839"
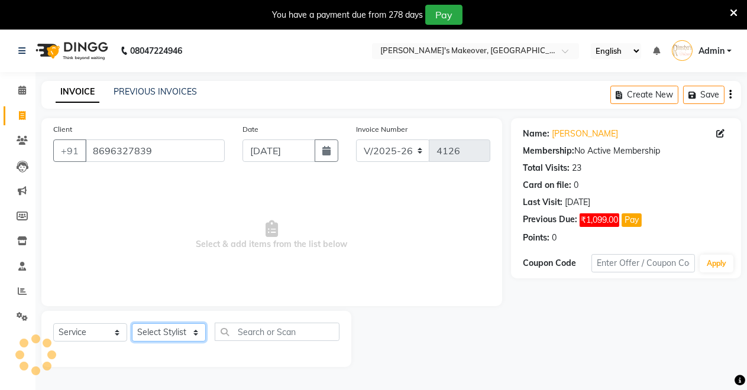
drag, startPoint x: 182, startPoint y: 328, endPoint x: 160, endPoint y: 349, distance: 30.6
click at [182, 332] on select "Select Stylist [PERSON_NAME] [PERSON_NAME] [MEDICAL_DATA][PERSON_NAME] [PERSON_…" at bounding box center [169, 333] width 74 height 18
select select "65689"
click at [132, 324] on select "Select Stylist [PERSON_NAME] [PERSON_NAME] [MEDICAL_DATA][PERSON_NAME] [PERSON_…" at bounding box center [169, 333] width 74 height 18
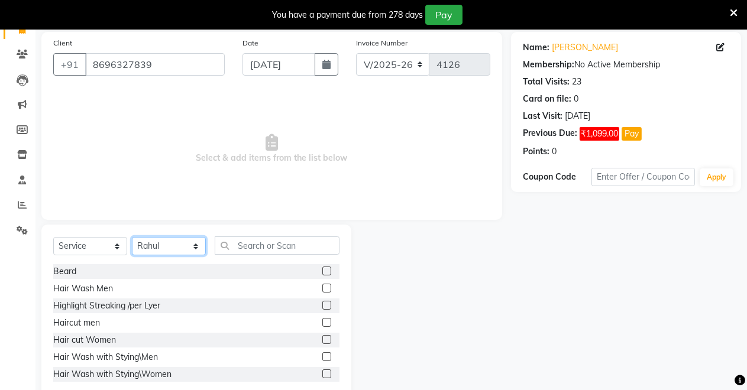
scroll to position [91, 0]
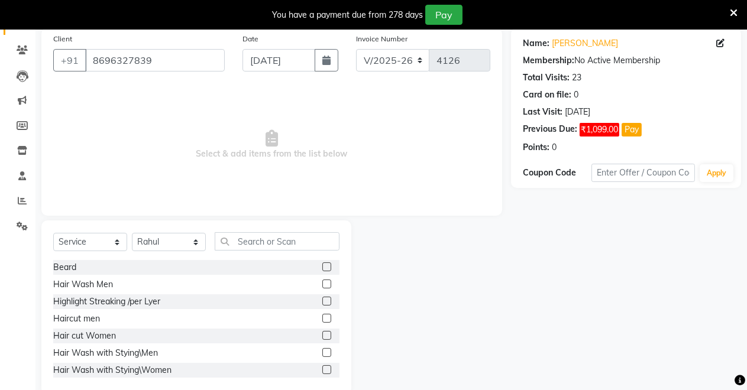
click at [322, 317] on label at bounding box center [326, 318] width 9 height 9
click at [322, 317] on input "checkbox" at bounding box center [326, 319] width 8 height 8
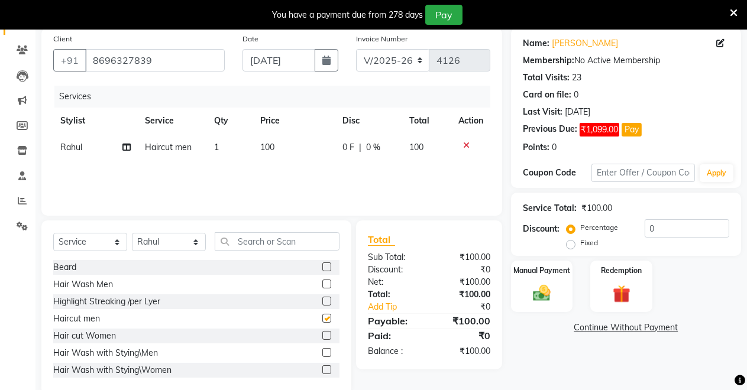
checkbox input "false"
click at [561, 293] on div "Manual Payment" at bounding box center [542, 287] width 64 height 54
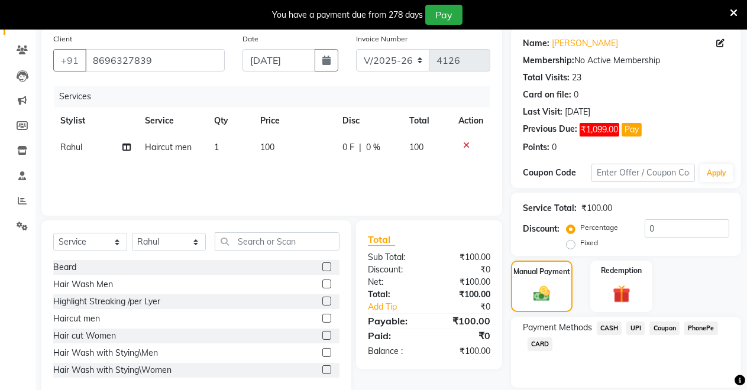
click at [635, 329] on span "UPI" at bounding box center [635, 329] width 18 height 14
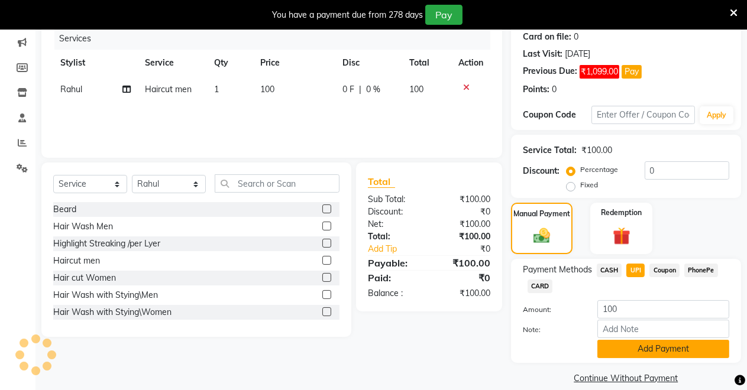
scroll to position [163, 0]
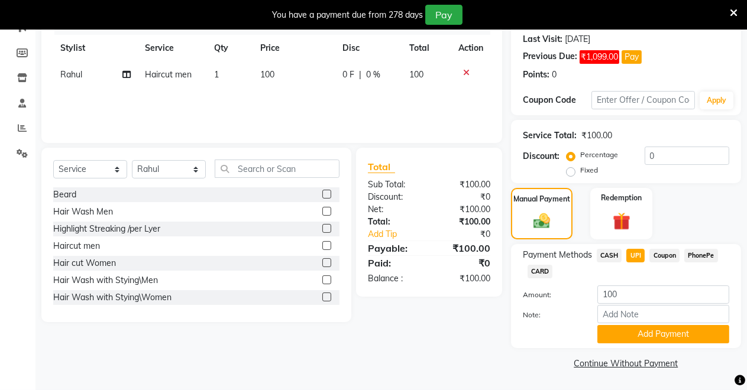
click at [641, 348] on div "Name: Rajesh Membership: No Active Membership Total Visits: 23 Card on file: 0 …" at bounding box center [630, 164] width 239 height 418
click at [643, 332] on button "Add Payment" at bounding box center [663, 334] width 132 height 18
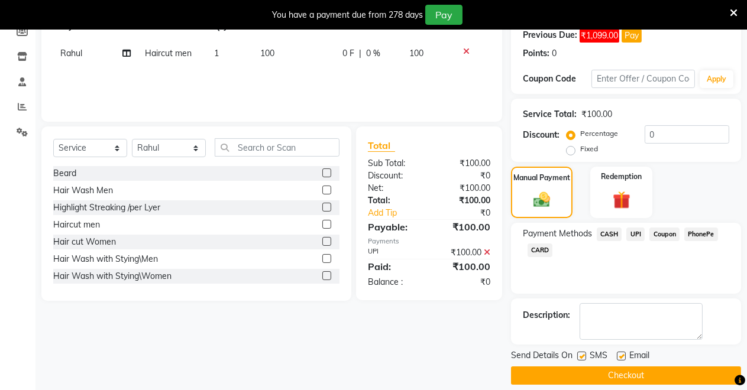
scroll to position [196, 0]
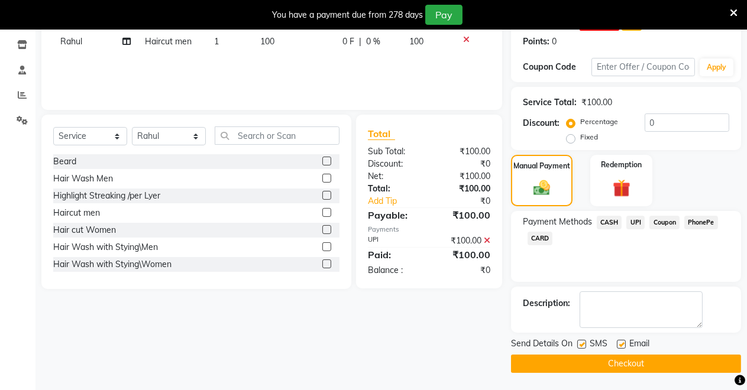
click at [623, 360] on button "Checkout" at bounding box center [626, 364] width 230 height 18
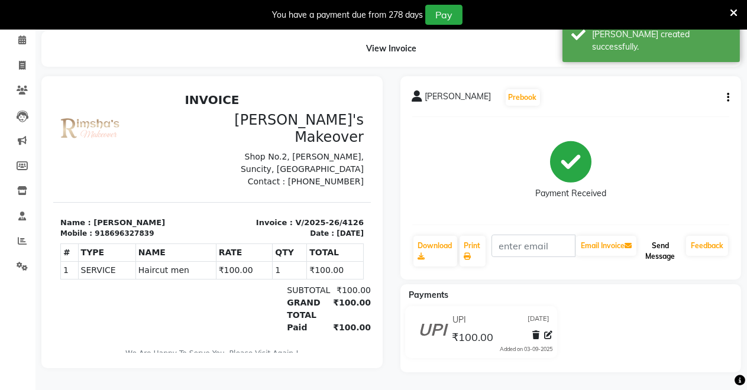
click at [674, 241] on button "Send Message" at bounding box center [660, 251] width 43 height 31
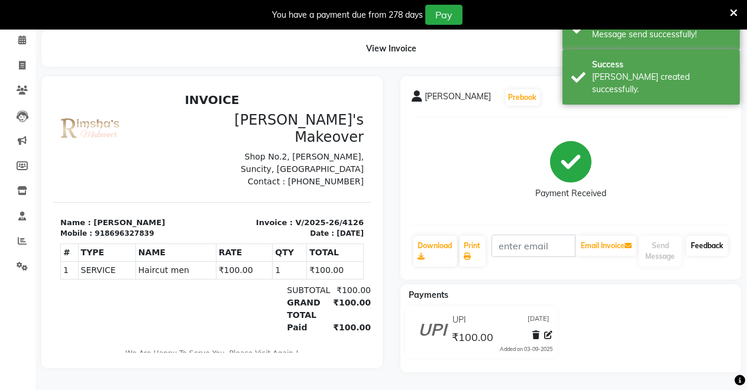
click at [694, 236] on link "Feedback" at bounding box center [707, 246] width 42 height 20
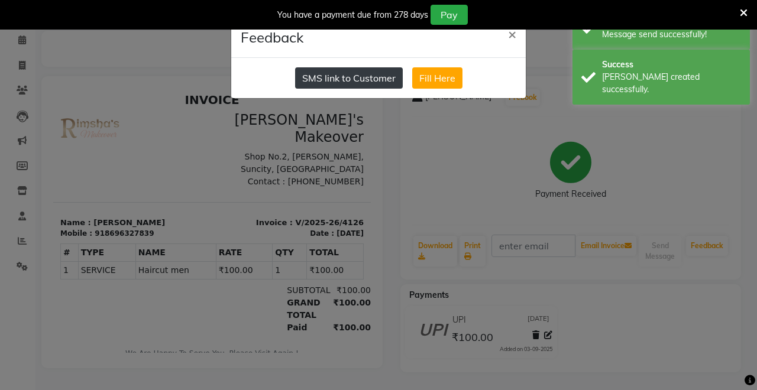
click at [341, 75] on button "SMS link to Customer" at bounding box center [349, 77] width 108 height 21
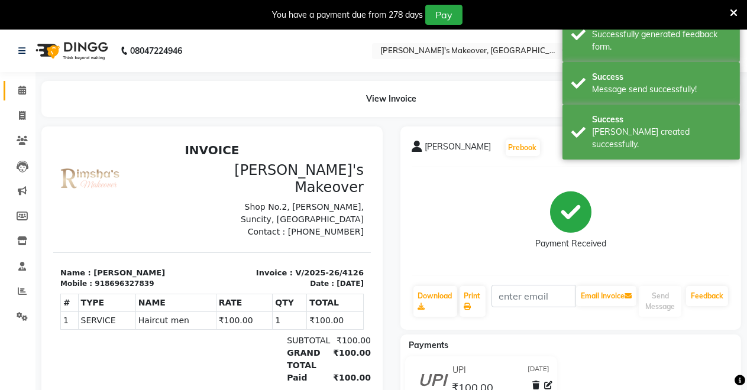
click at [24, 98] on link "Calendar" at bounding box center [18, 91] width 28 height 20
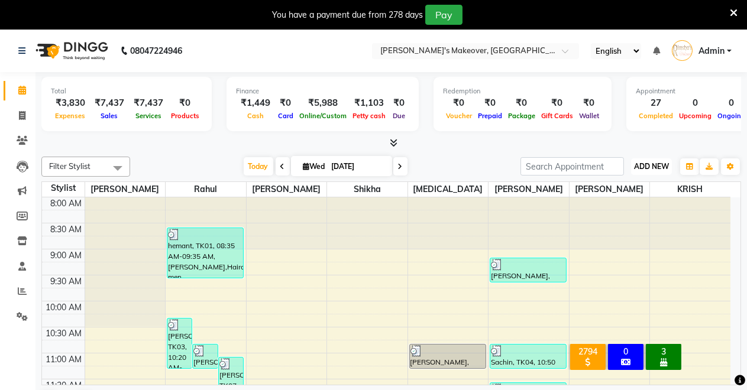
click at [644, 172] on button "ADD NEW Toggle Dropdown" at bounding box center [651, 167] width 41 height 17
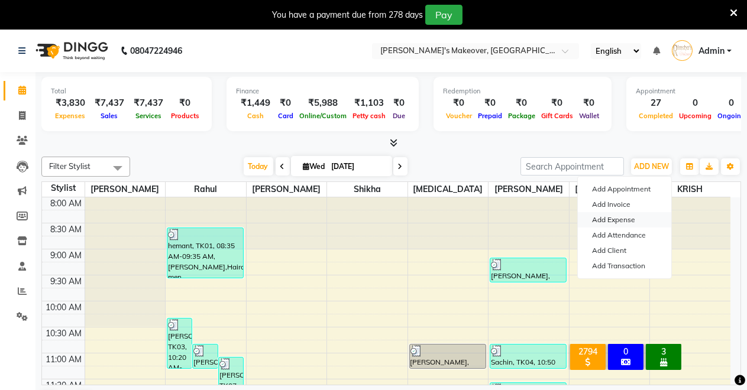
click at [621, 218] on link "Add Expense" at bounding box center [624, 219] width 93 height 15
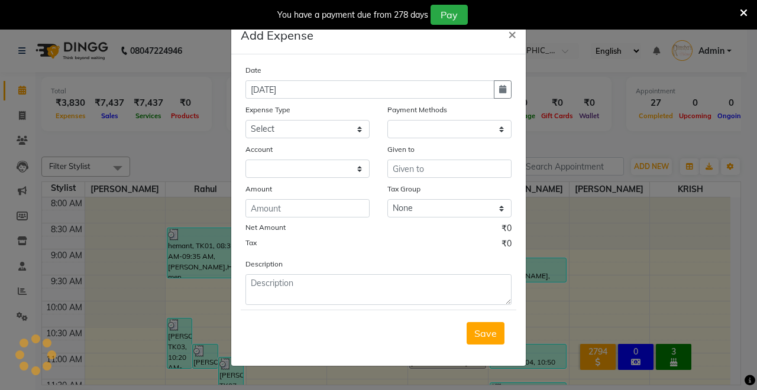
select select "1"
select select "6406"
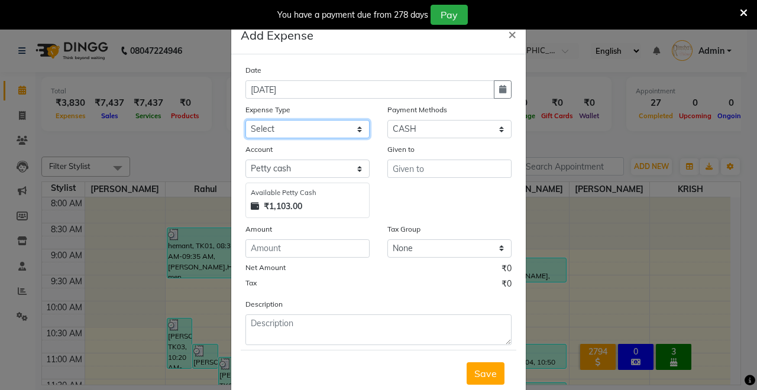
drag, startPoint x: 273, startPoint y: 122, endPoint x: 275, endPoint y: 135, distance: 13.2
click at [273, 122] on select "Select Advance Salary Baba Bank Service Charges CLEANING Clinical charges DM SI…" at bounding box center [307, 129] width 124 height 18
click at [245, 120] on select "Select Advance Salary Baba Bank Service Charges CLEANING Clinical charges DM SI…" at bounding box center [307, 129] width 124 height 18
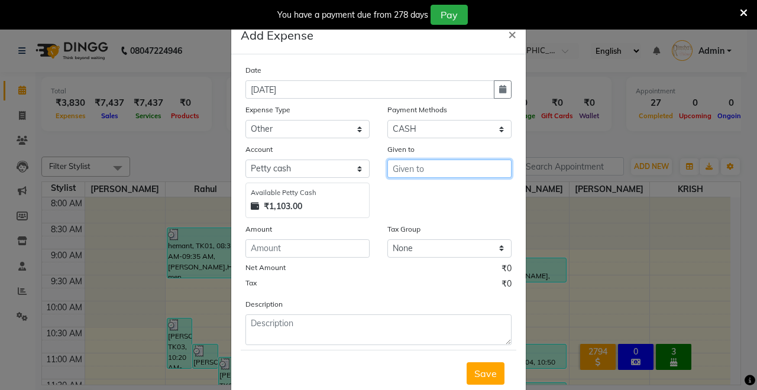
click at [419, 171] on input "text" at bounding box center [449, 169] width 124 height 18
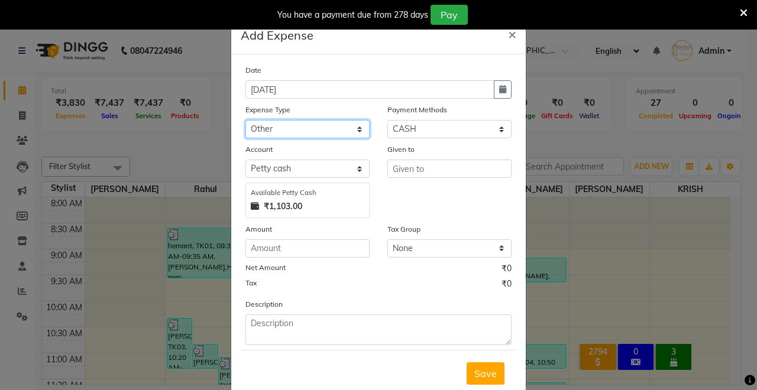
click at [341, 129] on select "Select Advance Salary Baba Bank Service Charges CLEANING Clinical charges DM SI…" at bounding box center [307, 129] width 124 height 18
select select "22458"
click at [245, 120] on select "Select Advance Salary Baba Bank Service Charges CLEANING Clinical charges DM SI…" at bounding box center [307, 129] width 124 height 18
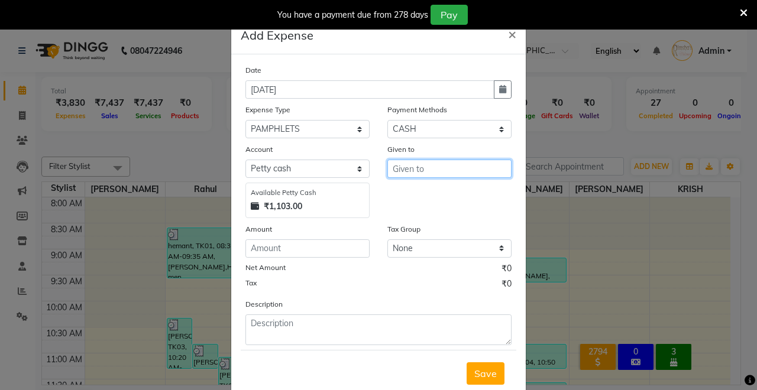
click at [408, 169] on input "text" at bounding box center [449, 169] width 124 height 18
type input "p"
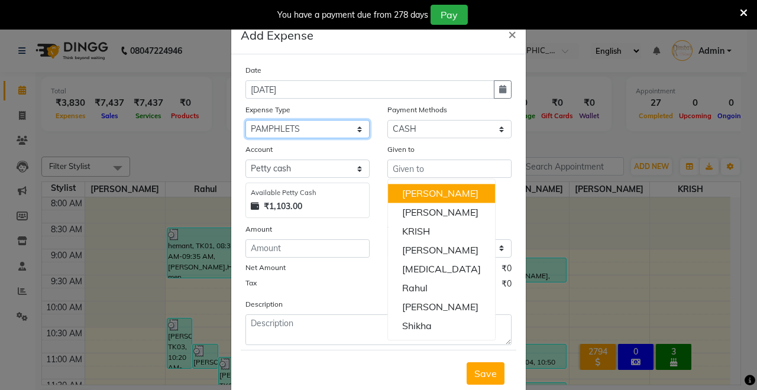
click at [340, 129] on select "Select Advance Salary Baba Bank Service Charges CLEANING Clinical charges DM SI…" at bounding box center [307, 129] width 124 height 18
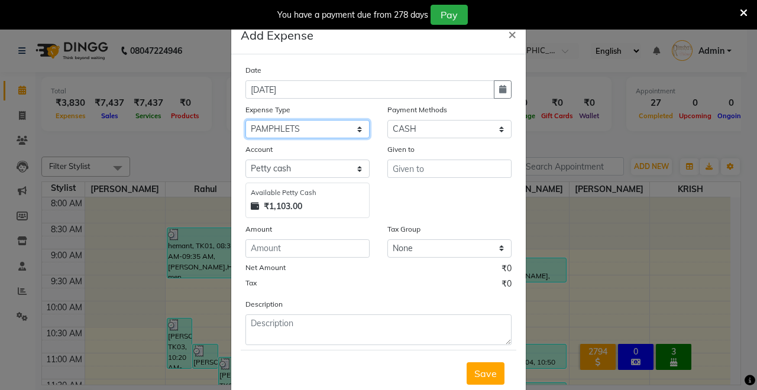
select select "19397"
click at [245, 120] on select "Select Advance Salary Baba Bank Service Charges CLEANING Clinical charges DM SI…" at bounding box center [307, 129] width 124 height 18
drag, startPoint x: 324, startPoint y: 131, endPoint x: 249, endPoint y: 130, distance: 75.1
click at [249, 130] on select "Select Advance Salary Baba Bank Service Charges CLEANING Clinical charges DM SI…" at bounding box center [307, 129] width 124 height 18
click at [316, 124] on select "Select Advance Salary Baba Bank Service Charges CLEANING Clinical charges DM SI…" at bounding box center [307, 129] width 124 height 18
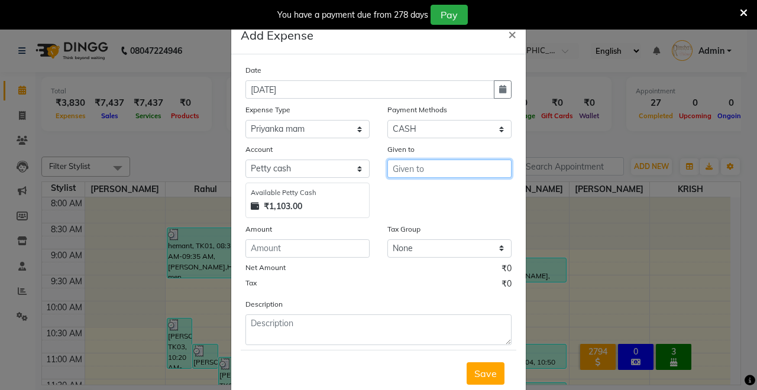
click at [406, 172] on input "text" at bounding box center [449, 169] width 124 height 18
type input "Priyanka madam"
click at [286, 119] on div "Expense Type Select Advance Salary Baba Bank Service Charges CLEANING Clinical …" at bounding box center [308, 121] width 142 height 35
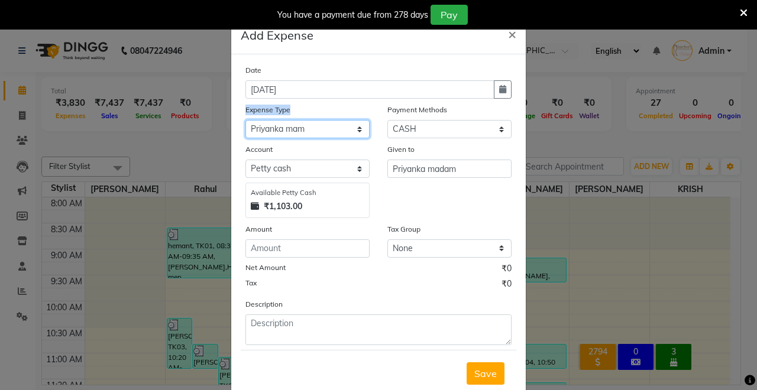
click at [289, 129] on select "Select Advance Salary Baba Bank Service Charges CLEANING Clinical charges DM SI…" at bounding box center [307, 129] width 124 height 18
select select "22458"
click at [245, 120] on select "Select Advance Salary Baba Bank Service Charges CLEANING Clinical charges DM SI…" at bounding box center [307, 129] width 124 height 18
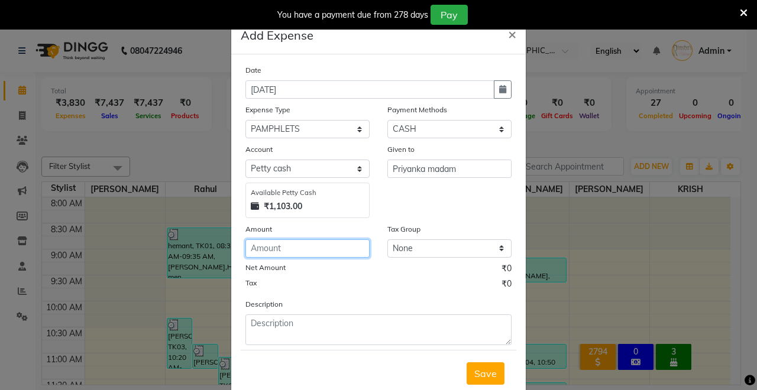
click at [335, 256] on input "number" at bounding box center [307, 249] width 124 height 18
type input "120"
click at [480, 371] on span "Save" at bounding box center [485, 374] width 22 height 12
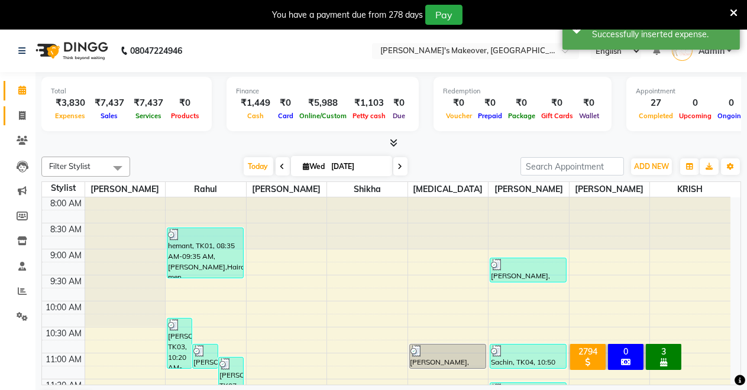
drag, startPoint x: 17, startPoint y: 122, endPoint x: 19, endPoint y: 83, distance: 39.1
click at [17, 121] on link "Invoice" at bounding box center [18, 116] width 28 height 20
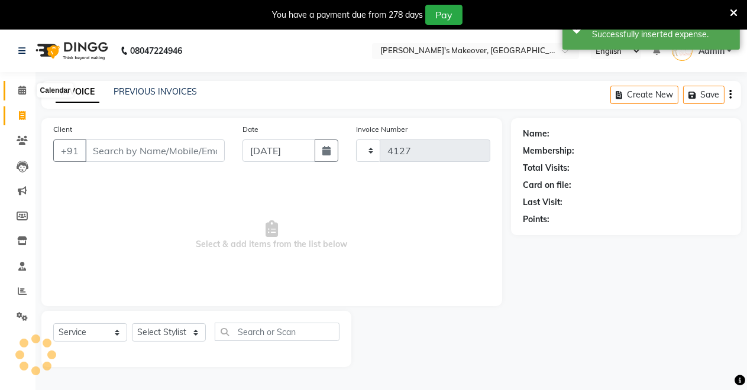
drag, startPoint x: 19, startPoint y: 83, endPoint x: 20, endPoint y: 90, distance: 6.5
click at [20, 84] on span at bounding box center [22, 91] width 21 height 14
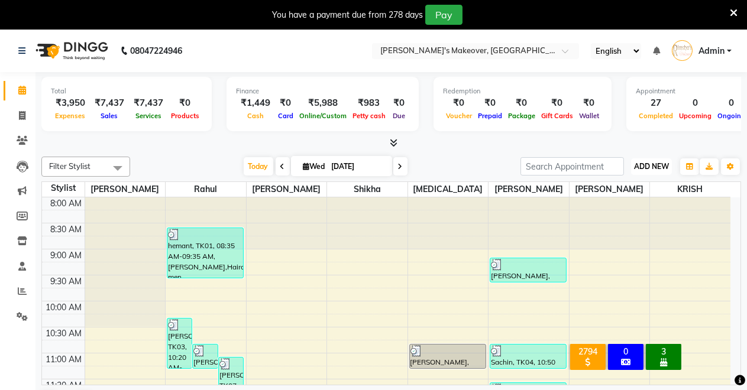
click at [662, 170] on span "ADD NEW" at bounding box center [651, 166] width 35 height 9
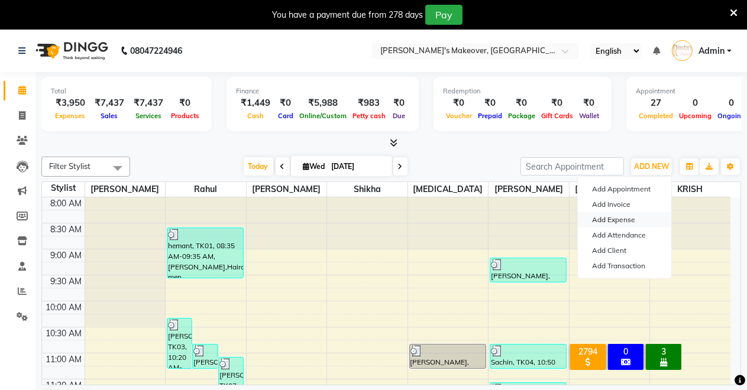
click at [620, 218] on link "Add Expense" at bounding box center [624, 219] width 93 height 15
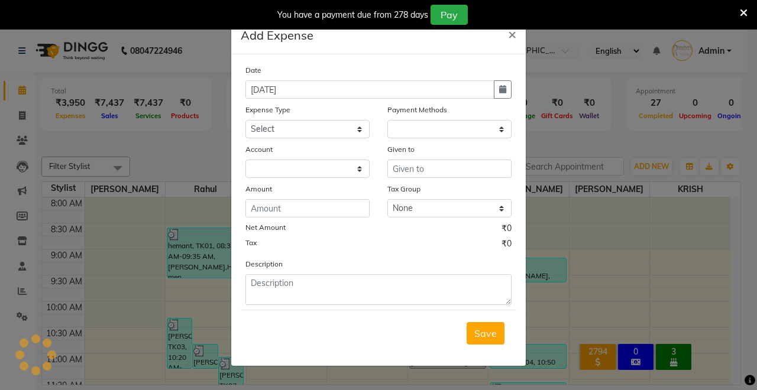
select select "1"
select select "6406"
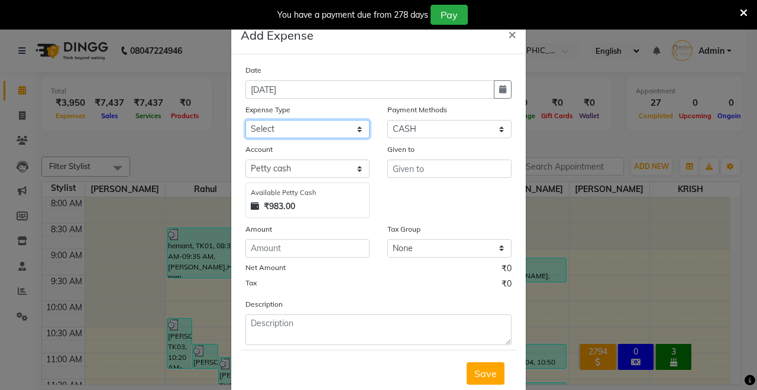
click at [288, 127] on select "Select Advance Salary Baba Bank Service Charges CLEANING Clinical charges DM SI…" at bounding box center [307, 129] width 124 height 18
select select "24032"
click at [245, 120] on select "Select Advance Salary Baba Bank Service Charges CLEANING Clinical charges DM SI…" at bounding box center [307, 129] width 124 height 18
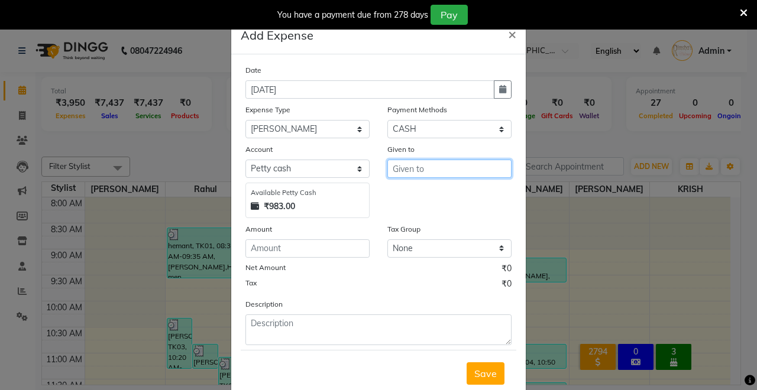
click at [428, 172] on input "text" at bounding box center [449, 169] width 124 height 18
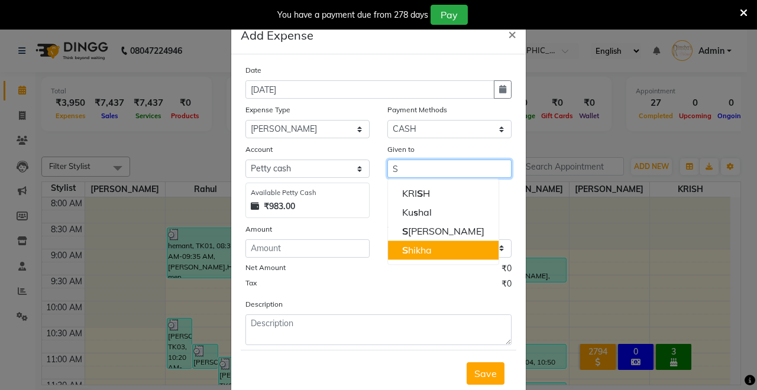
click at [405, 256] on ngb-highlight "S hikha" at bounding box center [417, 250] width 30 height 12
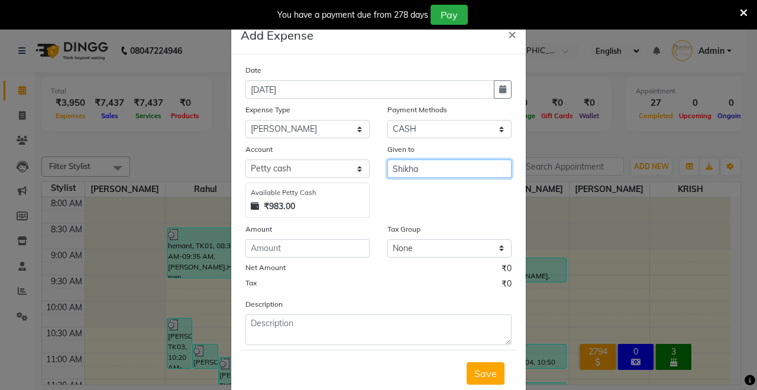
type input "Shikha"
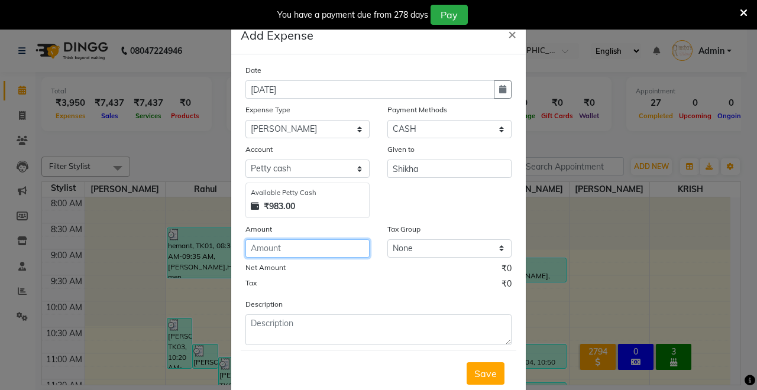
click at [298, 240] on input "number" at bounding box center [307, 249] width 124 height 18
type input "5"
click at [483, 368] on span "Save" at bounding box center [485, 374] width 22 height 12
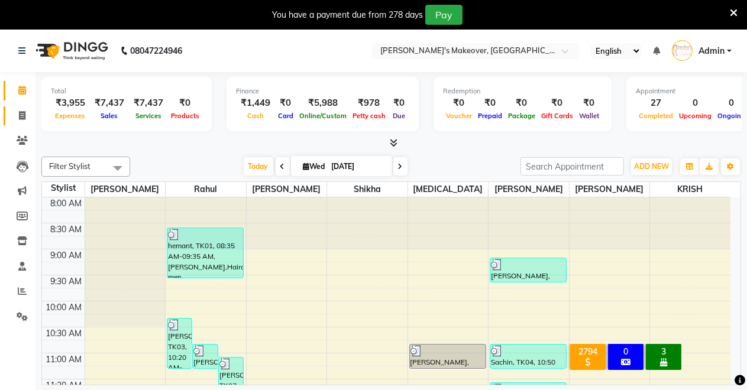
click at [22, 107] on link "Invoice" at bounding box center [18, 116] width 28 height 20
select select "service"
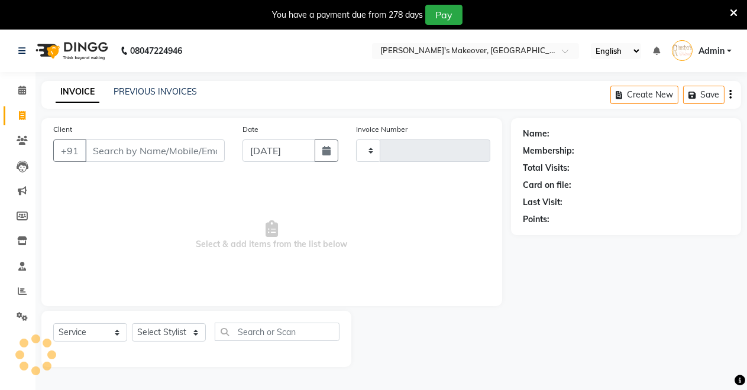
type input "4127"
select select "7317"
click at [161, 336] on select "Select Stylist" at bounding box center [169, 333] width 74 height 18
select select "75199"
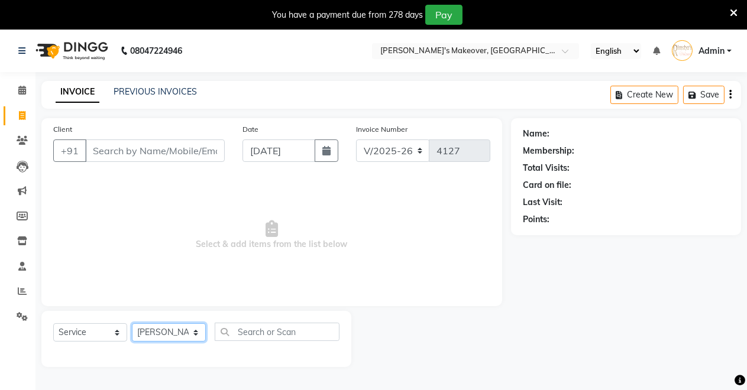
click at [132, 324] on select "Select Stylist [PERSON_NAME] [PERSON_NAME] [MEDICAL_DATA][PERSON_NAME] [PERSON_…" at bounding box center [169, 333] width 74 height 18
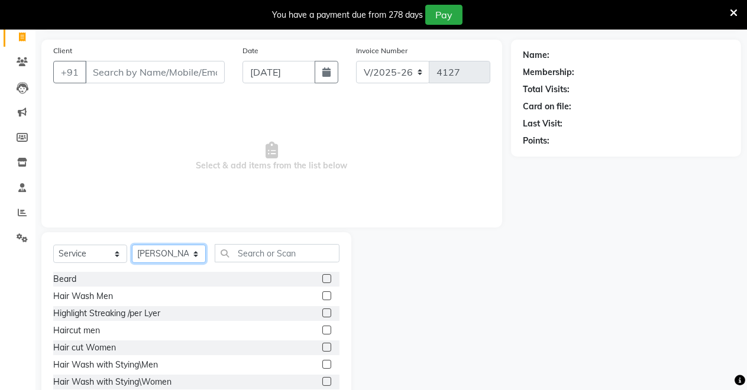
scroll to position [112, 0]
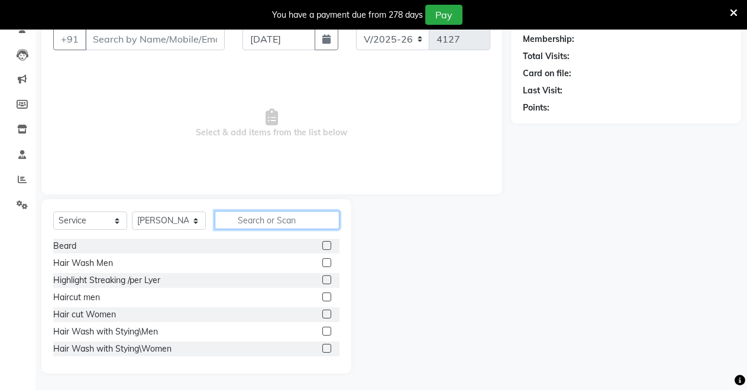
click at [246, 216] on input "text" at bounding box center [277, 220] width 125 height 18
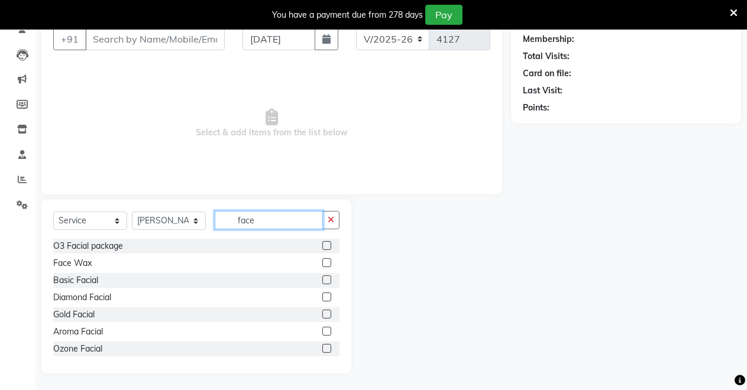
scroll to position [46, 0]
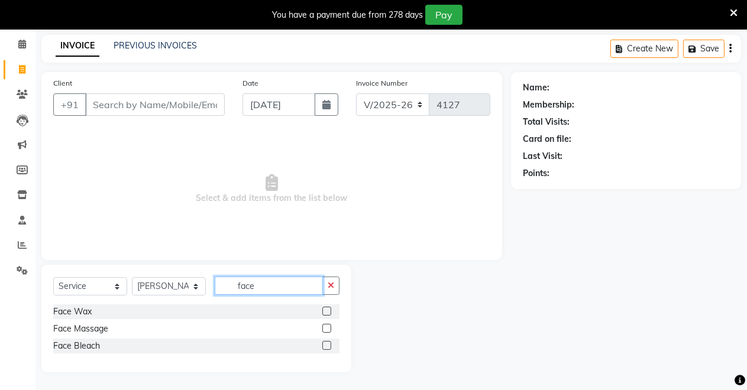
type input "face"
click at [327, 310] on label at bounding box center [326, 311] width 9 height 9
click at [327, 310] on input "checkbox" at bounding box center [326, 312] width 8 height 8
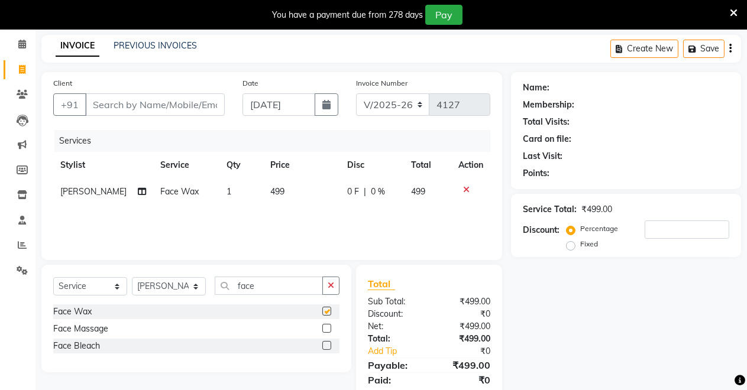
checkbox input "false"
click at [260, 289] on input "face" at bounding box center [269, 286] width 108 height 18
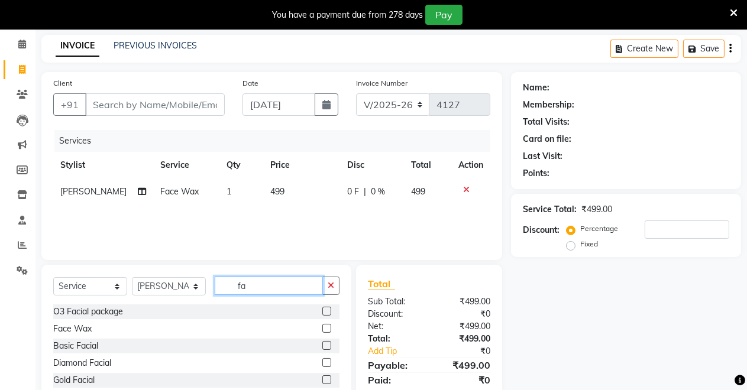
type input "f"
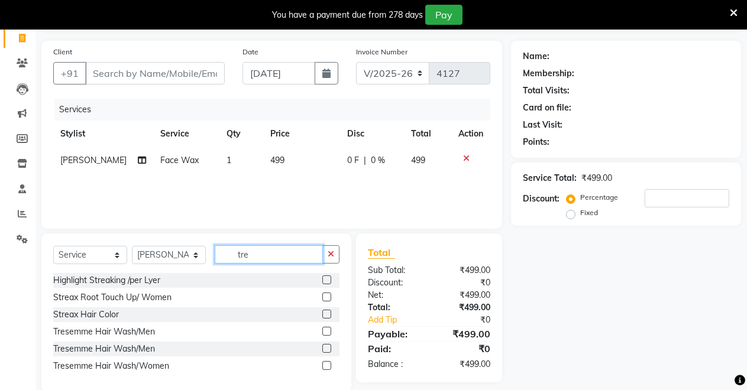
scroll to position [98, 0]
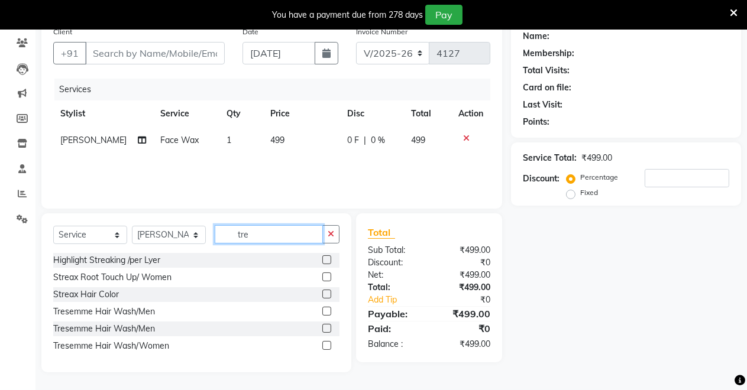
click at [293, 238] on input "tre" at bounding box center [269, 234] width 108 height 18
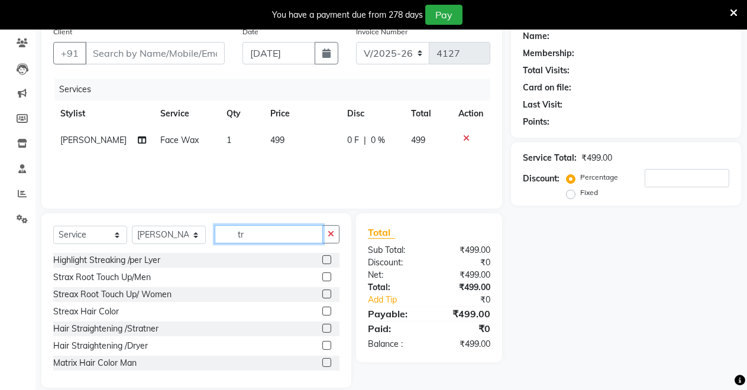
type input "t"
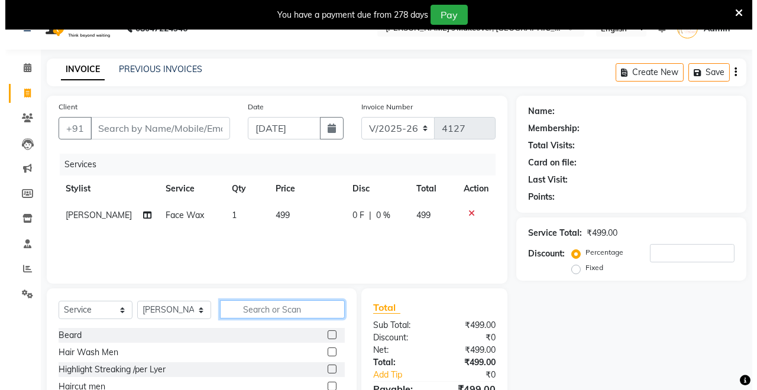
scroll to position [0, 0]
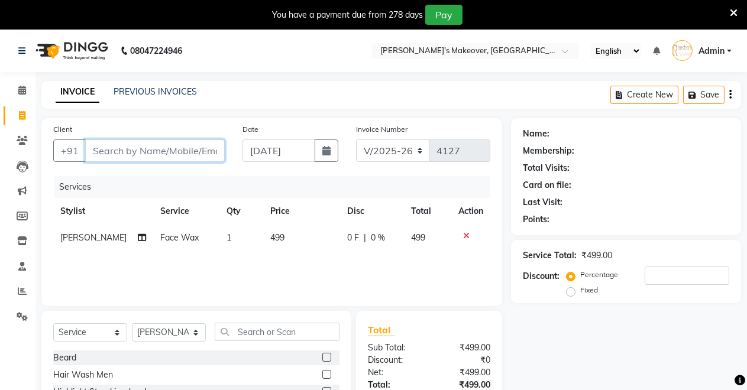
click at [172, 141] on input "Client" at bounding box center [155, 151] width 140 height 22
type input "8"
type input "0"
type input "8360464036"
click at [201, 161] on button "Add Client" at bounding box center [194, 151] width 61 height 22
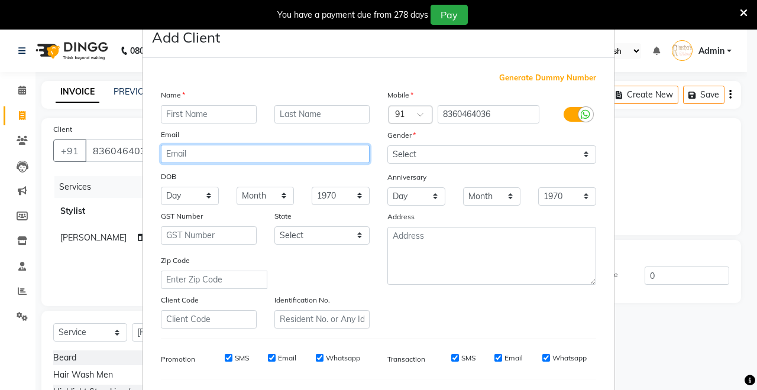
click at [200, 151] on input "email" at bounding box center [265, 154] width 209 height 18
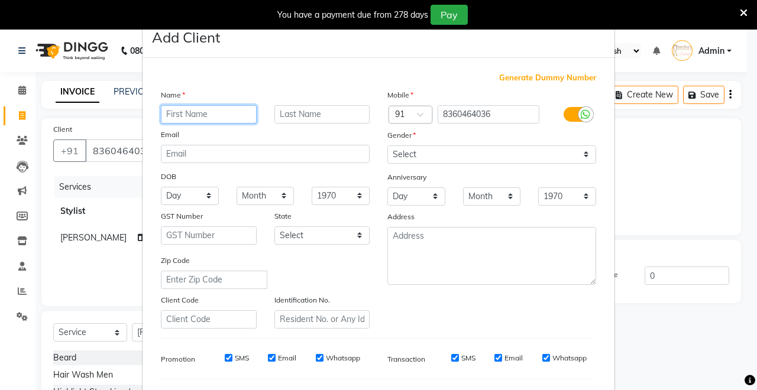
click at [203, 115] on input "text" at bounding box center [209, 114] width 96 height 18
type input "Ranigotam"
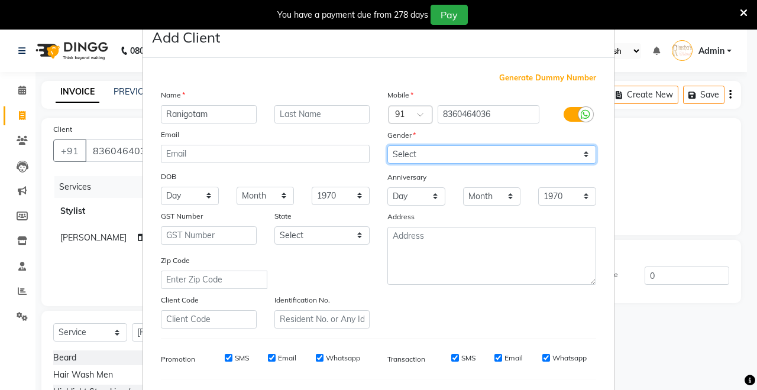
click at [495, 154] on select "Select [DEMOGRAPHIC_DATA] [DEMOGRAPHIC_DATA] Other Prefer Not To Say" at bounding box center [491, 155] width 209 height 18
select select "[DEMOGRAPHIC_DATA]"
click at [387, 146] on select "Select [DEMOGRAPHIC_DATA] [DEMOGRAPHIC_DATA] Other Prefer Not To Say" at bounding box center [491, 155] width 209 height 18
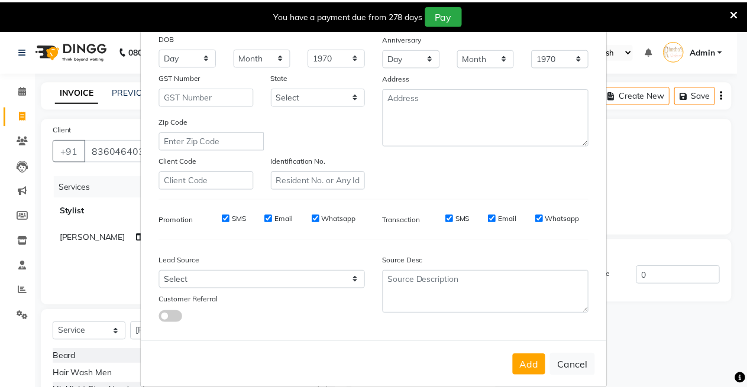
scroll to position [153, 0]
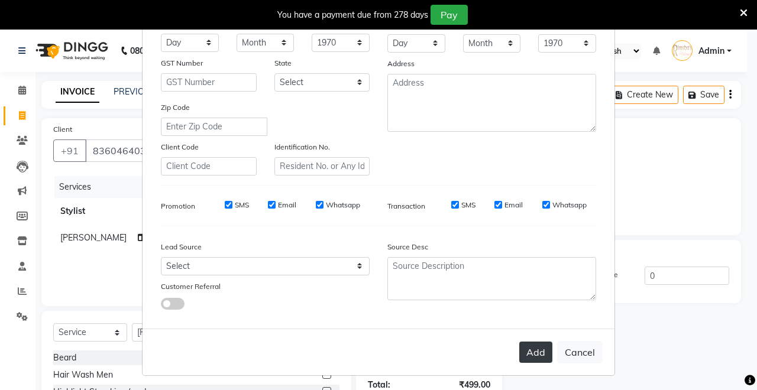
click at [526, 356] on button "Add" at bounding box center [535, 352] width 33 height 21
select select
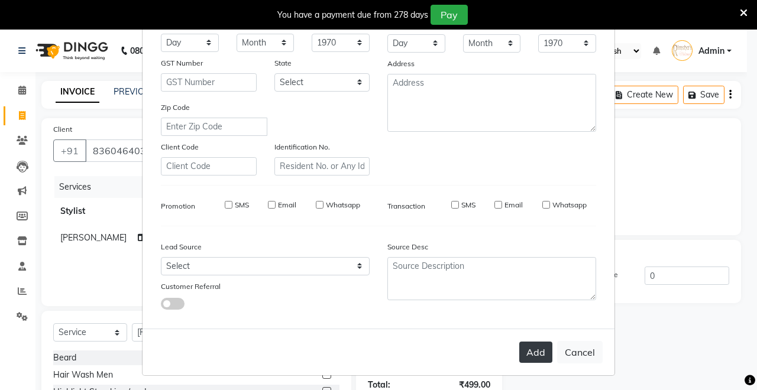
select select
checkbox input "false"
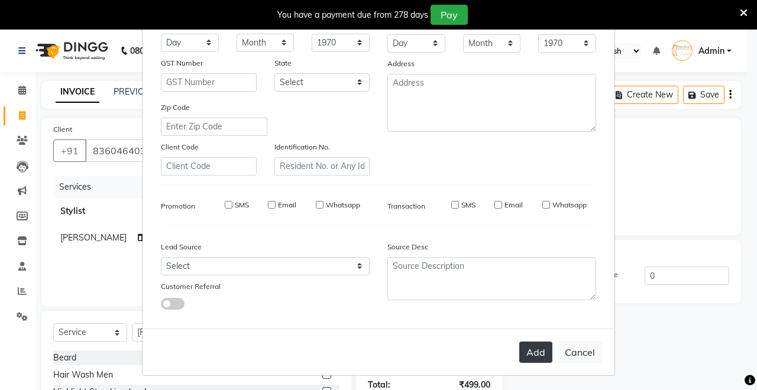
checkbox input "false"
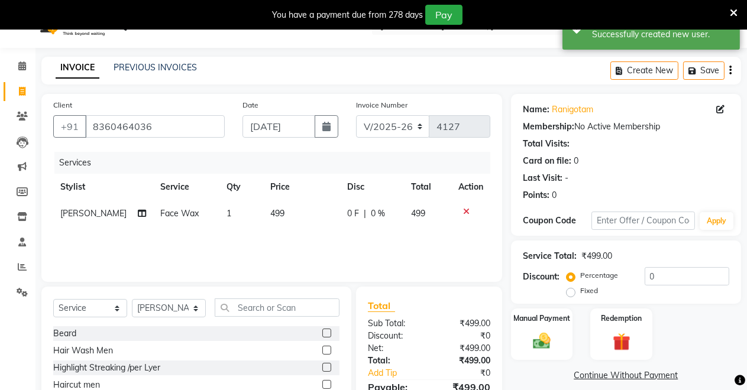
scroll to position [0, 0]
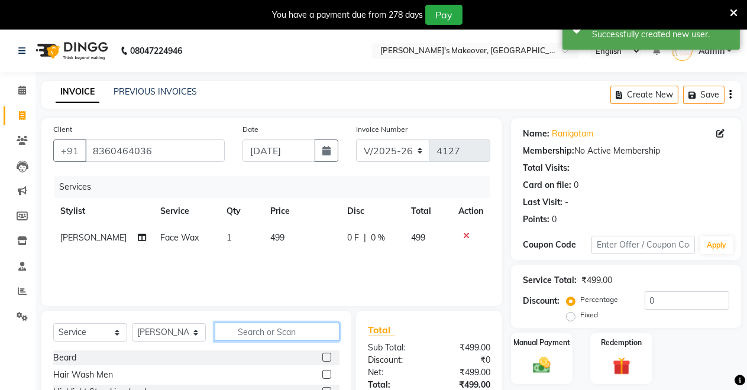
click at [281, 337] on input "text" at bounding box center [277, 332] width 125 height 18
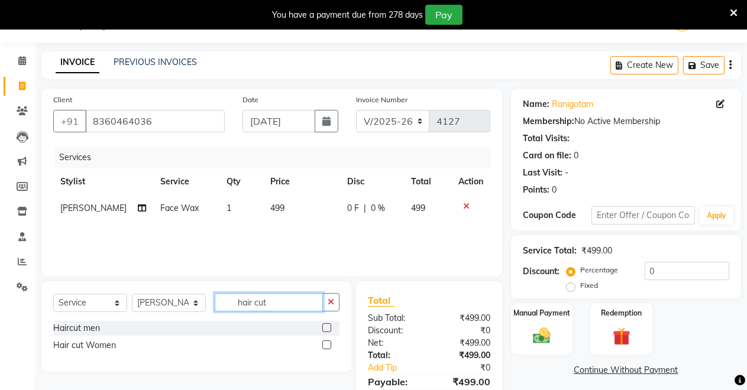
scroll to position [52, 0]
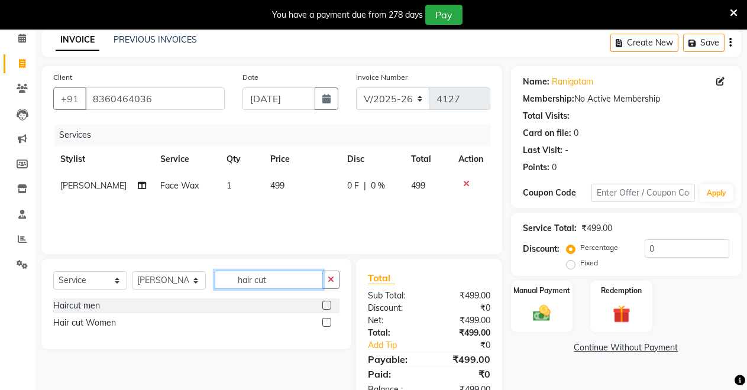
type input "hair cut"
click at [325, 318] on label at bounding box center [326, 322] width 9 height 9
click at [325, 319] on input "checkbox" at bounding box center [326, 323] width 8 height 8
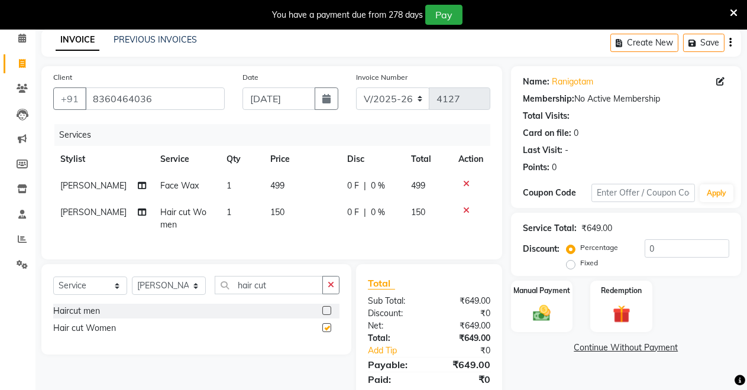
checkbox input "false"
drag, startPoint x: 539, startPoint y: 318, endPoint x: 548, endPoint y: 321, distance: 9.6
click at [539, 318] on img at bounding box center [542, 313] width 30 height 21
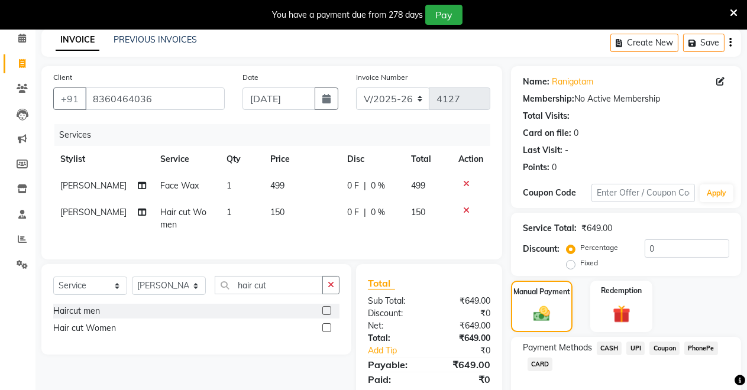
click at [610, 346] on span "CASH" at bounding box center [609, 349] width 25 height 14
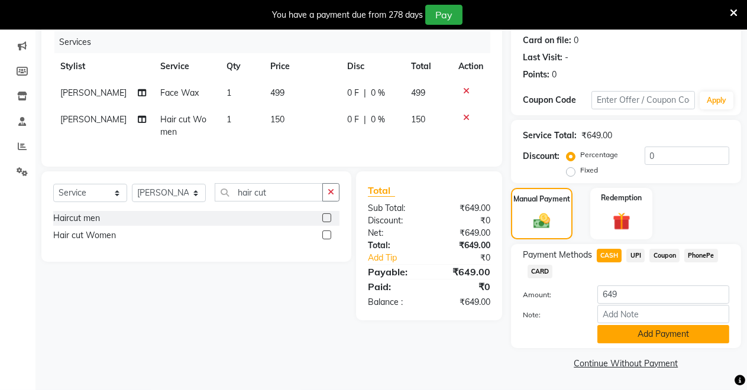
click at [625, 335] on button "Add Payment" at bounding box center [663, 334] width 132 height 18
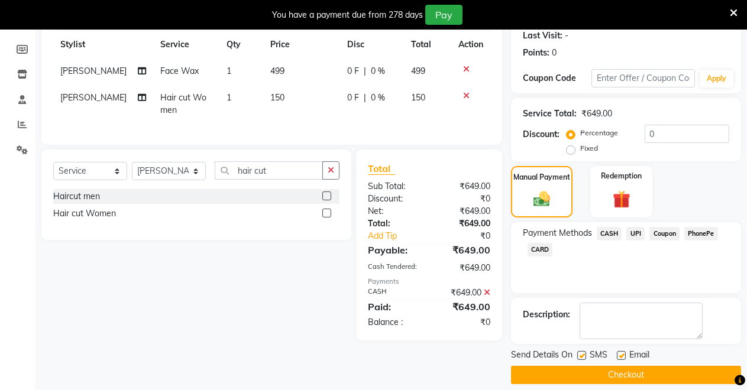
scroll to position [179, 0]
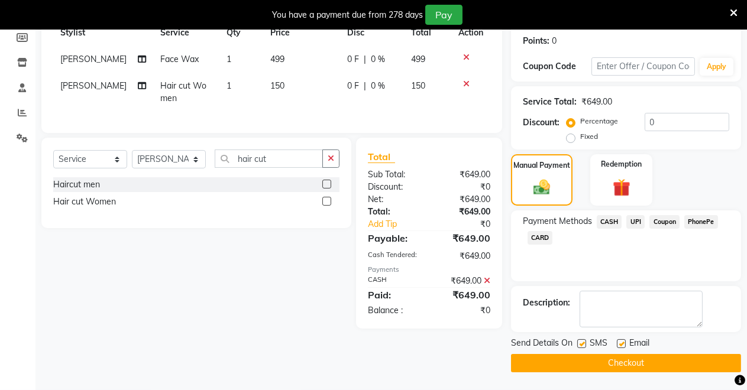
click at [620, 361] on button "Checkout" at bounding box center [626, 363] width 230 height 18
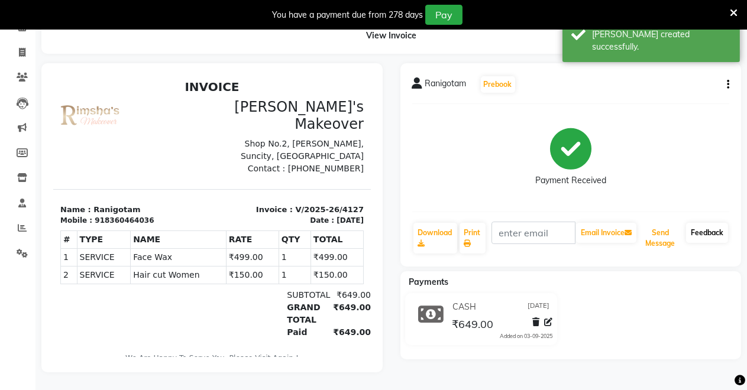
drag, startPoint x: 653, startPoint y: 228, endPoint x: 724, endPoint y: 222, distance: 71.2
click at [656, 228] on button "Send Message" at bounding box center [660, 238] width 43 height 31
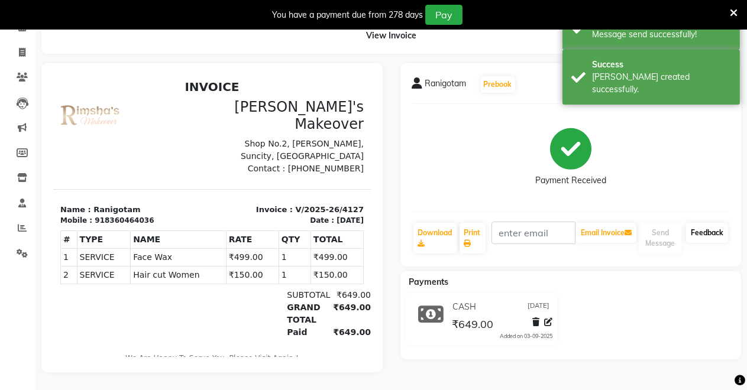
click at [712, 223] on link "Feedback" at bounding box center [707, 233] width 42 height 20
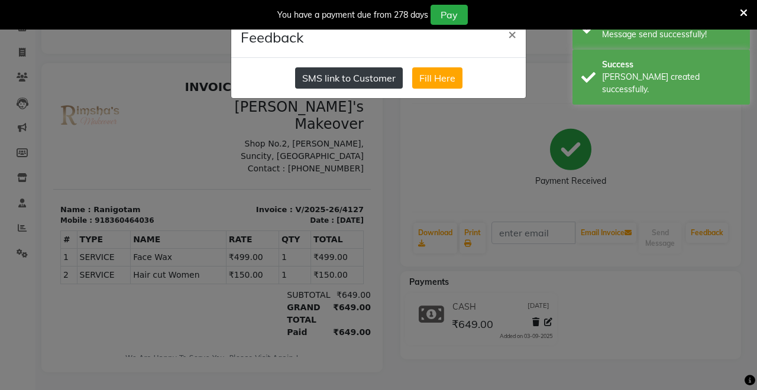
click at [378, 78] on button "SMS link to Customer" at bounding box center [349, 77] width 108 height 21
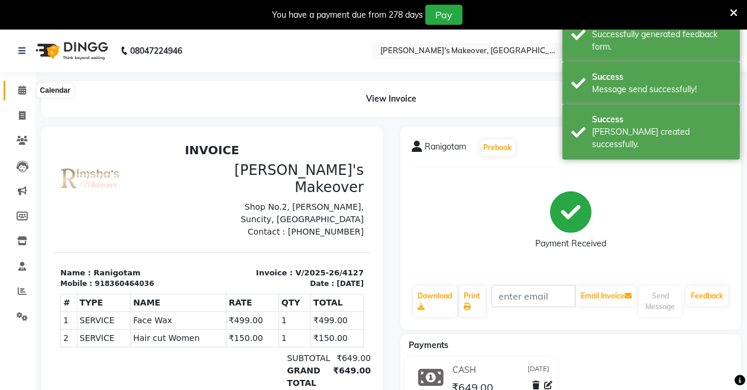
click at [24, 87] on icon at bounding box center [22, 90] width 8 height 9
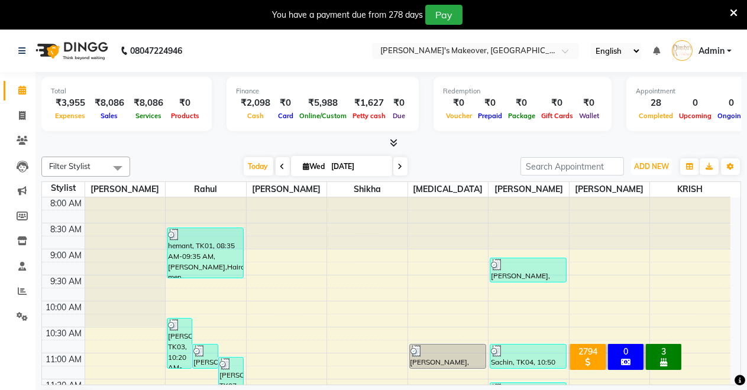
drag, startPoint x: 644, startPoint y: 164, endPoint x: 629, endPoint y: 185, distance: 25.4
click at [642, 164] on span "ADD NEW" at bounding box center [651, 166] width 35 height 9
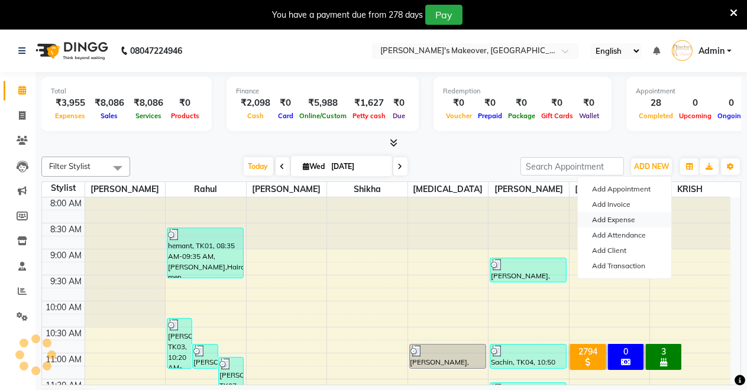
click at [616, 215] on link "Add Expense" at bounding box center [624, 219] width 93 height 15
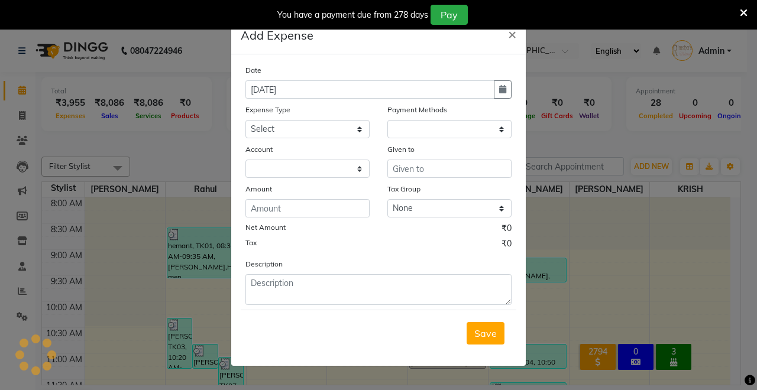
select select "1"
select select "6406"
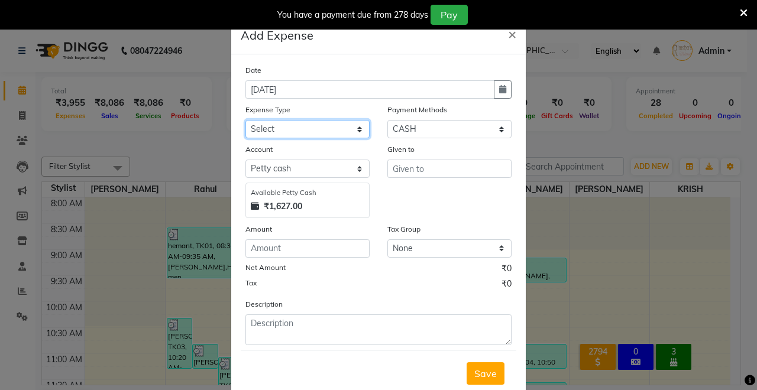
click at [305, 128] on select "Select Advance Salary Baba Bank Service Charges CLEANING Clinical charges DM SI…" at bounding box center [307, 129] width 124 height 18
select select "19380"
click at [245, 120] on select "Select Advance Salary Baba Bank Service Charges CLEANING Clinical charges DM SI…" at bounding box center [307, 129] width 124 height 18
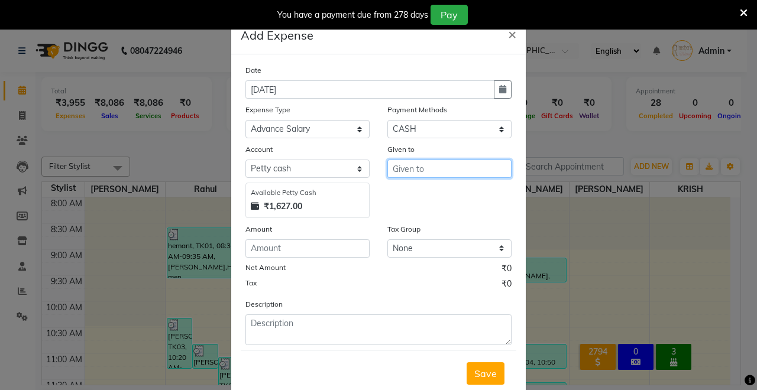
click at [435, 167] on input "text" at bounding box center [449, 169] width 124 height 18
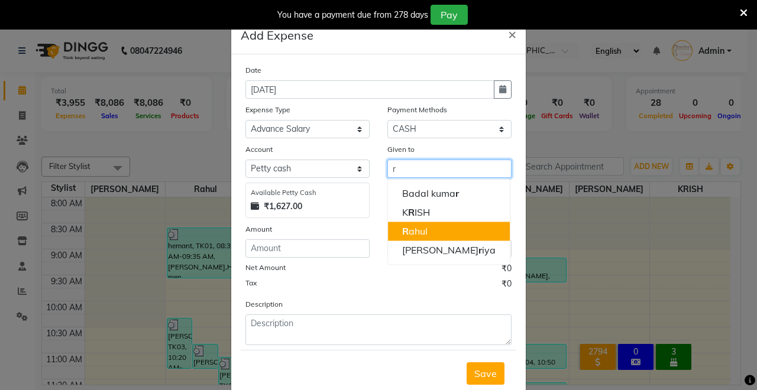
click at [434, 228] on button "R ahul" at bounding box center [449, 231] width 122 height 19
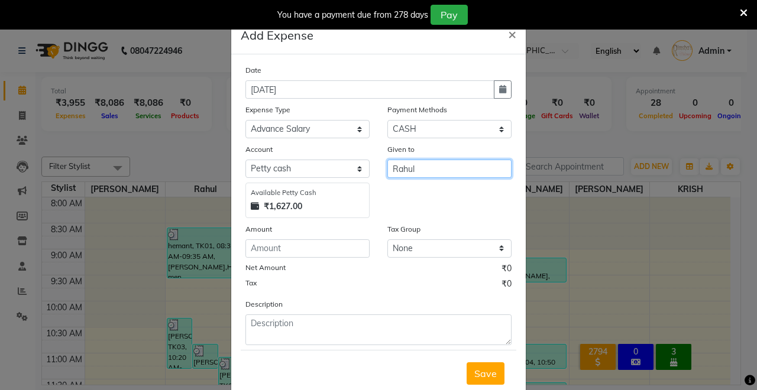
type input "Rahul"
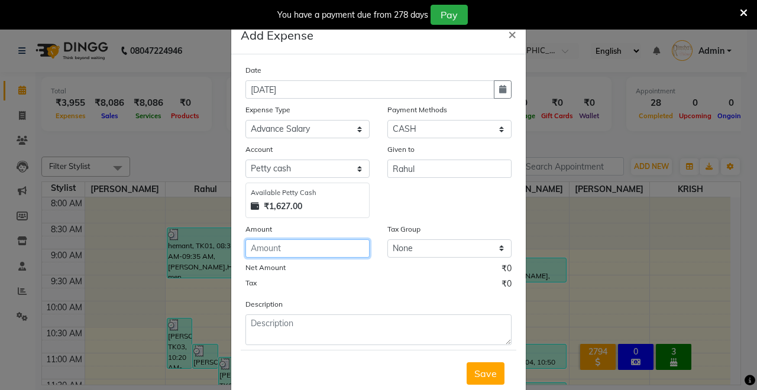
click at [265, 248] on input "number" at bounding box center [307, 249] width 124 height 18
type input "0"
type input "200"
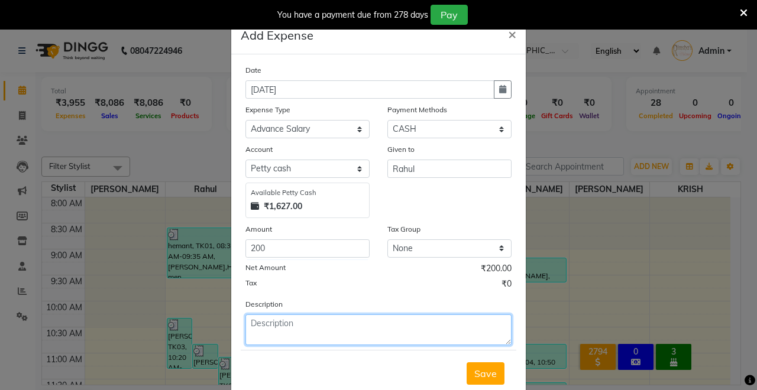
click at [442, 334] on textarea at bounding box center [378, 330] width 266 height 31
type textarea "Paid by rajesh"
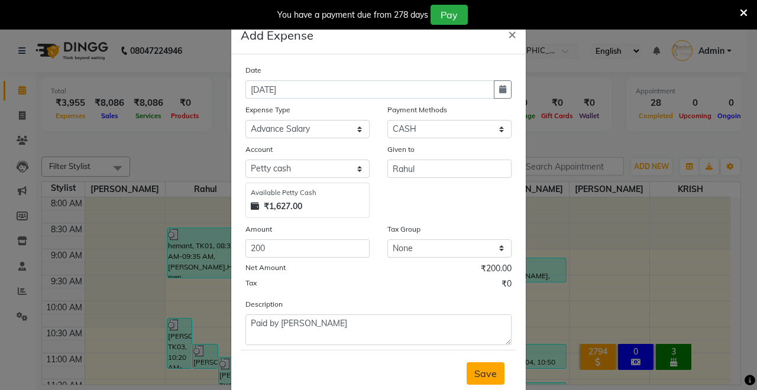
click at [477, 379] on button "Save" at bounding box center [486, 374] width 38 height 22
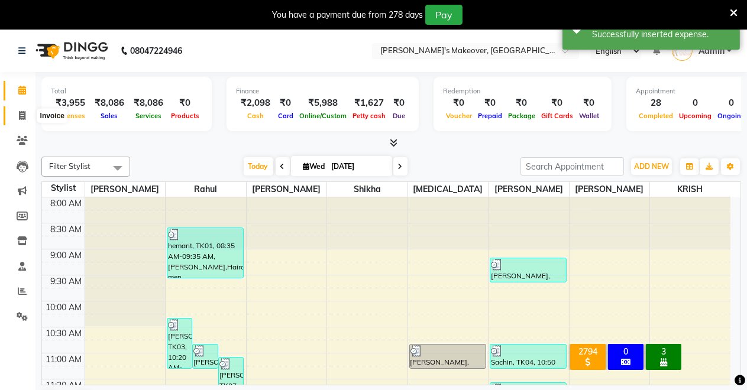
click at [14, 118] on span at bounding box center [22, 116] width 21 height 14
select select "service"
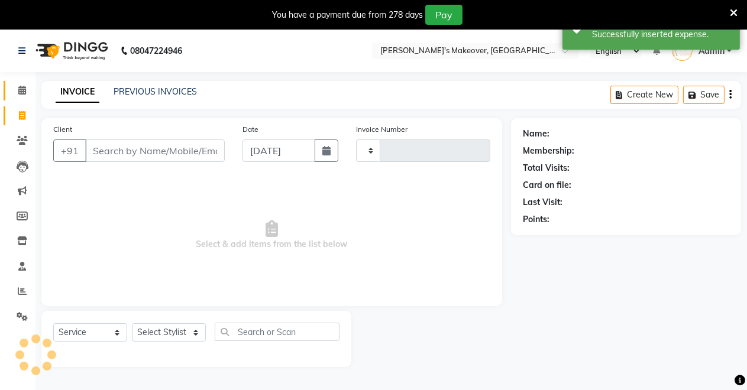
type input "4128"
select select "7317"
click at [15, 91] on span at bounding box center [22, 91] width 21 height 14
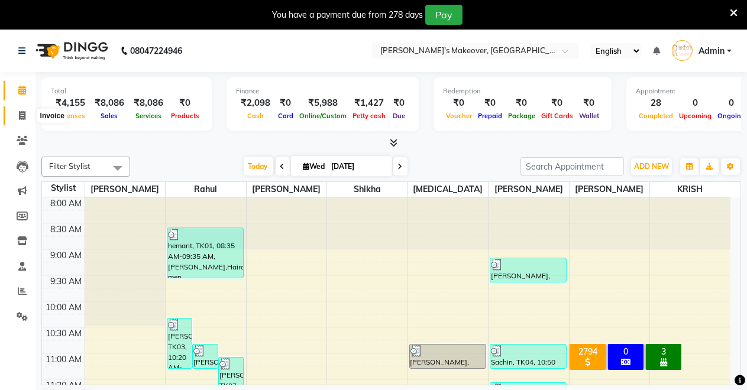
click at [24, 114] on icon at bounding box center [22, 115] width 7 height 9
select select "service"
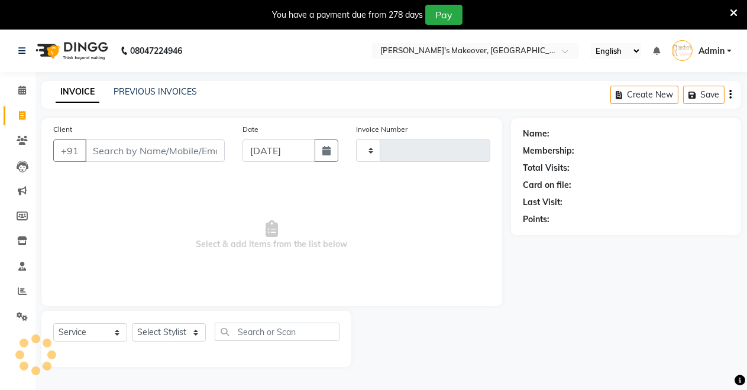
type input "4128"
select select "7317"
click at [186, 148] on input "Client" at bounding box center [155, 151] width 140 height 22
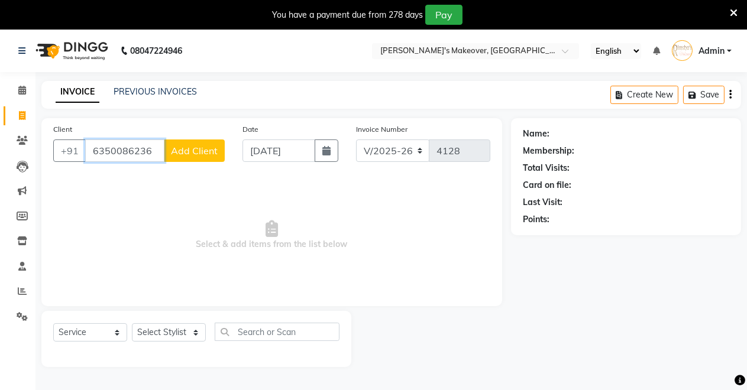
type input "6350086236"
click at [186, 153] on span "Add Client" at bounding box center [194, 151] width 47 height 12
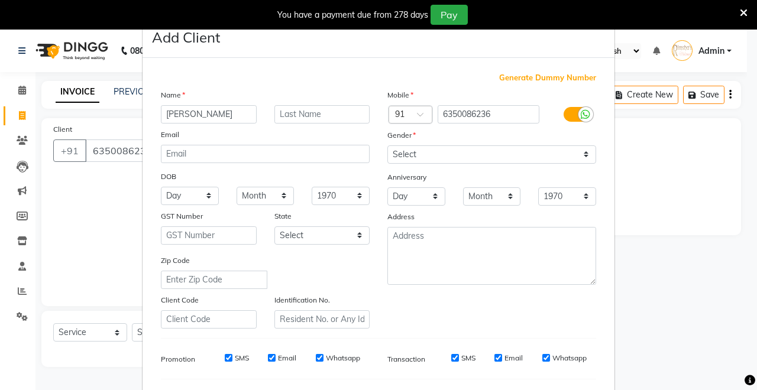
type input "[PERSON_NAME]"
drag, startPoint x: 419, startPoint y: 153, endPoint x: 417, endPoint y: 162, distance: 9.8
click at [419, 153] on select "Select [DEMOGRAPHIC_DATA] [DEMOGRAPHIC_DATA] Other Prefer Not To Say" at bounding box center [491, 155] width 209 height 18
select select "[DEMOGRAPHIC_DATA]"
click at [387, 146] on select "Select [DEMOGRAPHIC_DATA] [DEMOGRAPHIC_DATA] Other Prefer Not To Say" at bounding box center [491, 155] width 209 height 18
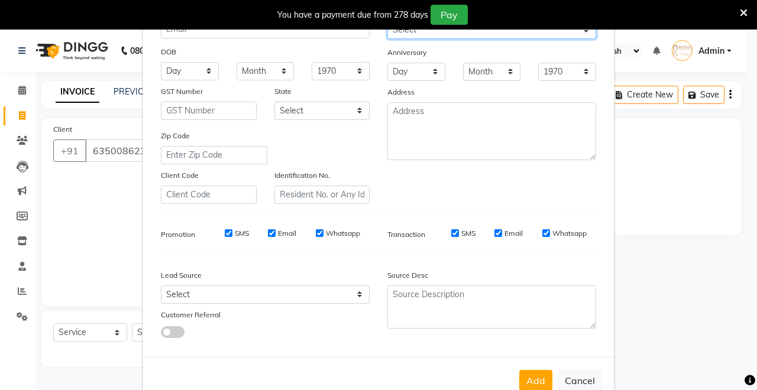
scroll to position [153, 0]
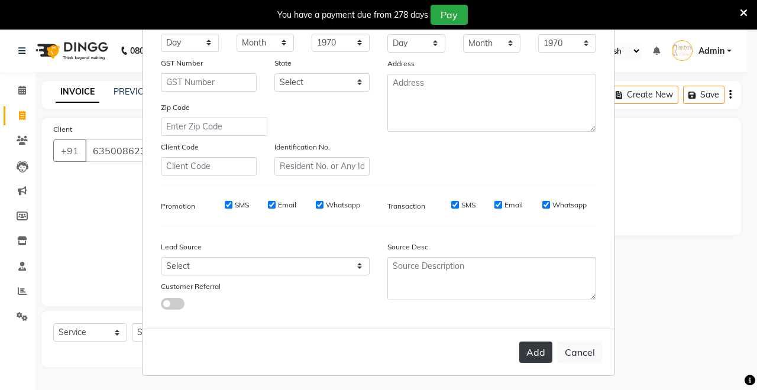
click at [525, 351] on button "Add" at bounding box center [535, 352] width 33 height 21
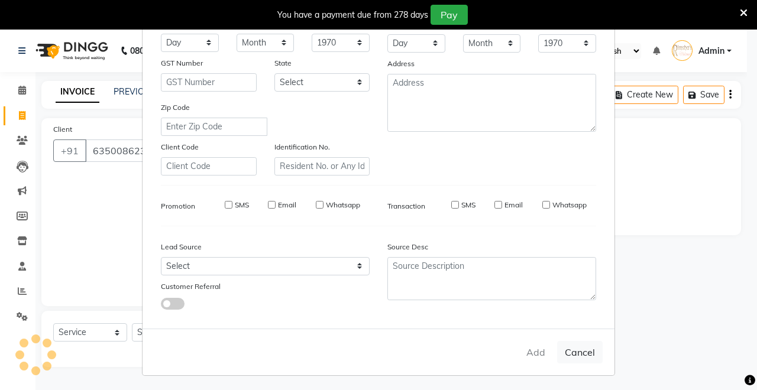
select select
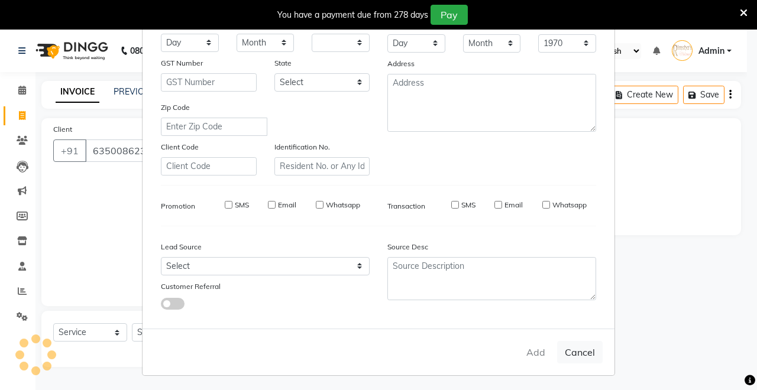
select select
checkbox input "false"
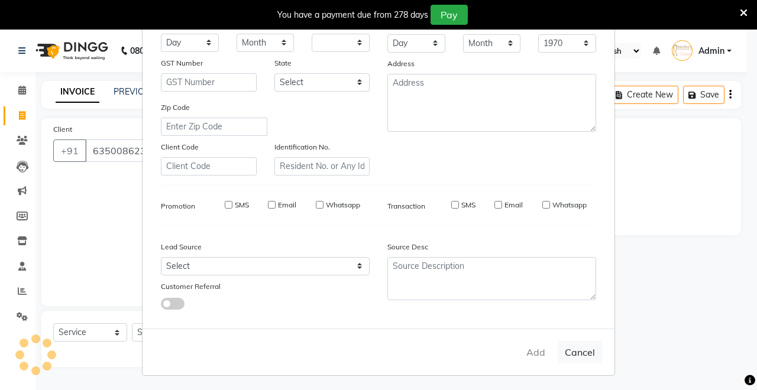
checkbox input "false"
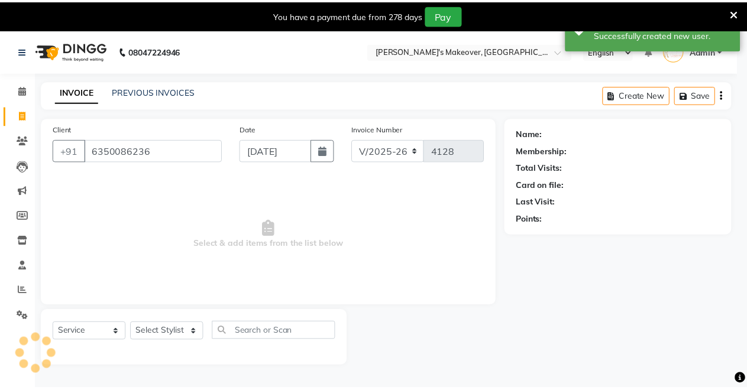
scroll to position [0, 0]
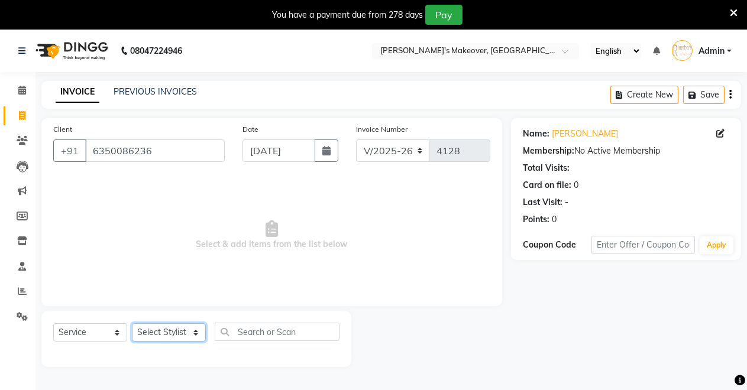
click at [189, 326] on select "Select Stylist [PERSON_NAME] [PERSON_NAME] [MEDICAL_DATA][PERSON_NAME] [PERSON_…" at bounding box center [169, 333] width 74 height 18
select select "65689"
click at [132, 324] on select "Select Stylist [PERSON_NAME] [PERSON_NAME] [MEDICAL_DATA][PERSON_NAME] [PERSON_…" at bounding box center [169, 333] width 74 height 18
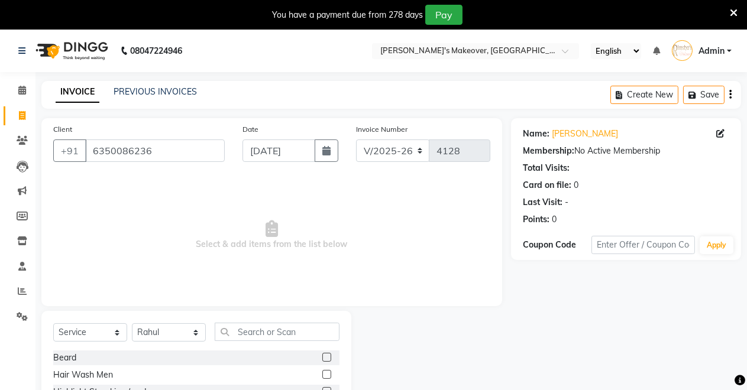
click at [322, 358] on label at bounding box center [326, 357] width 9 height 9
click at [322, 358] on input "checkbox" at bounding box center [326, 358] width 8 height 8
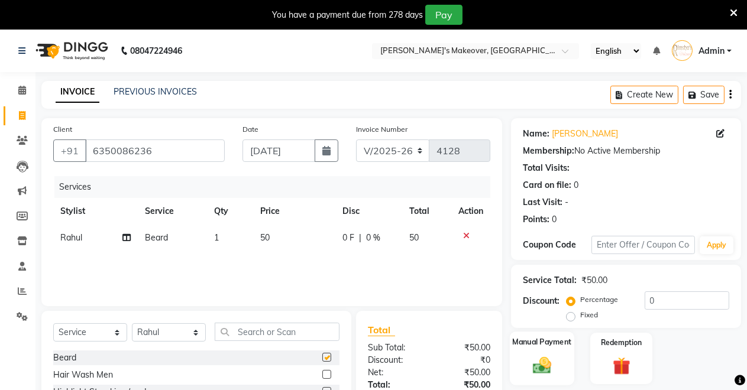
checkbox input "false"
click at [551, 368] on img at bounding box center [542, 365] width 30 height 21
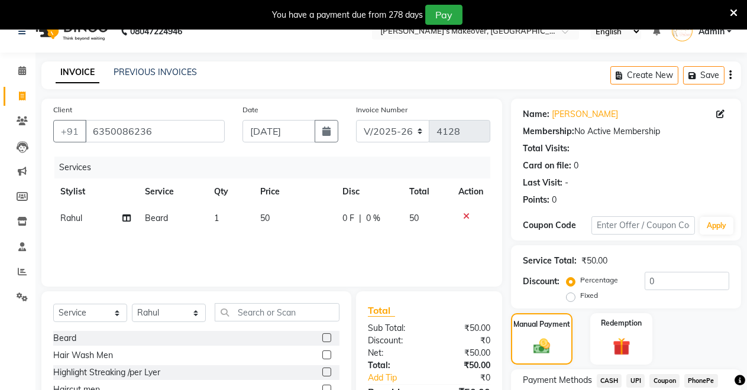
scroll to position [113, 0]
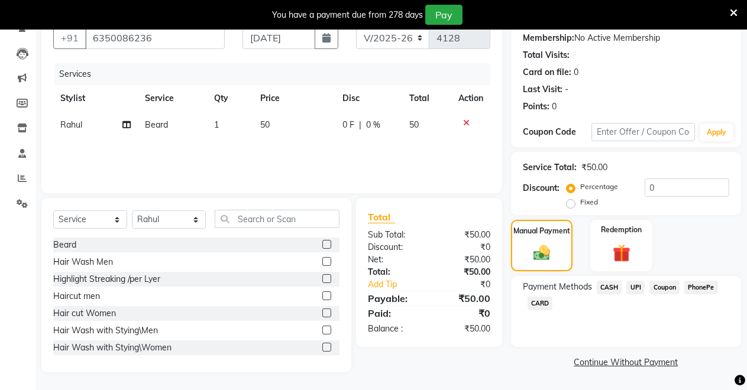
click at [636, 290] on span "UPI" at bounding box center [635, 288] width 18 height 14
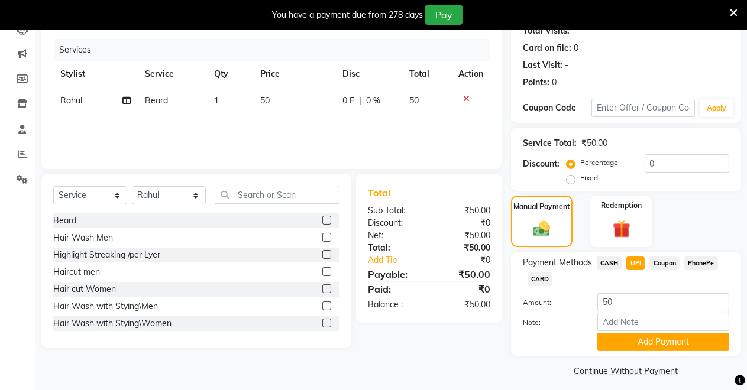
scroll to position [145, 0]
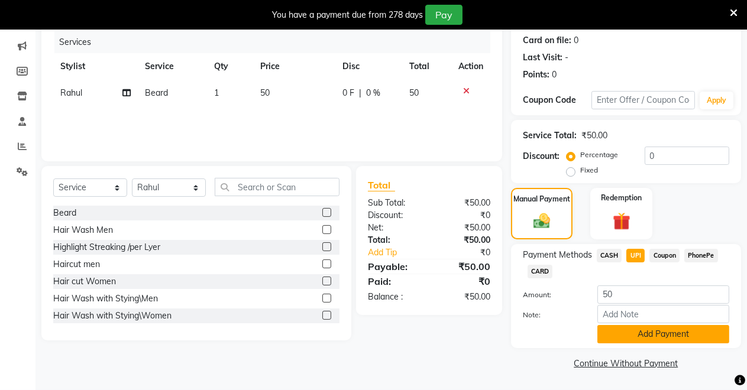
click at [629, 331] on button "Add Payment" at bounding box center [663, 334] width 132 height 18
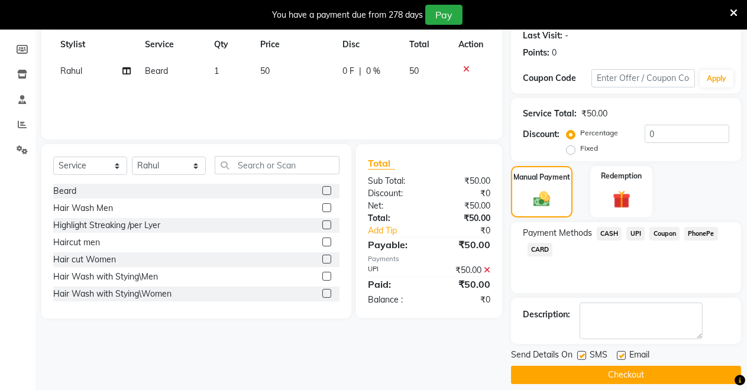
scroll to position [179, 0]
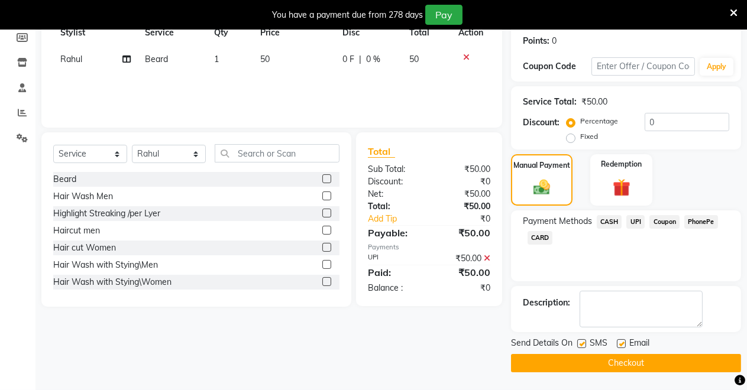
click at [582, 371] on button "Checkout" at bounding box center [626, 363] width 230 height 18
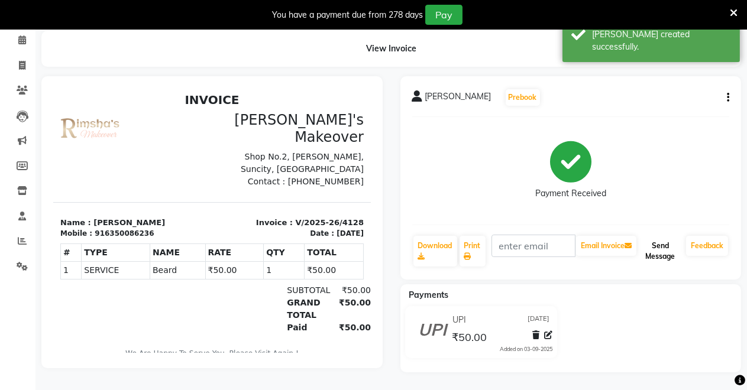
click at [651, 247] on button "Send Message" at bounding box center [660, 251] width 43 height 31
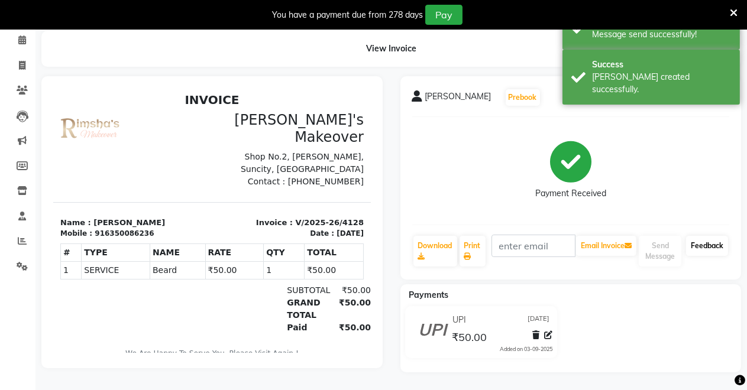
click at [715, 238] on link "Feedback" at bounding box center [707, 246] width 42 height 20
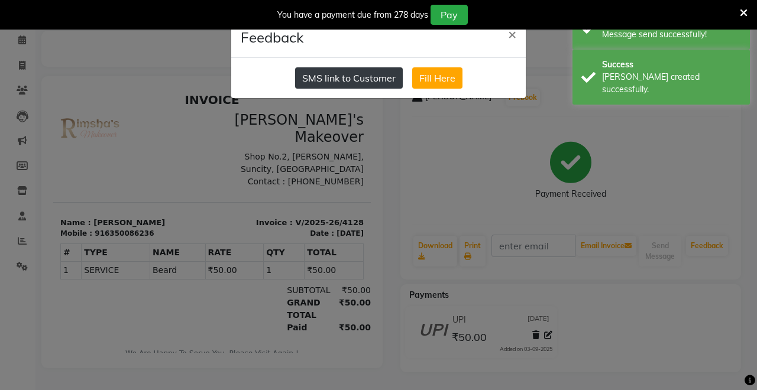
click at [337, 83] on button "SMS link to Customer" at bounding box center [349, 77] width 108 height 21
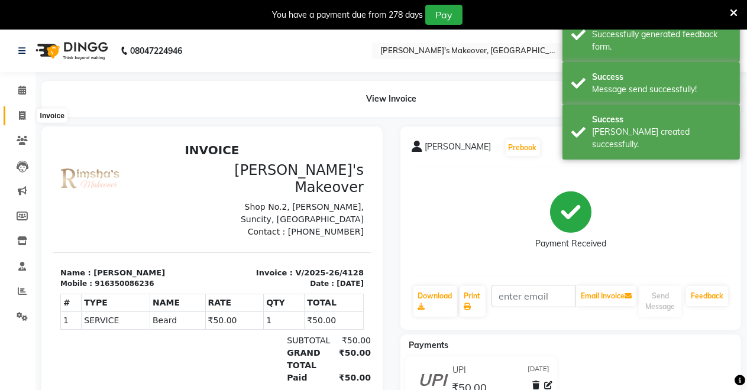
click at [19, 110] on span at bounding box center [22, 116] width 21 height 14
select select "service"
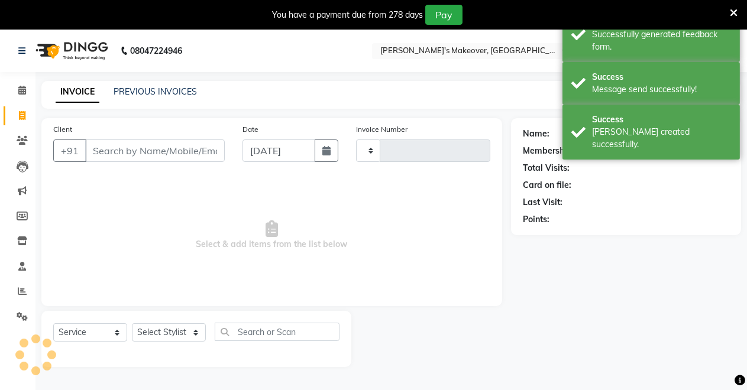
scroll to position [29, 0]
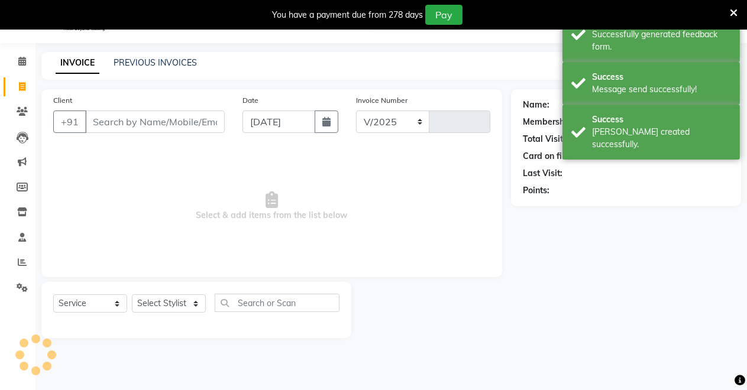
select select "7317"
type input "4129"
click at [138, 124] on input "Client" at bounding box center [155, 122] width 140 height 22
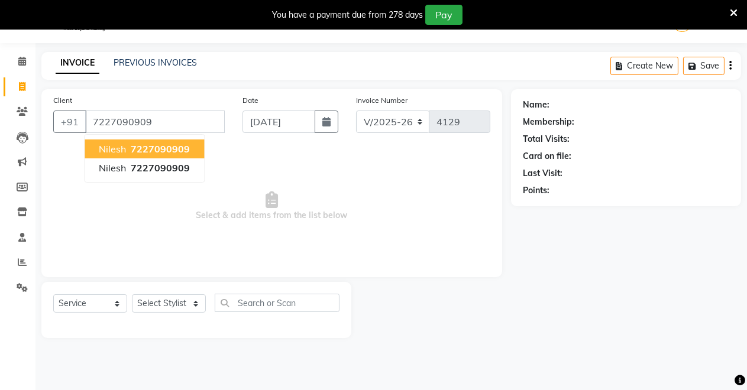
type input "7227090909"
click at [138, 147] on span "7227090909" at bounding box center [160, 149] width 59 height 12
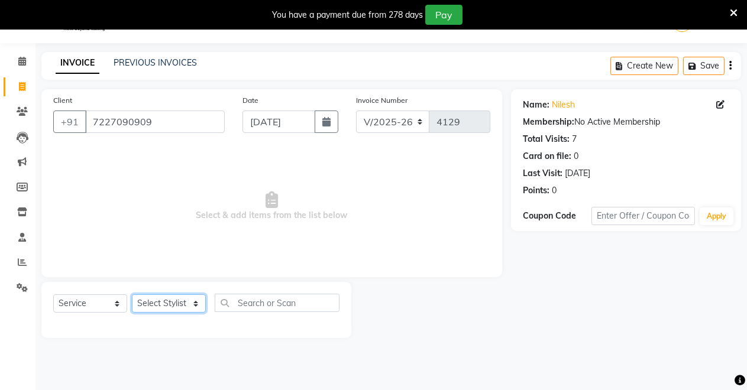
click at [182, 303] on select "Select Stylist [PERSON_NAME] [PERSON_NAME] [MEDICAL_DATA][PERSON_NAME] [PERSON_…" at bounding box center [169, 304] width 74 height 18
select select "65689"
click at [132, 295] on select "Select Stylist [PERSON_NAME] [PERSON_NAME] [MEDICAL_DATA][PERSON_NAME] [PERSON_…" at bounding box center [169, 304] width 74 height 18
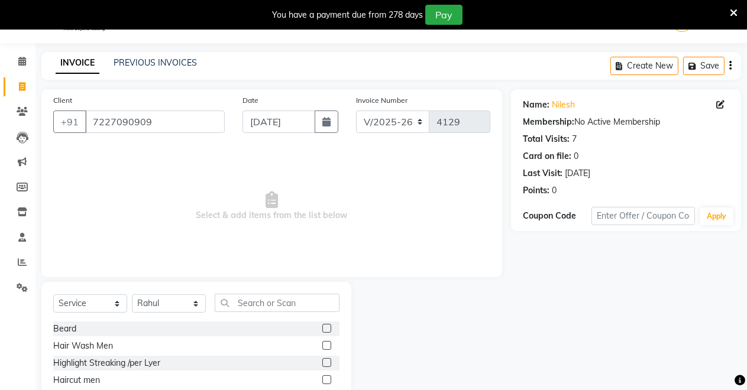
drag, startPoint x: 317, startPoint y: 325, endPoint x: 350, endPoint y: 326, distance: 33.1
click at [322, 326] on label at bounding box center [326, 328] width 9 height 9
click at [322, 326] on input "checkbox" at bounding box center [326, 329] width 8 height 8
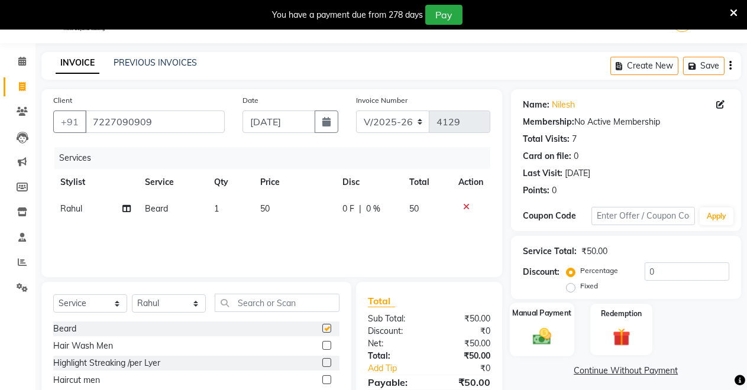
checkbox input "false"
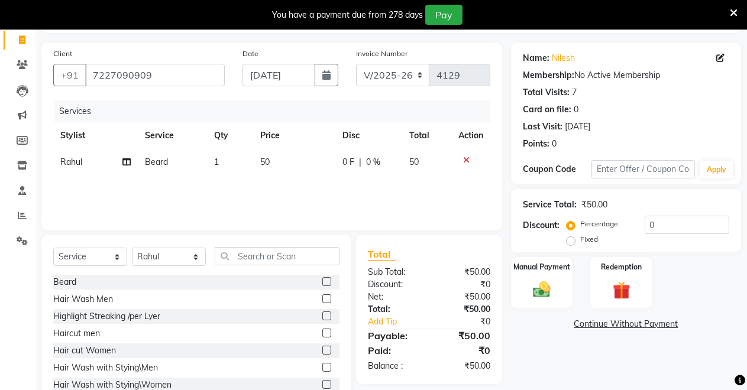
scroll to position [113, 0]
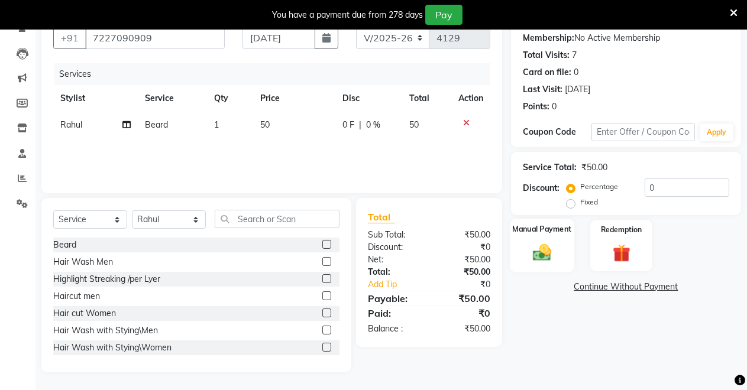
click at [538, 238] on div "Manual Payment" at bounding box center [542, 246] width 64 height 54
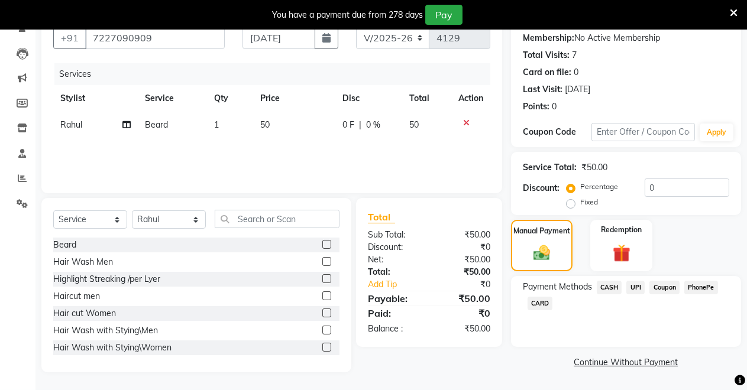
click at [605, 287] on span "CASH" at bounding box center [609, 288] width 25 height 14
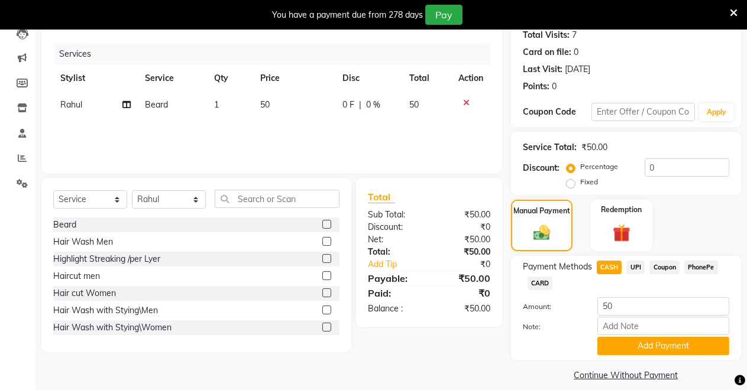
scroll to position [145, 0]
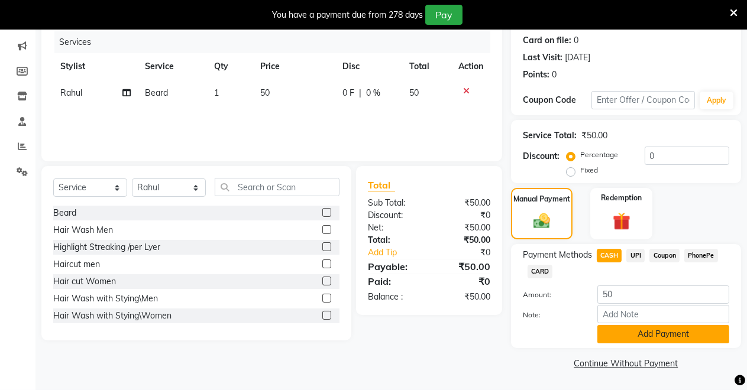
click at [635, 338] on button "Add Payment" at bounding box center [663, 334] width 132 height 18
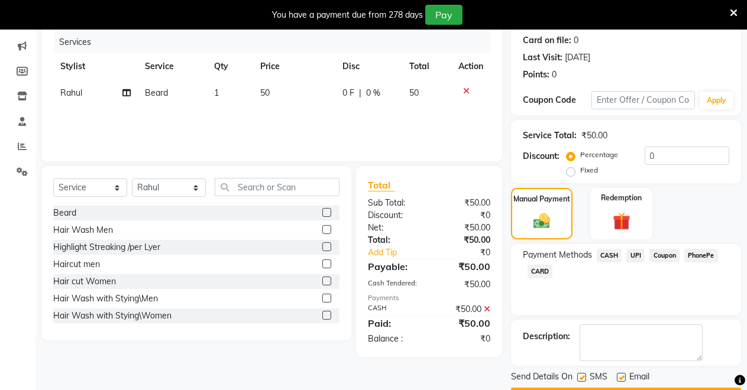
scroll to position [179, 0]
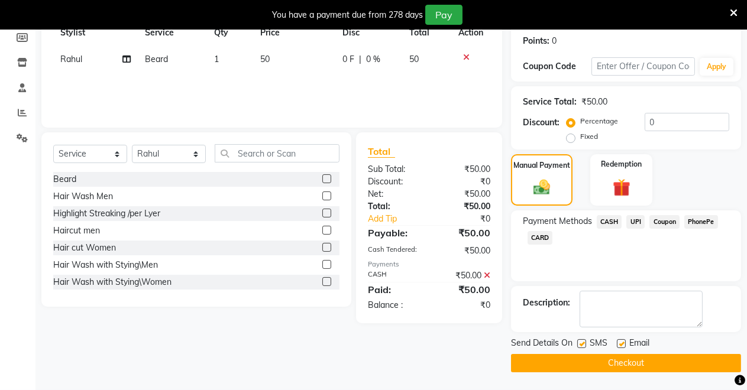
click at [636, 356] on button "Checkout" at bounding box center [626, 363] width 230 height 18
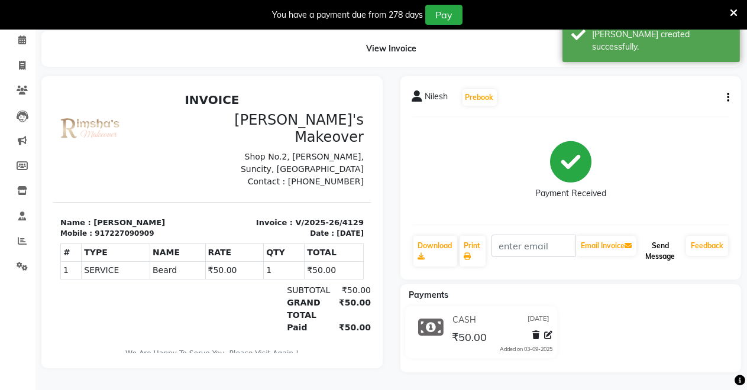
drag, startPoint x: 665, startPoint y: 243, endPoint x: 677, endPoint y: 244, distance: 11.4
click at [665, 243] on button "Send Message" at bounding box center [660, 251] width 43 height 31
click at [700, 244] on link "Feedback" at bounding box center [707, 246] width 42 height 20
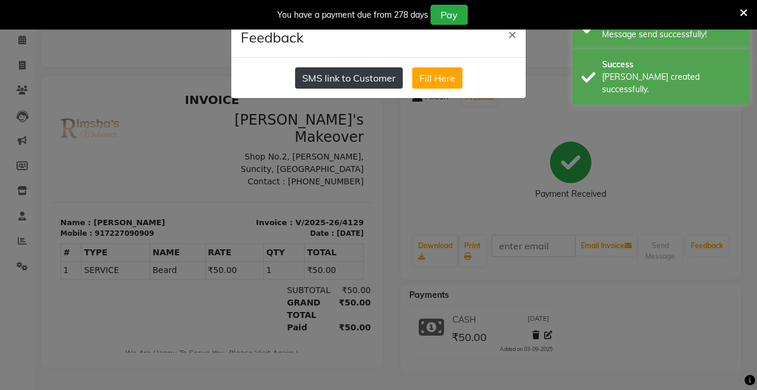
click at [341, 77] on button "SMS link to Customer" at bounding box center [349, 77] width 108 height 21
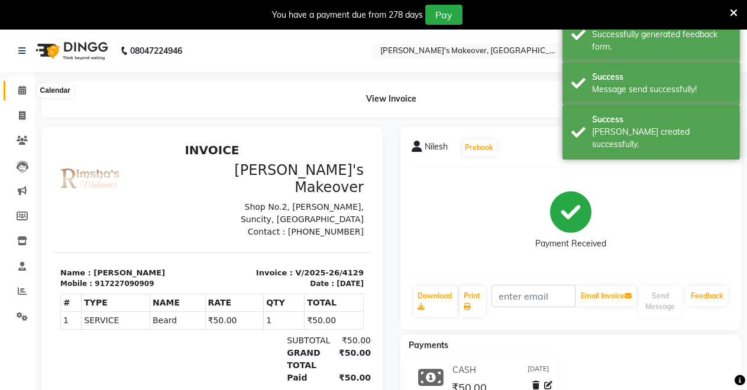
click at [20, 86] on icon at bounding box center [22, 90] width 8 height 9
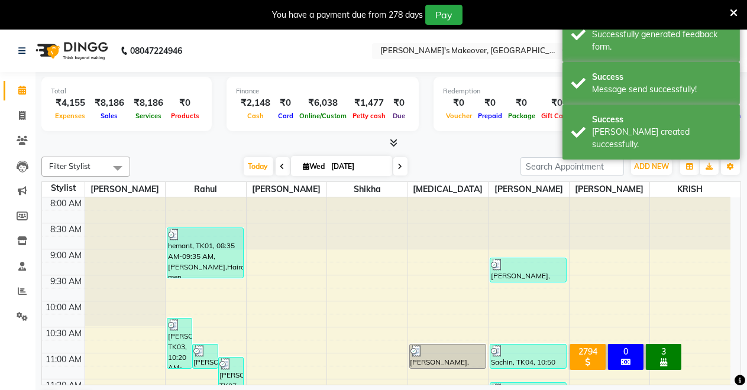
click at [459, 233] on div at bounding box center [448, 223] width 80 height 51
